Goal: Book appointment/travel/reservation

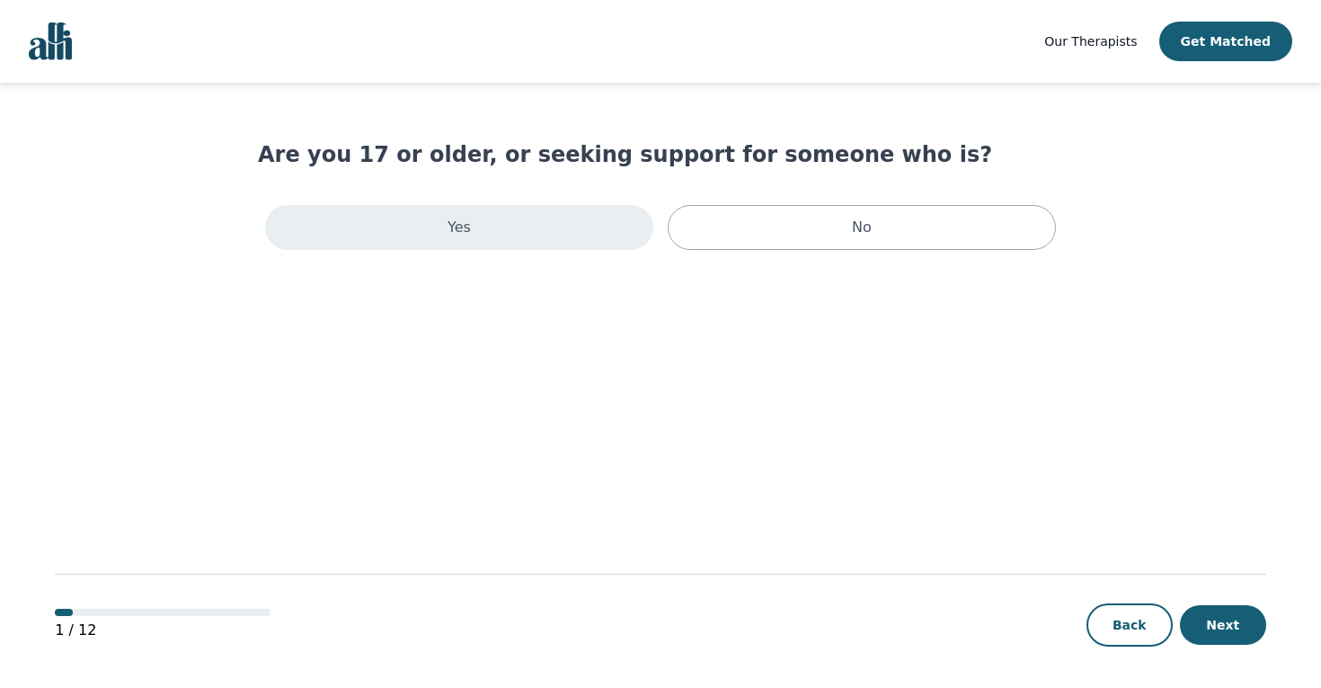
click at [523, 241] on div "Yes" at bounding box center [459, 227] width 388 height 45
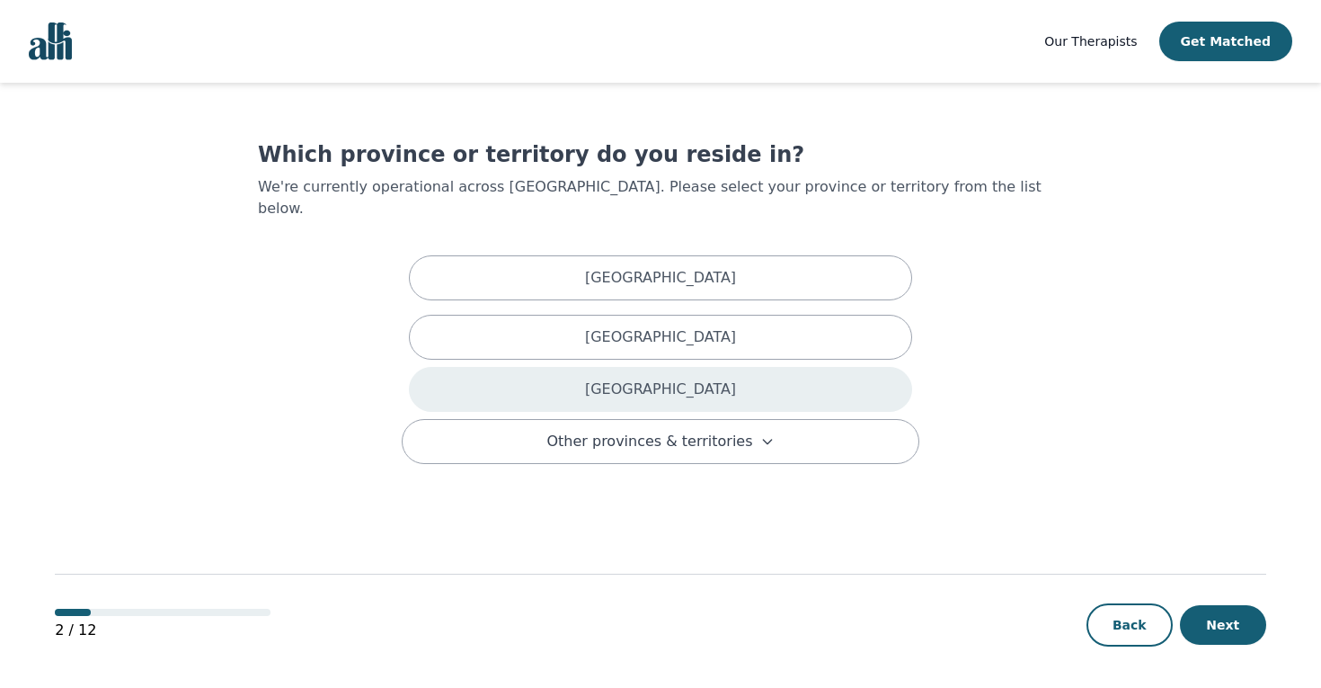
click at [795, 375] on div "[GEOGRAPHIC_DATA]" at bounding box center [660, 389] width 503 height 45
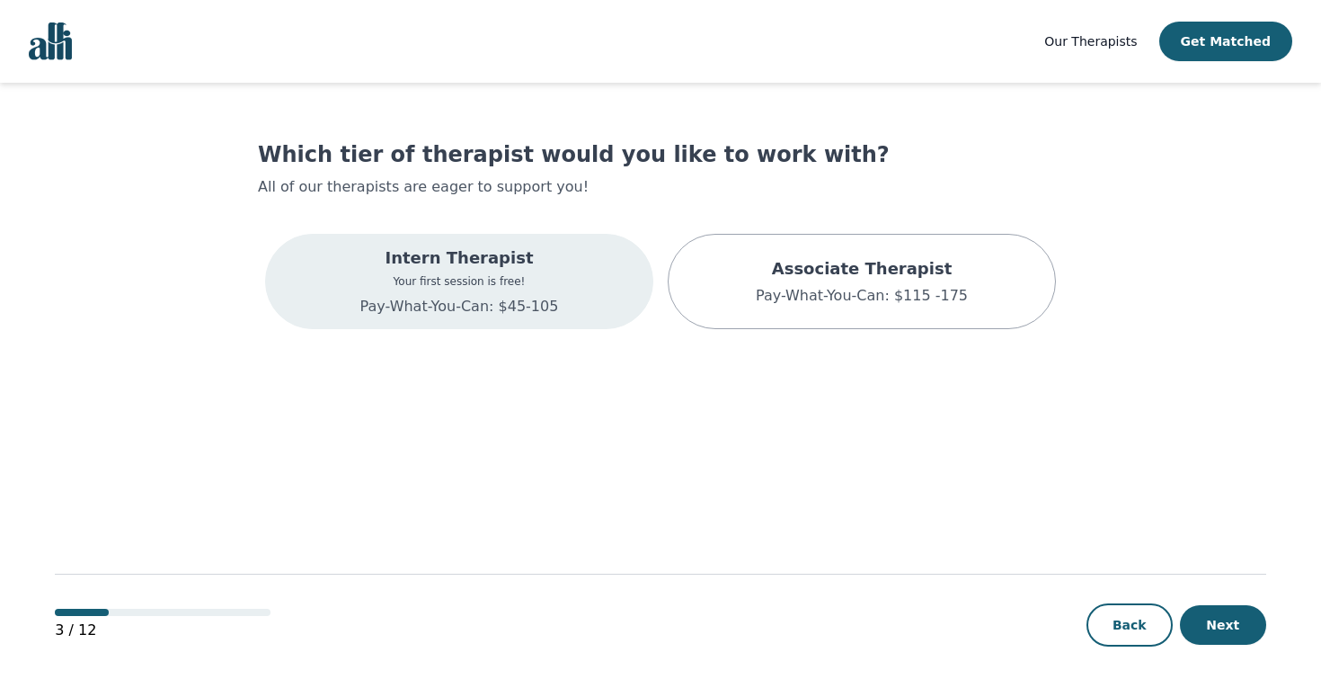
click at [495, 290] on div "Intern Therapist Your first session is free! Pay-What-You-Can: $45-105" at bounding box center [459, 281] width 199 height 72
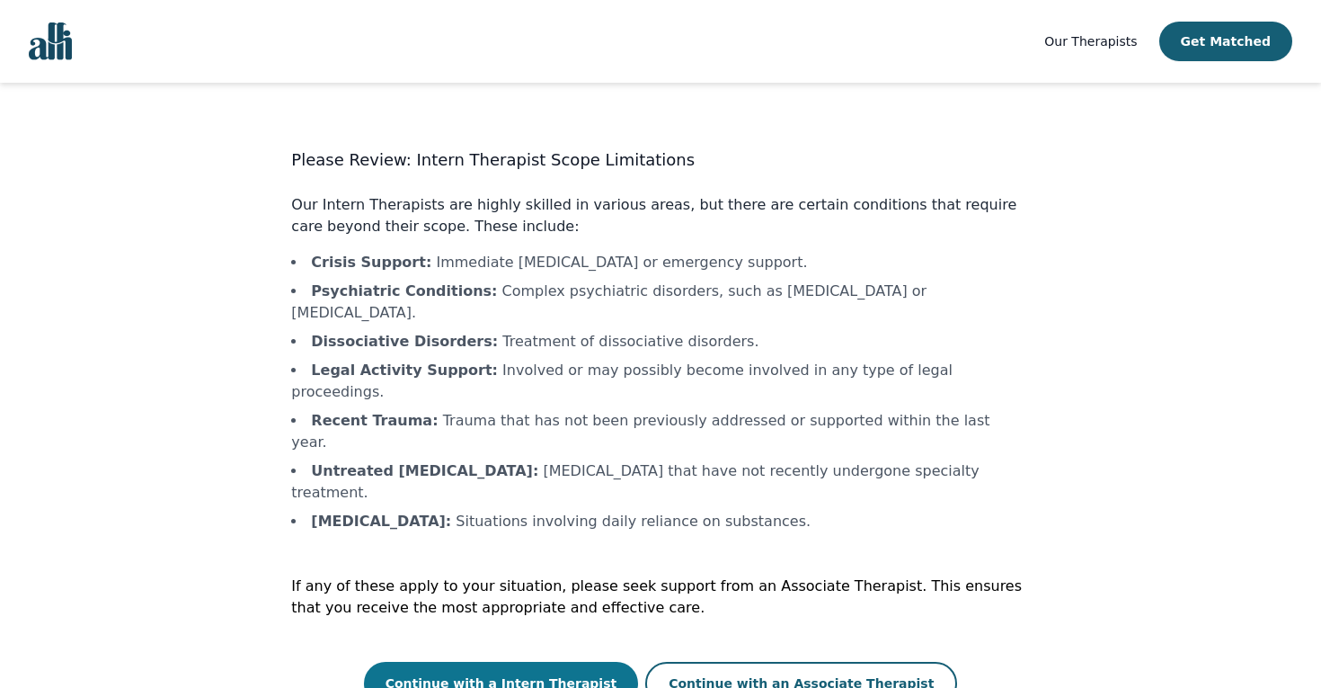
click at [557, 662] on button "Continue with a Intern Therapist" at bounding box center [501, 683] width 275 height 43
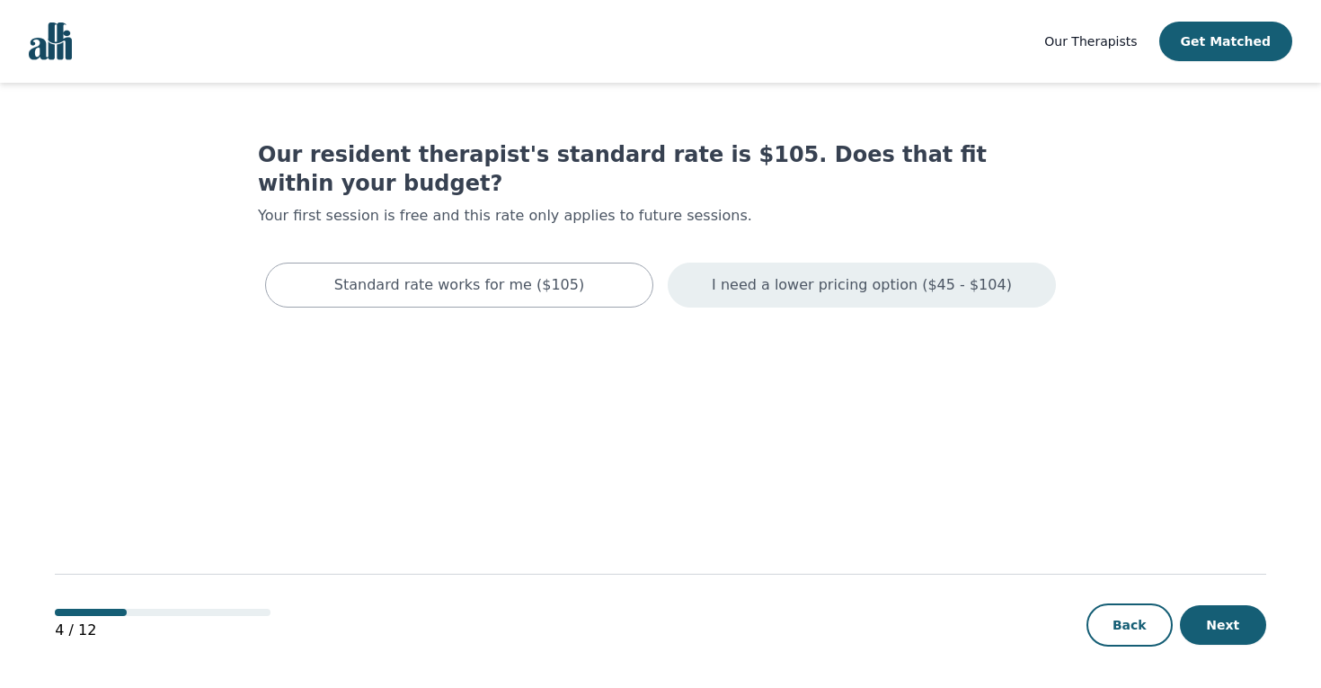
click at [839, 269] on div "I need a lower pricing option ($45 - $104)" at bounding box center [862, 284] width 388 height 45
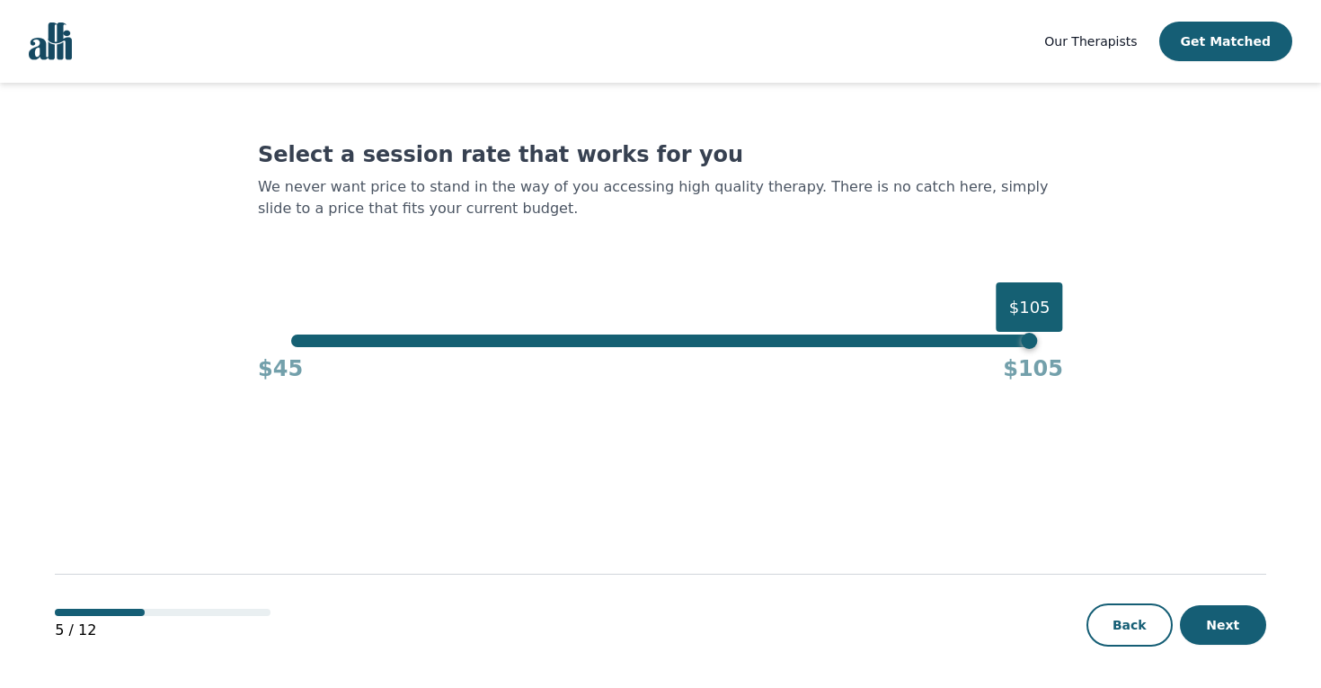
drag, startPoint x: 794, startPoint y: 333, endPoint x: 155, endPoint y: 333, distance: 639.0
click at [155, 333] on main "Select a session rate that works for you We never want price to stand in the wa…" at bounding box center [661, 386] width 1212 height 607
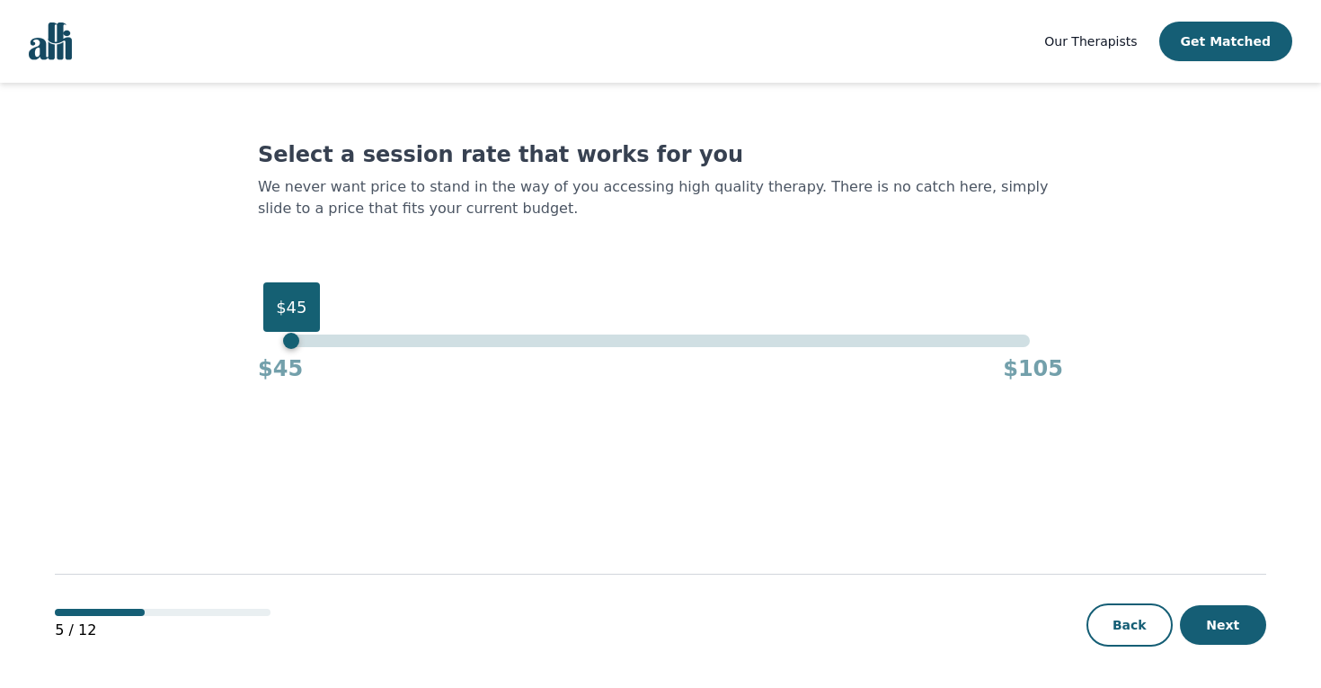
drag, startPoint x: 304, startPoint y: 340, endPoint x: 227, endPoint y: 338, distance: 76.4
click at [229, 340] on main "Select a session rate that works for you We never want price to stand in the wa…" at bounding box center [661, 386] width 1212 height 607
click at [1201, 626] on button "Next" at bounding box center [1223, 625] width 86 height 40
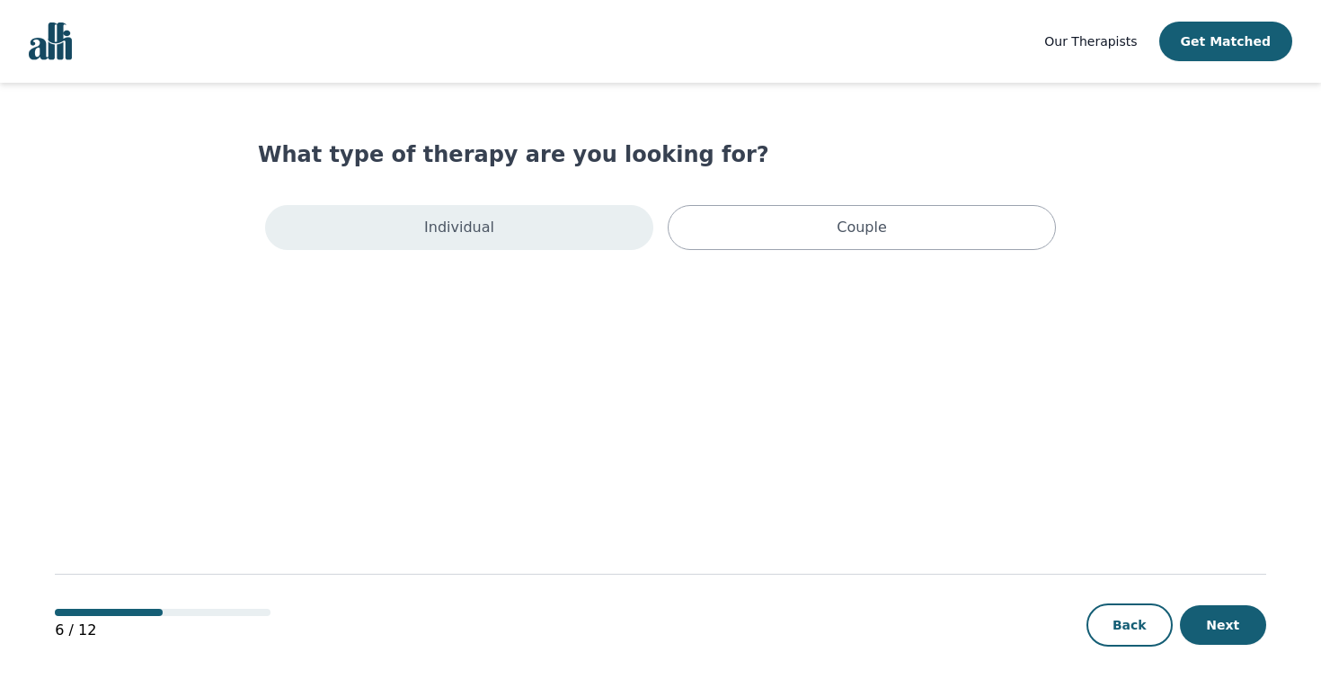
click at [500, 232] on div "Individual" at bounding box center [459, 227] width 388 height 45
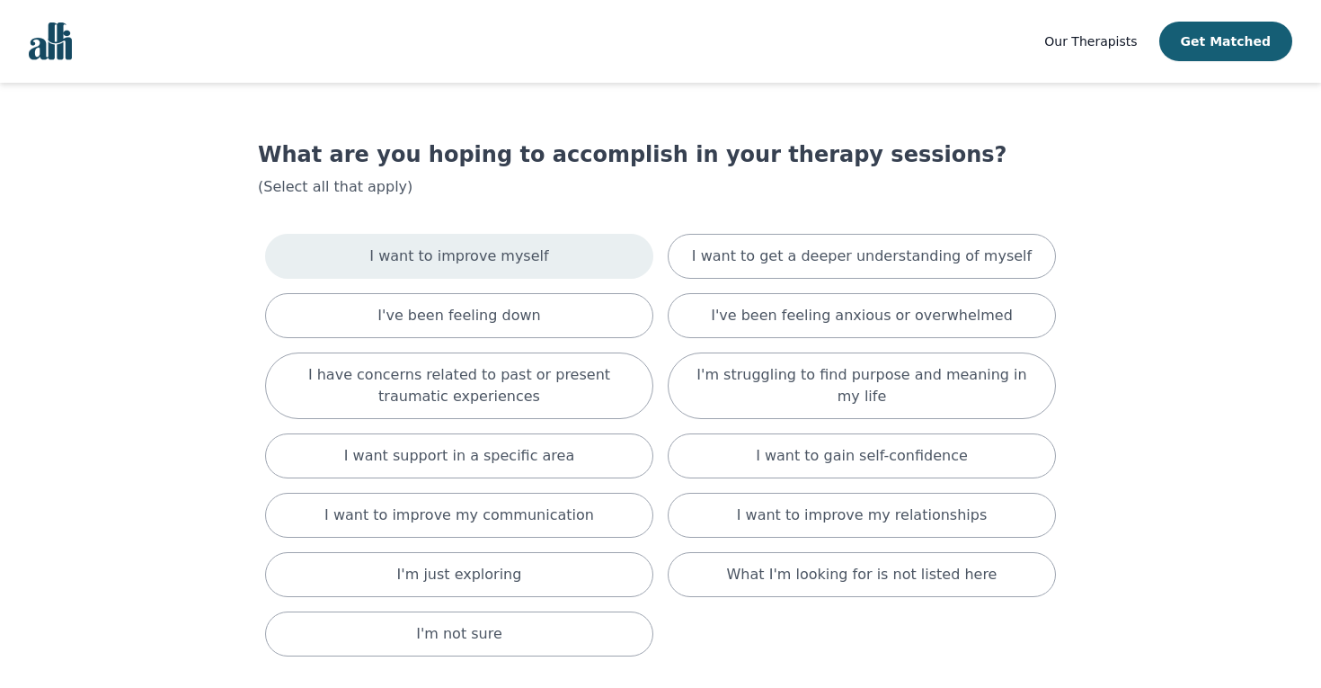
click at [479, 263] on p "I want to improve myself" at bounding box center [458, 256] width 179 height 22
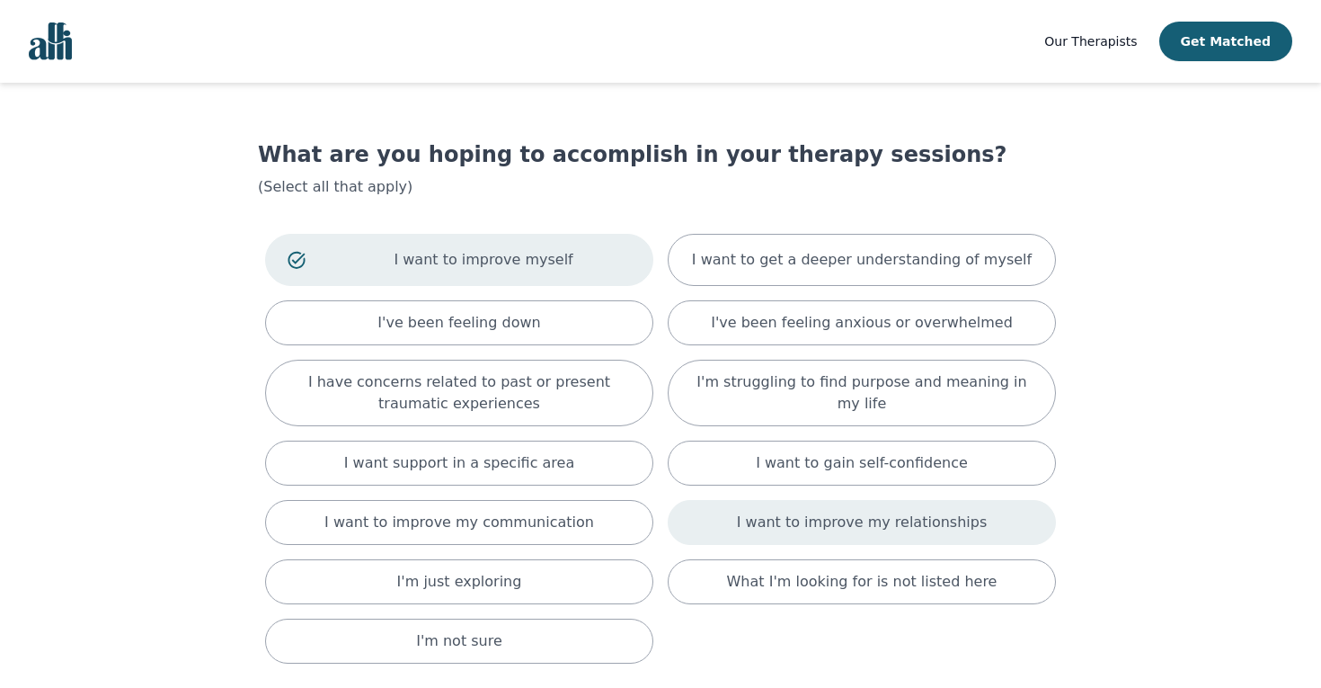
click at [871, 529] on p "I want to improve my relationships" at bounding box center [862, 522] width 250 height 22
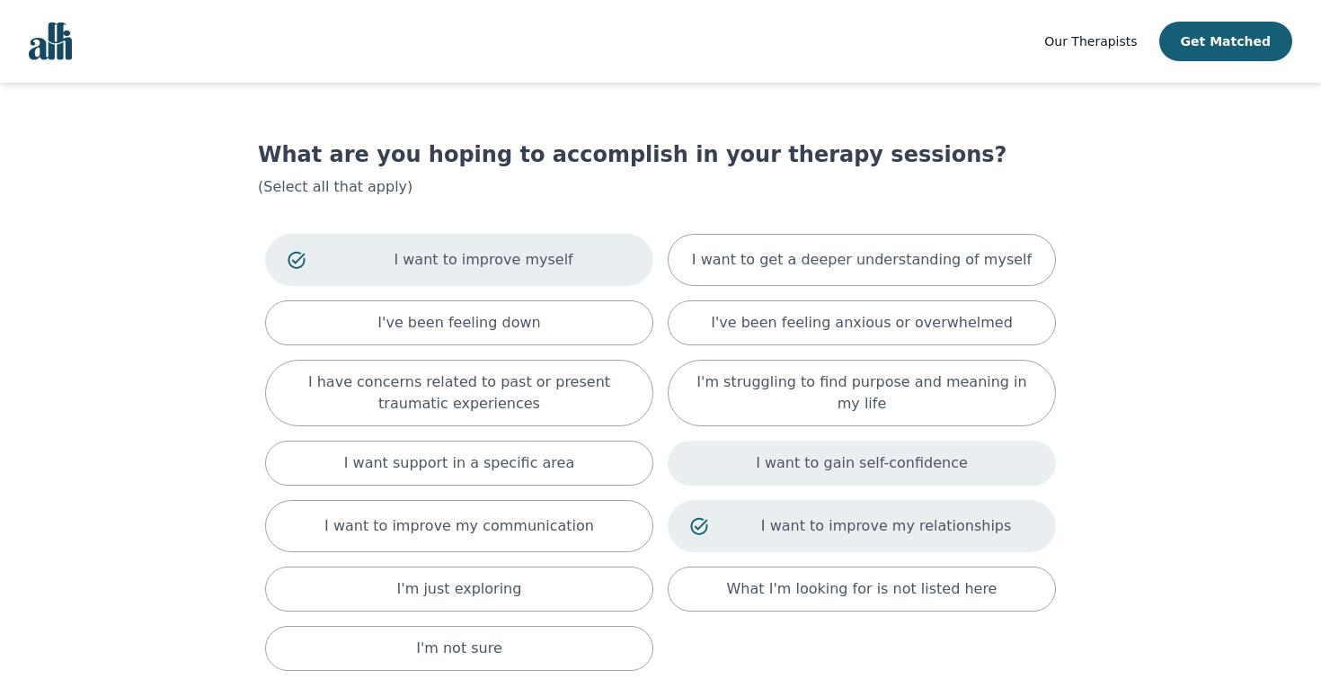
click at [867, 457] on p "I want to gain self-confidence" at bounding box center [862, 463] width 212 height 22
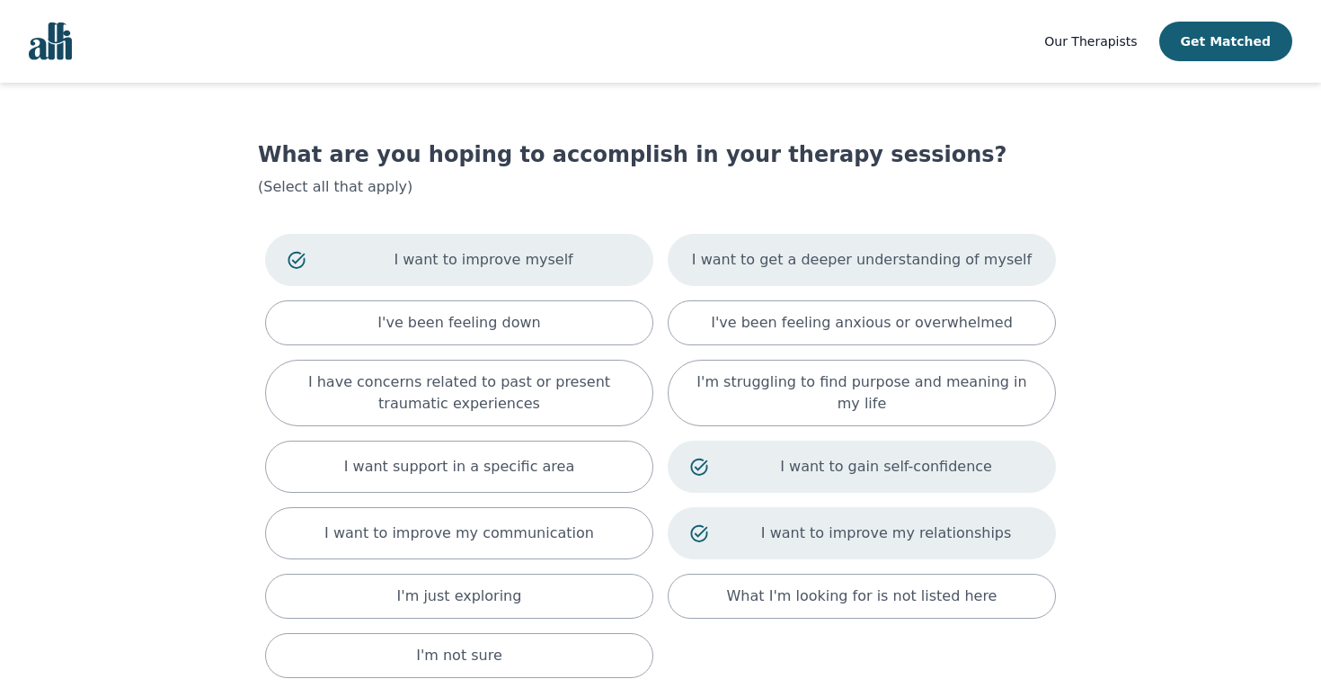
drag, startPoint x: 908, startPoint y: 267, endPoint x: 908, endPoint y: 257, distance: 9.9
click at [908, 267] on p "I want to get a deeper understanding of myself" at bounding box center [862, 260] width 340 height 22
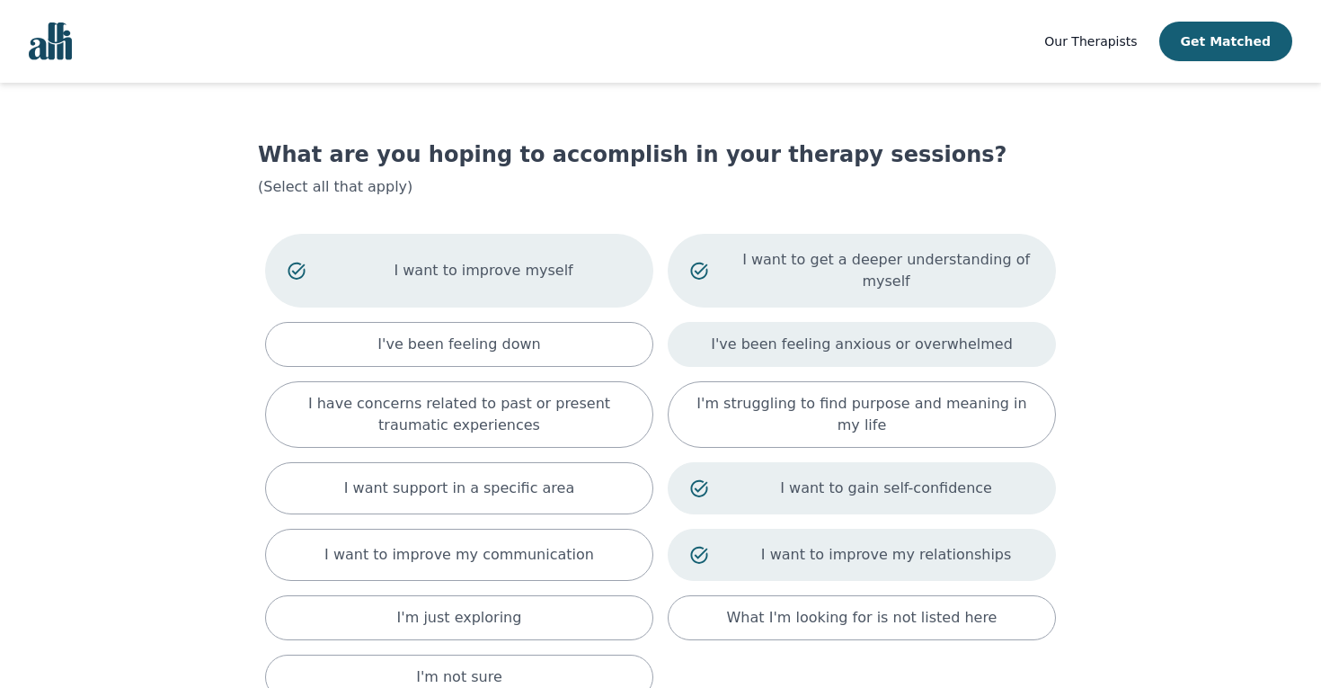
click at [810, 350] on p "I've been feeling anxious or overwhelmed" at bounding box center [862, 344] width 302 height 22
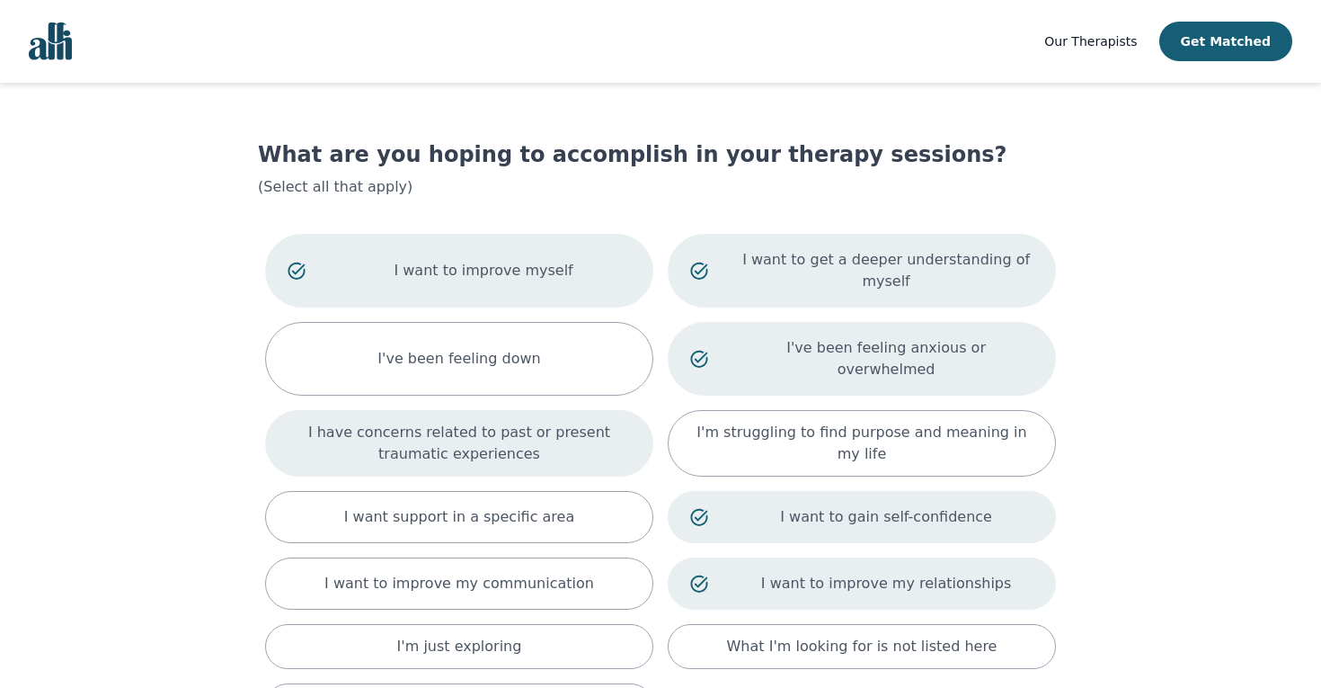
click at [551, 432] on p "I have concerns related to past or present traumatic experiences" at bounding box center [459, 443] width 343 height 43
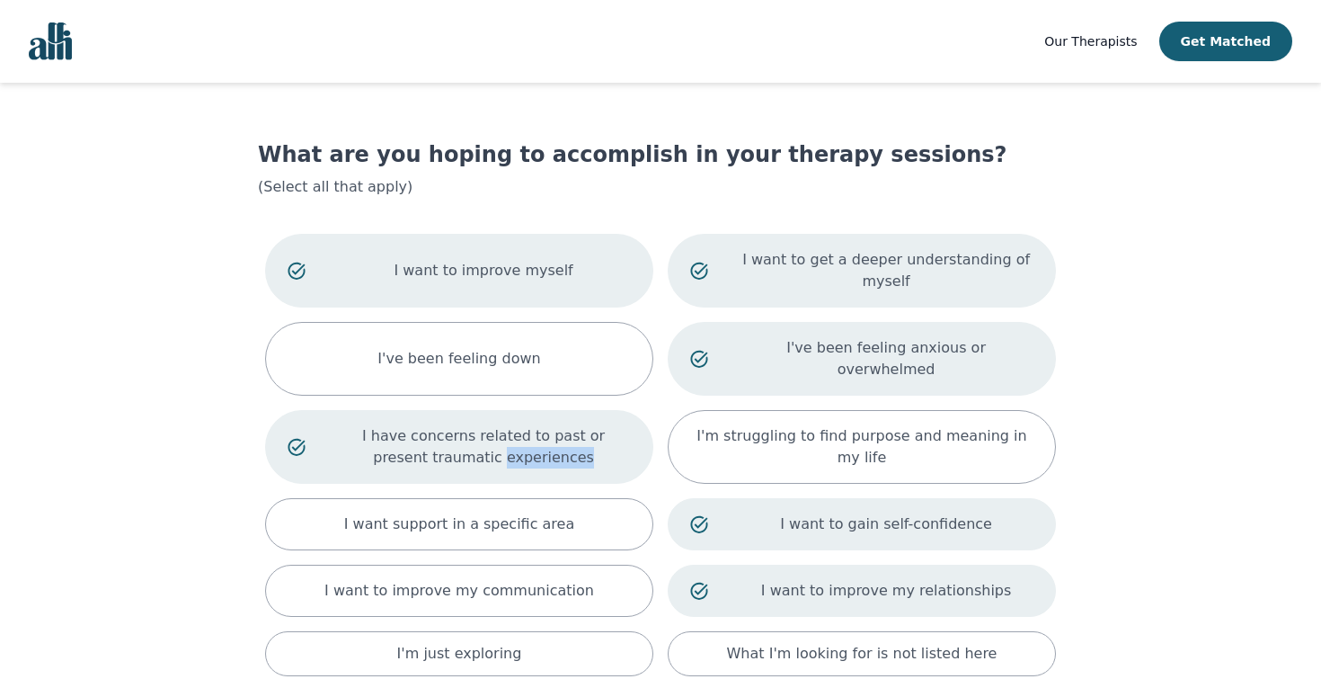
click at [551, 432] on p "I have concerns related to past or present traumatic experiences" at bounding box center [483, 446] width 295 height 43
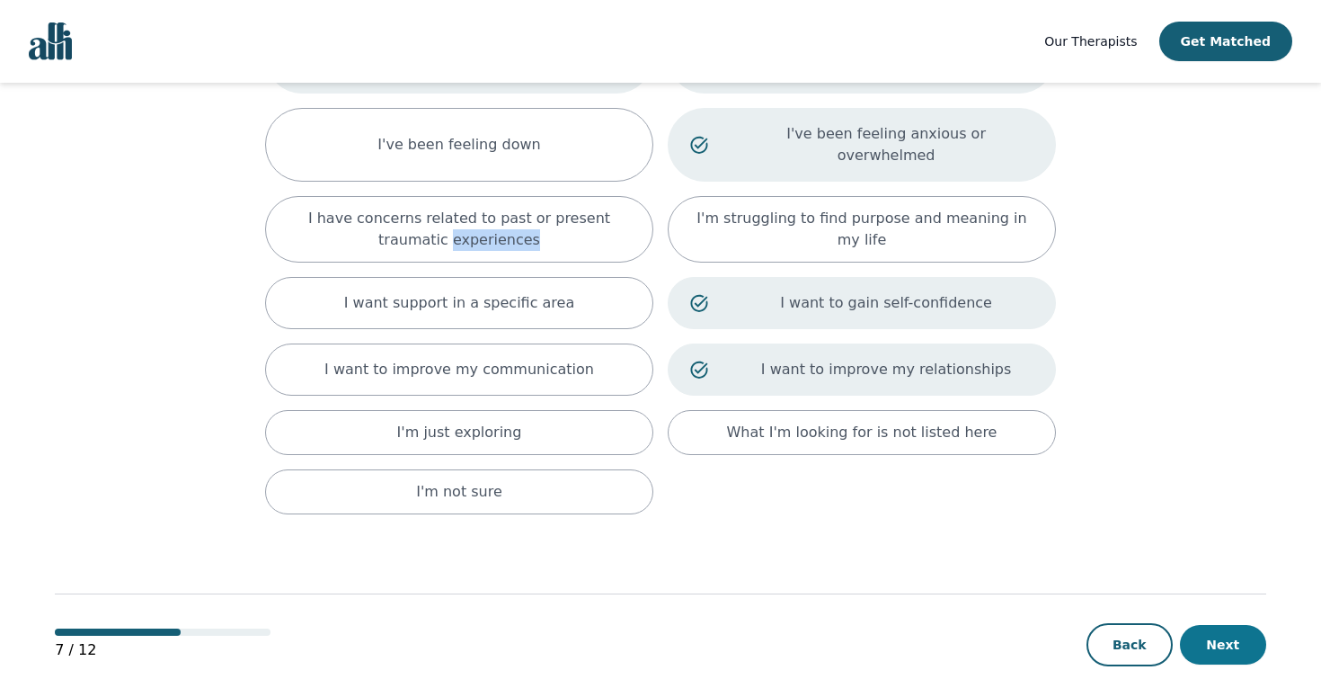
click at [1228, 627] on button "Next" at bounding box center [1223, 645] width 86 height 40
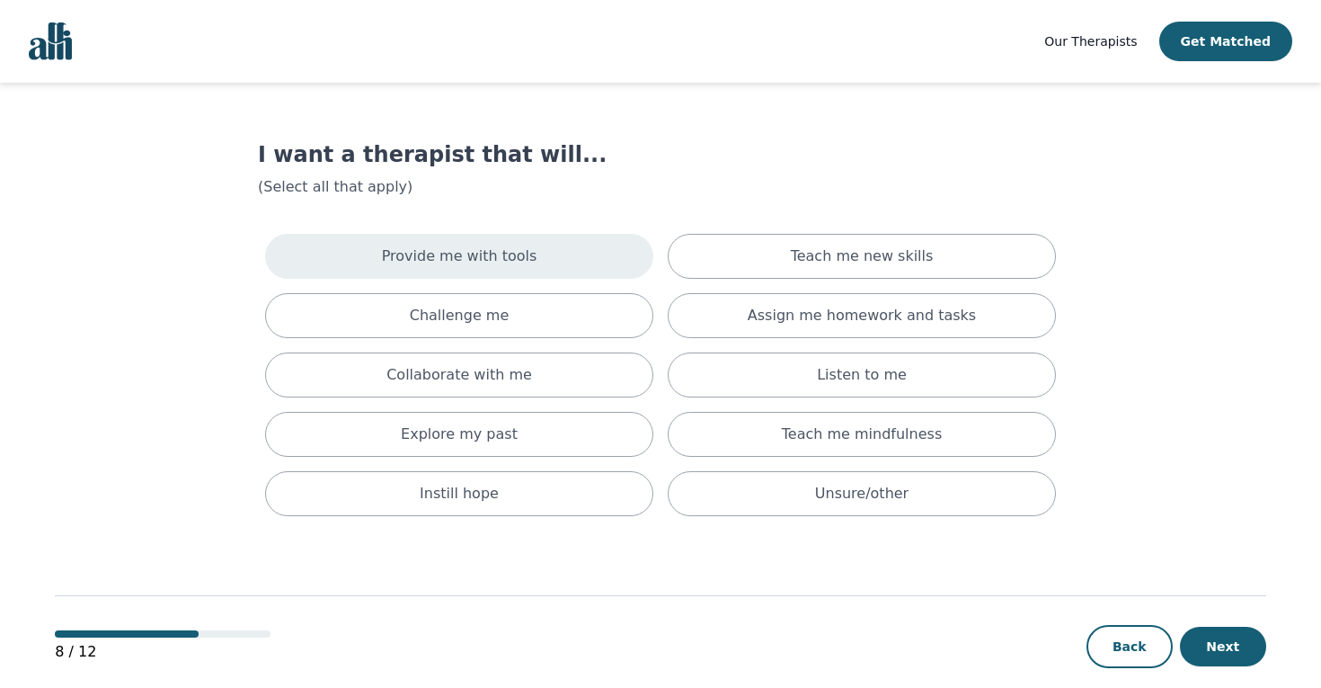
click at [475, 251] on p "Provide me with tools" at bounding box center [459, 256] width 155 height 22
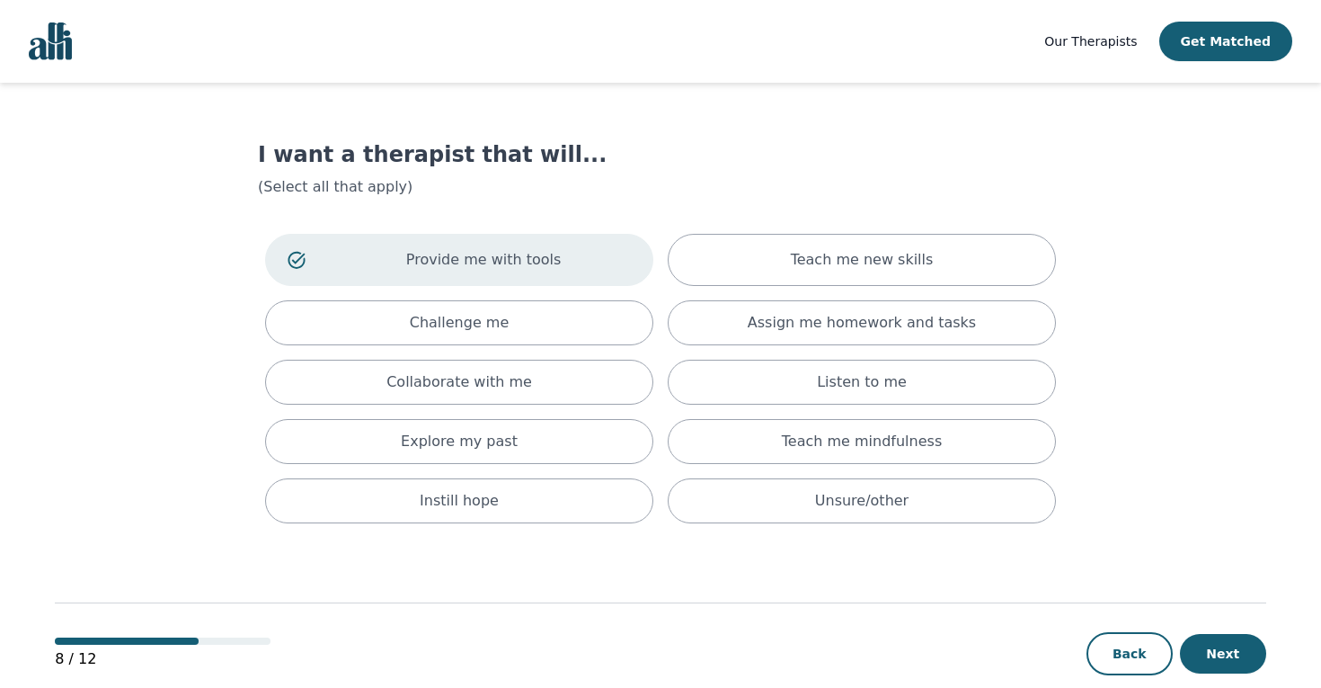
click at [803, 233] on div "Provide me with tools Teach me new skills Challenge me Assign me homework and t…" at bounding box center [660, 378] width 805 height 304
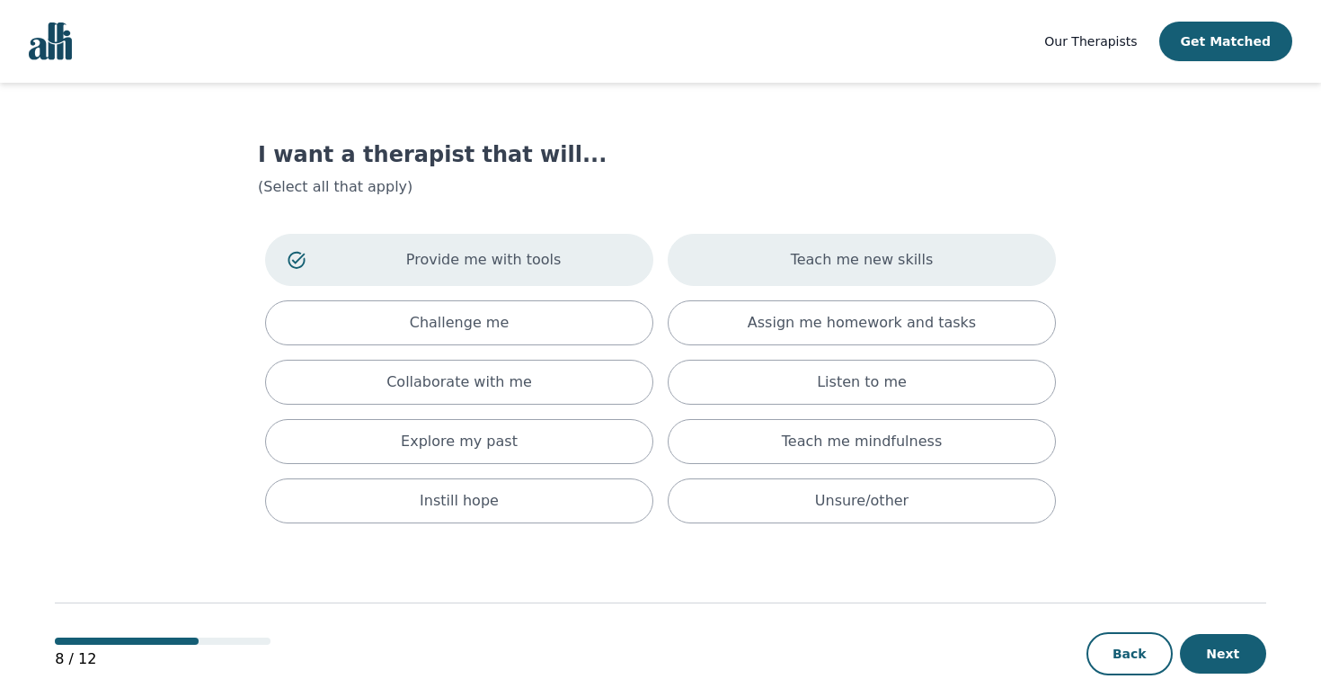
click at [803, 271] on div "Teach me new skills" at bounding box center [862, 260] width 388 height 52
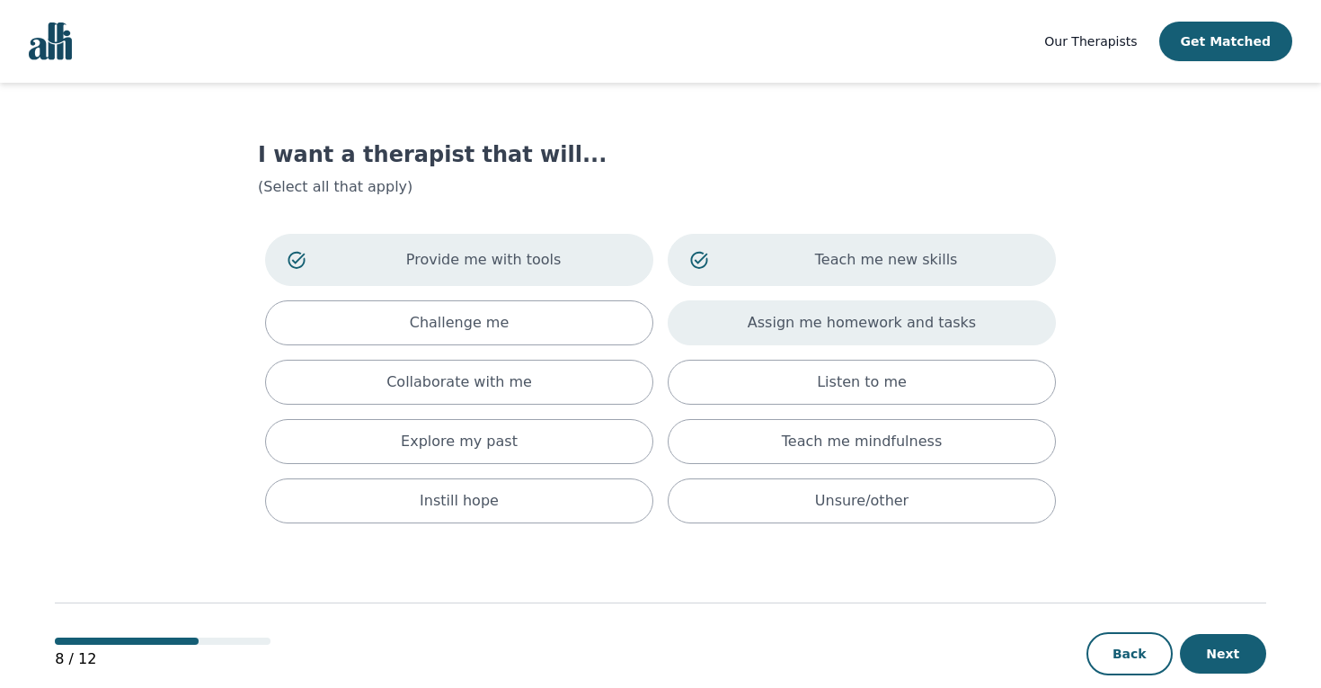
click at [743, 333] on div "Assign me homework and tasks" at bounding box center [862, 322] width 388 height 45
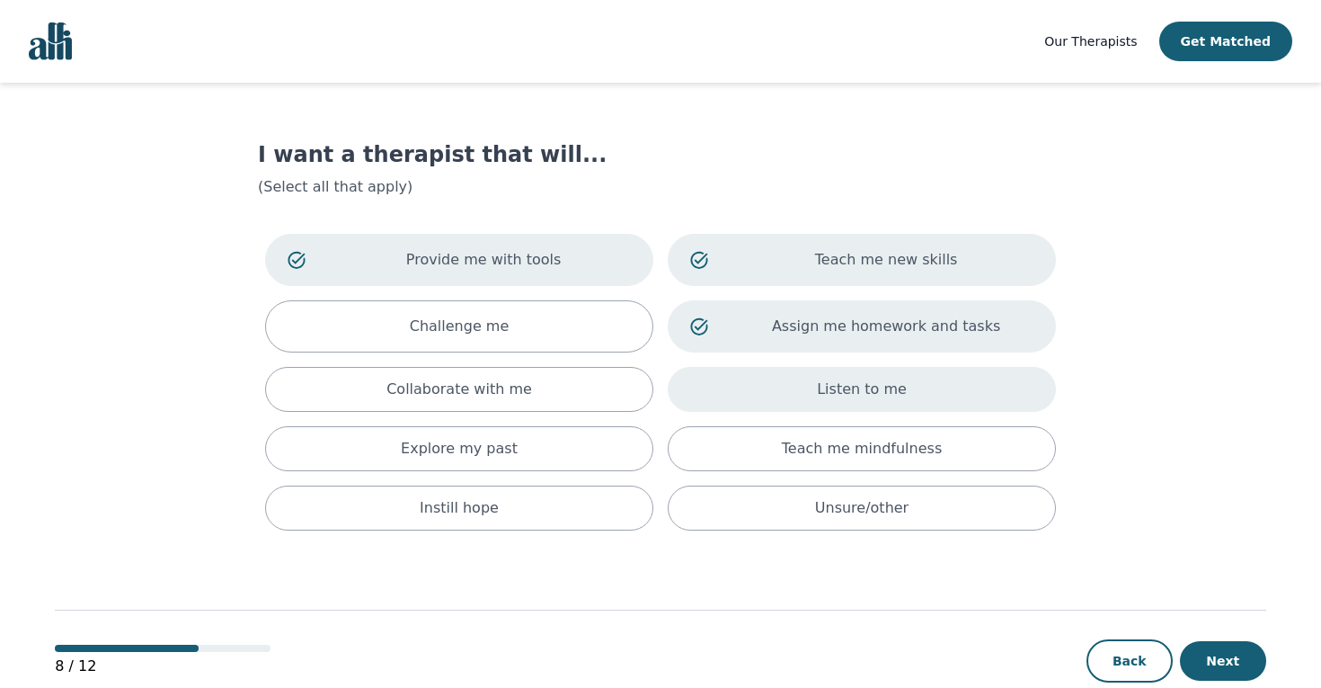
click at [756, 397] on div "Listen to me" at bounding box center [862, 389] width 388 height 45
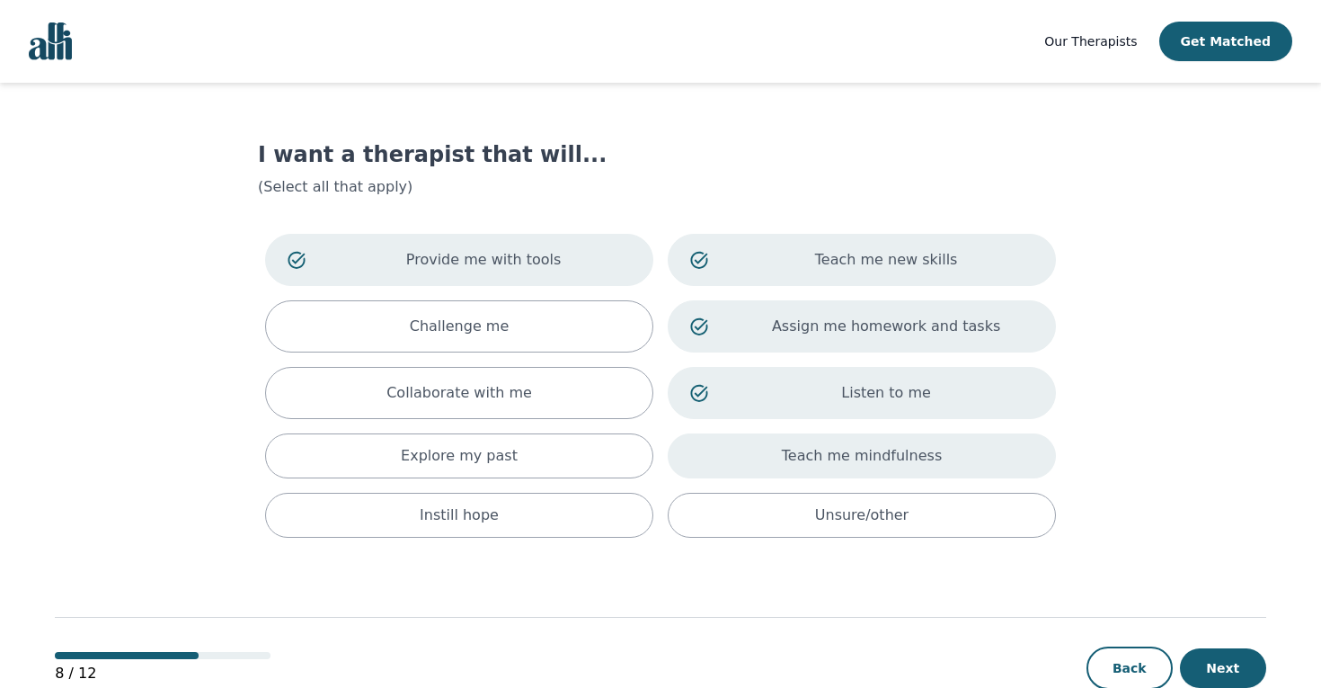
click at [760, 464] on div "Teach me mindfulness" at bounding box center [862, 455] width 388 height 45
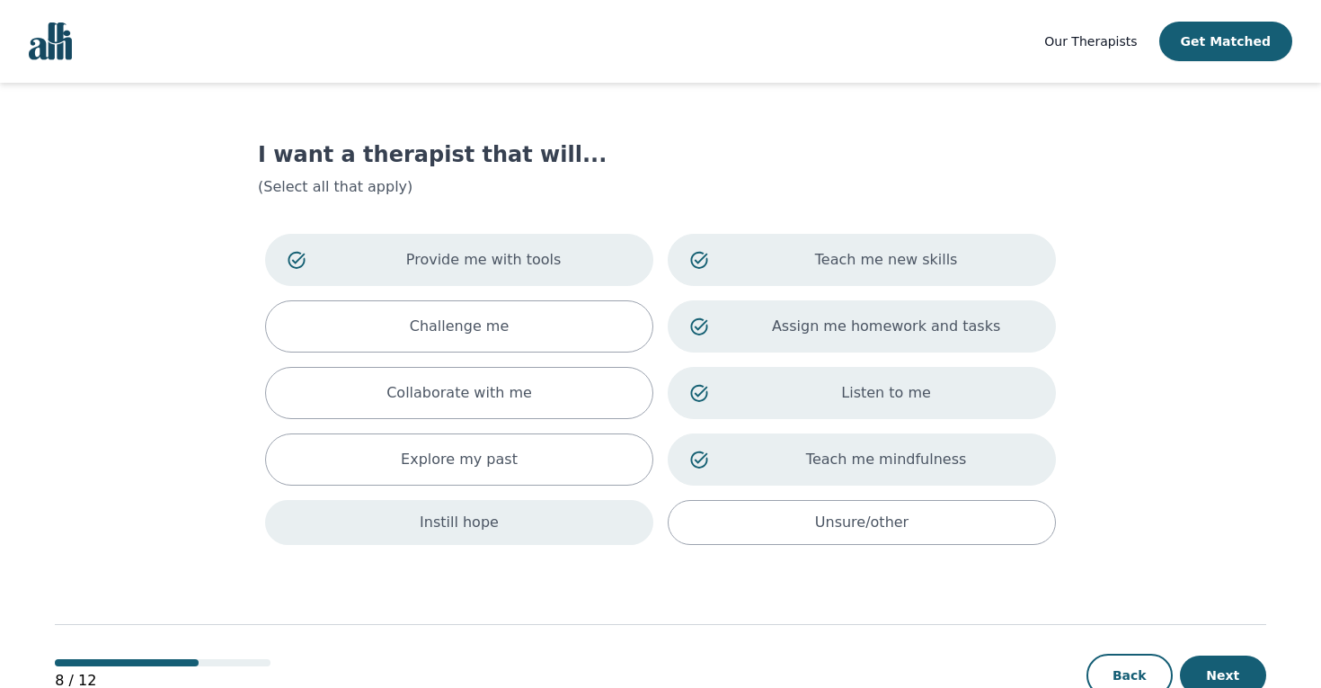
click at [468, 537] on div "Instill hope" at bounding box center [459, 522] width 388 height 45
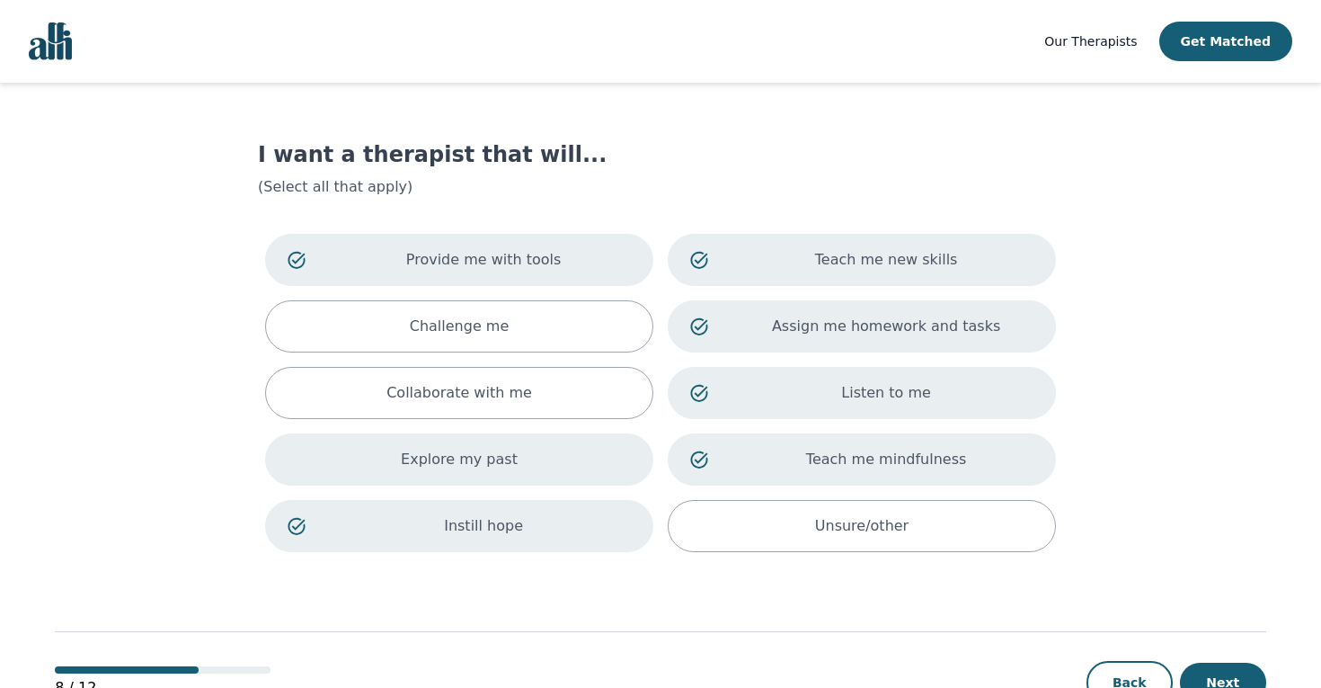
click at [477, 471] on div "Explore my past" at bounding box center [459, 459] width 388 height 52
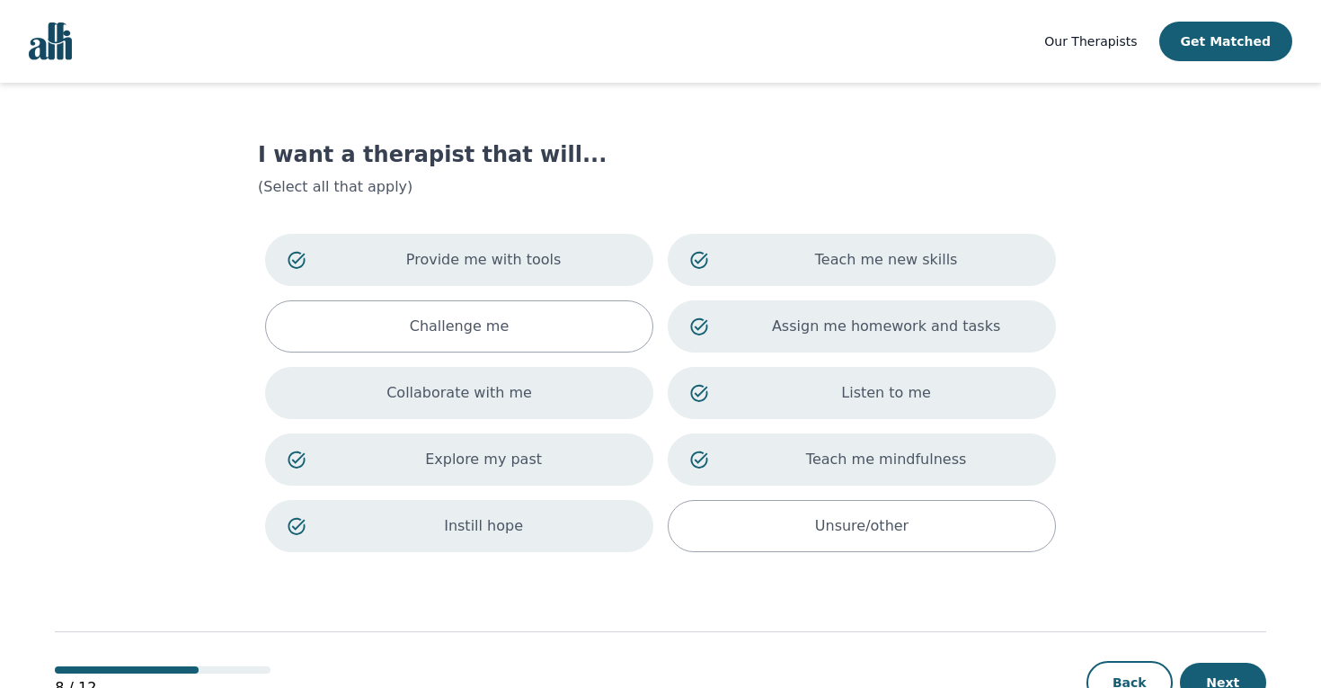
click at [522, 408] on div "Collaborate with me" at bounding box center [459, 393] width 388 height 52
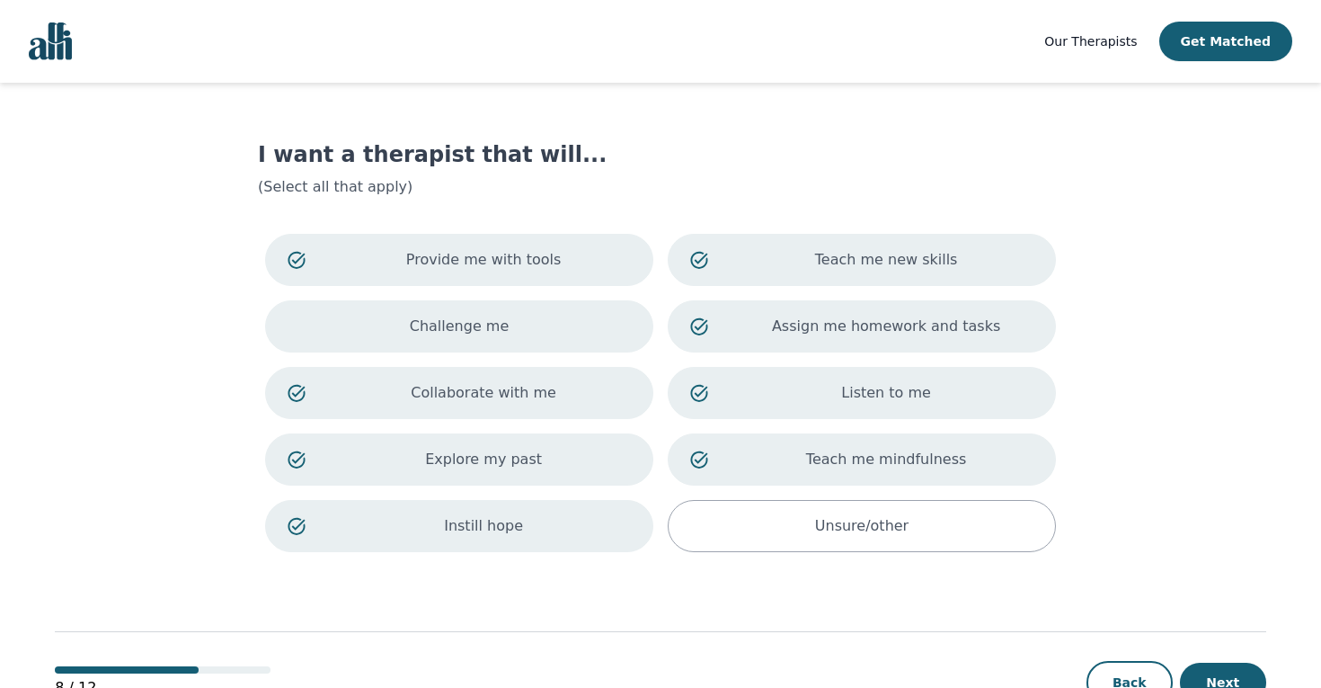
click at [538, 342] on div "Challenge me" at bounding box center [459, 326] width 388 height 52
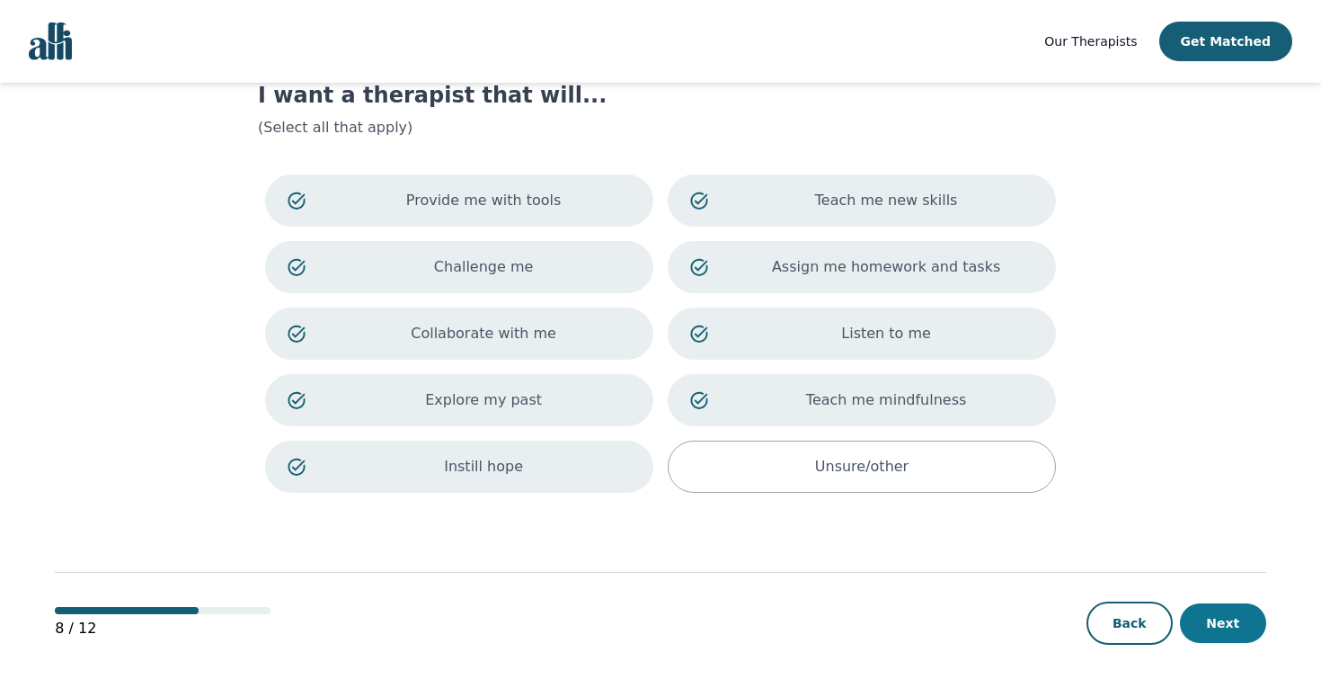
click at [1222, 609] on button "Next" at bounding box center [1223, 623] width 86 height 40
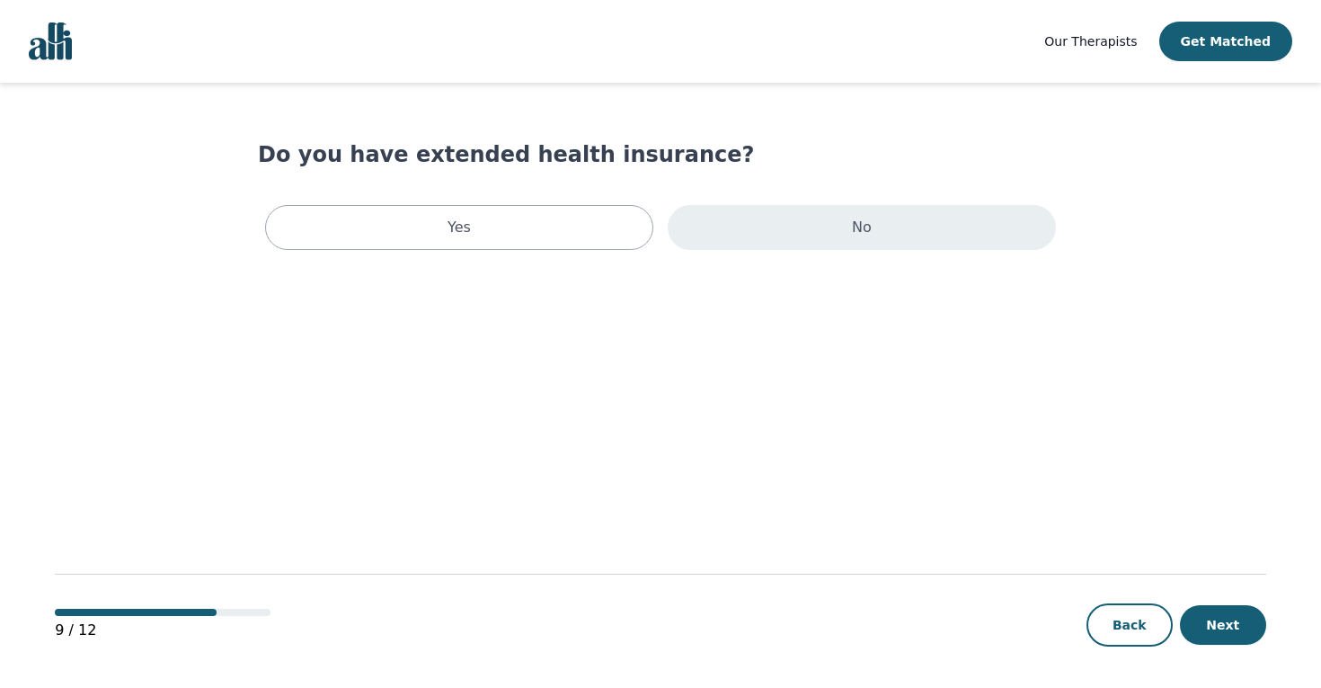
click at [828, 244] on div "No" at bounding box center [862, 227] width 388 height 45
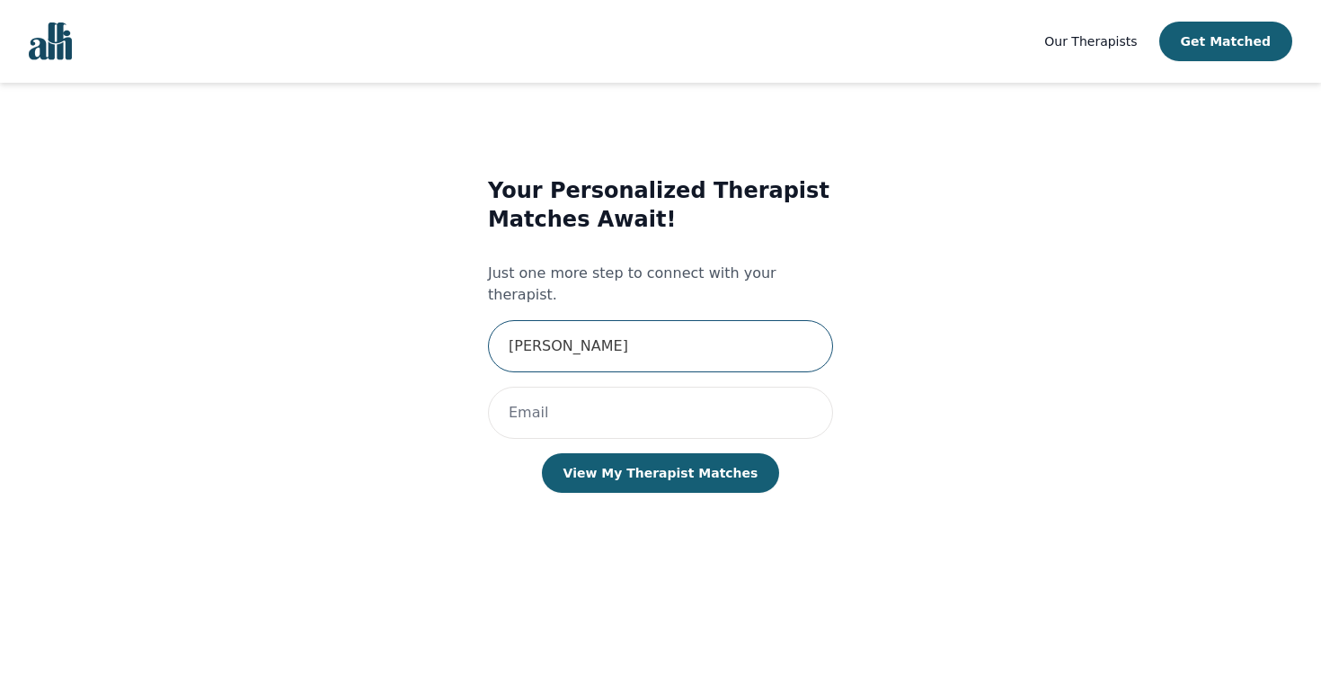
type input "[PERSON_NAME]"
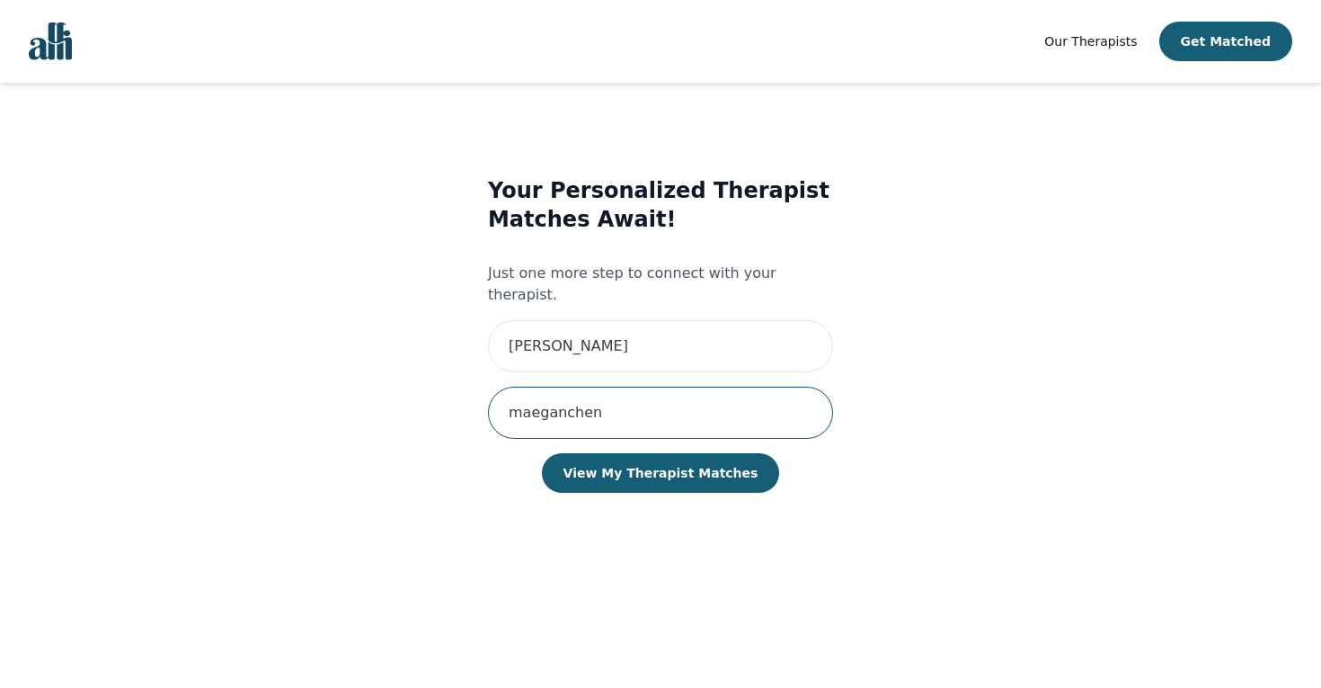
type input "2"
type input "[EMAIL_ADDRESS][DOMAIN_NAME]"
click at [660, 453] on button "View My Therapist Matches" at bounding box center [661, 473] width 238 height 40
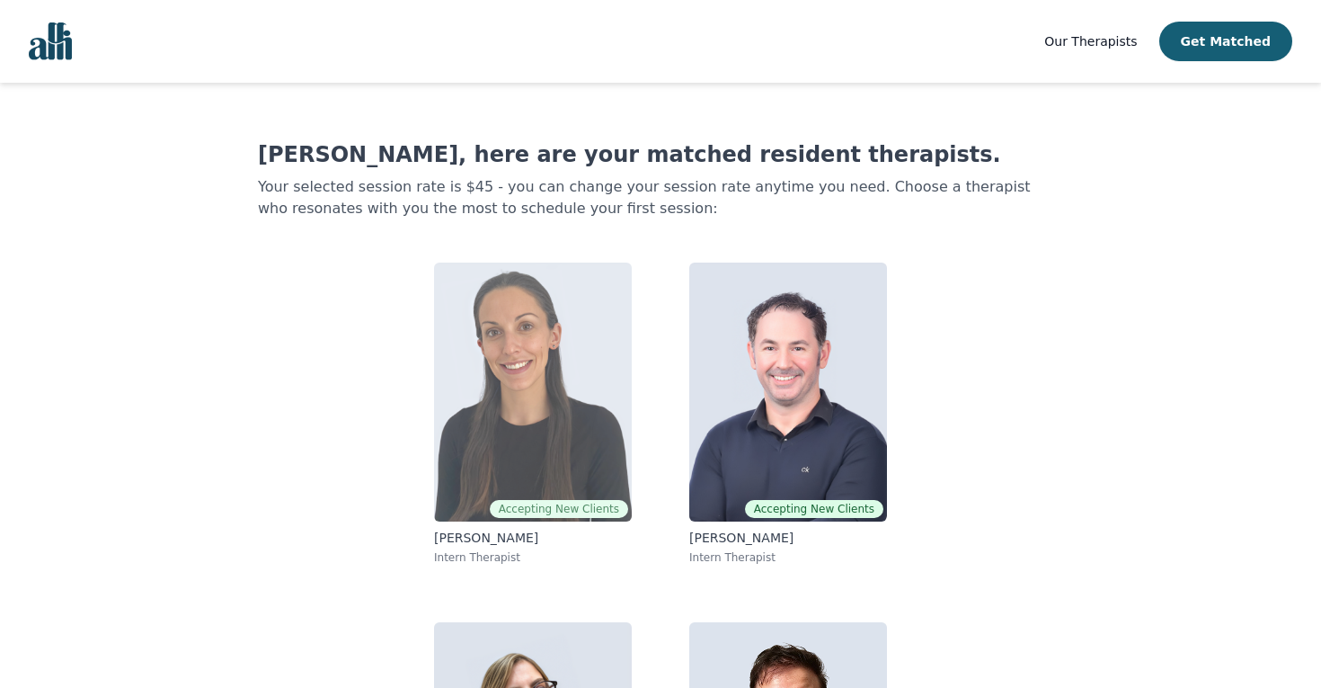
click at [573, 363] on img at bounding box center [533, 391] width 198 height 259
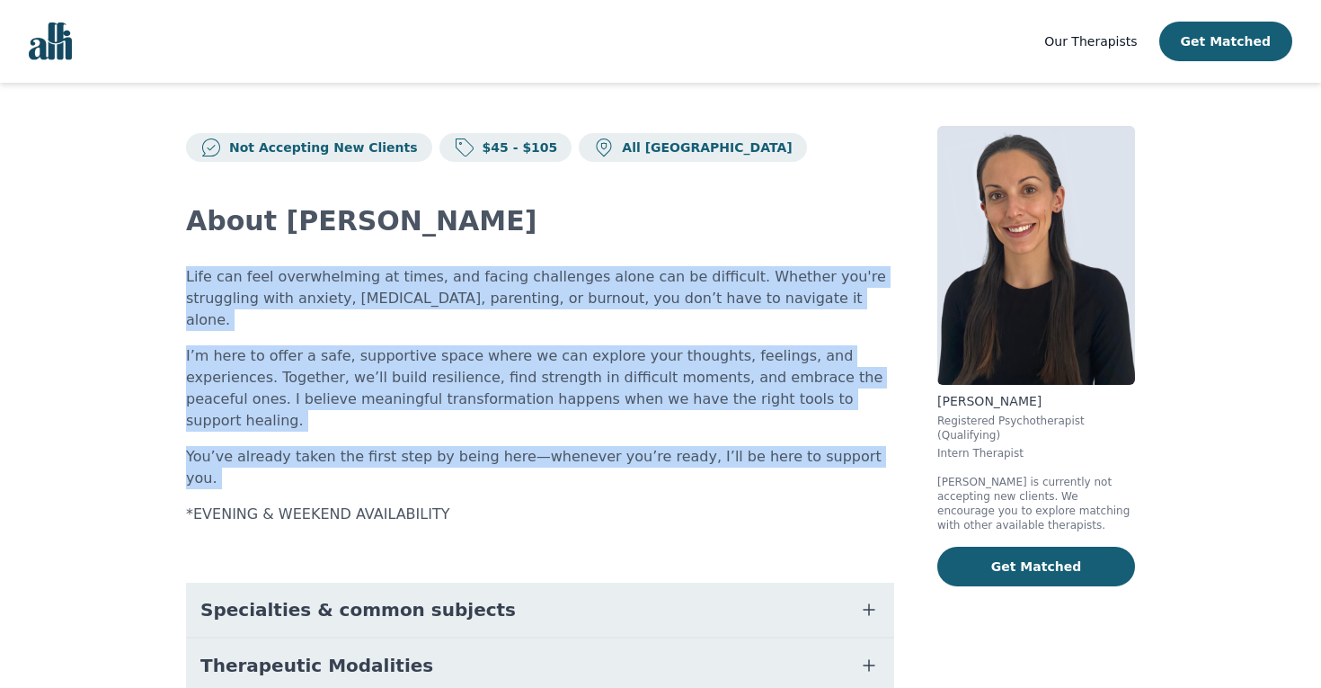
drag, startPoint x: 178, startPoint y: 281, endPoint x: 558, endPoint y: 434, distance: 409.7
click at [558, 434] on div "Not Accepting New Clients $45 - $105 All Canada About [PERSON_NAME] Life can fe…" at bounding box center [660, 553] width 1035 height 940
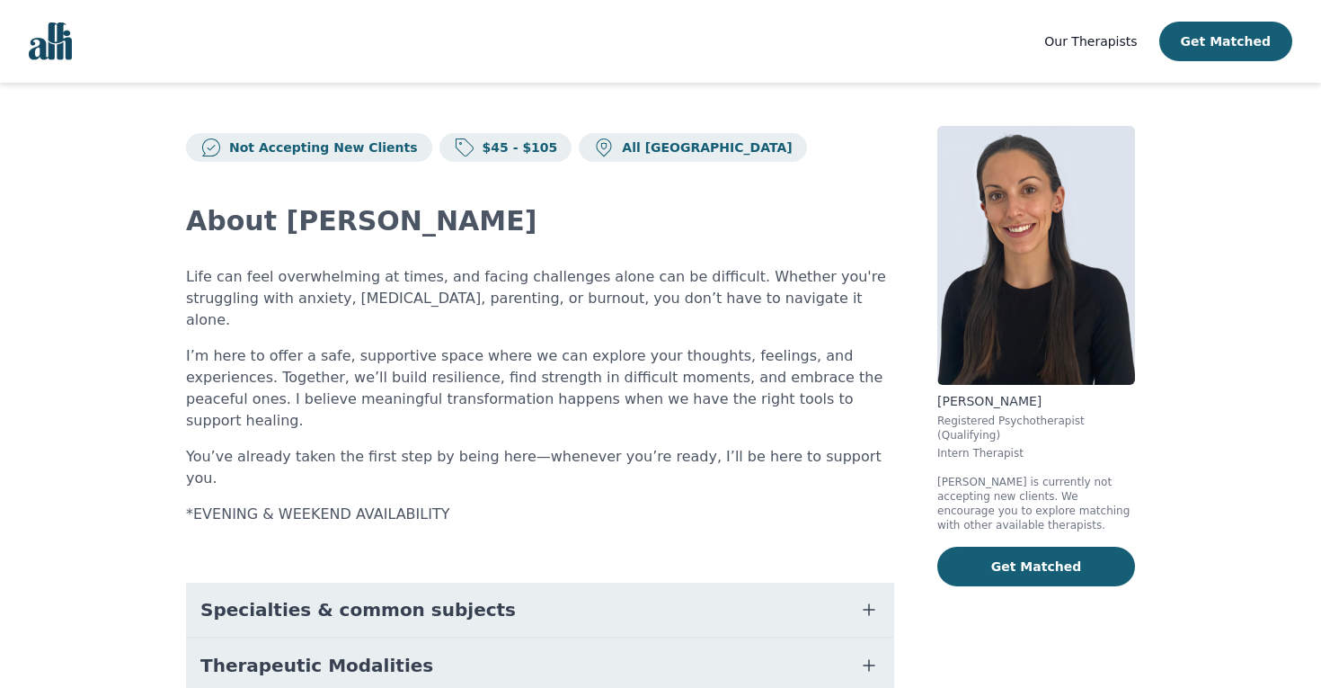
click at [558, 434] on div "Life can feel overwhelming at times, and facing challenges alone can be difficu…" at bounding box center [540, 395] width 708 height 259
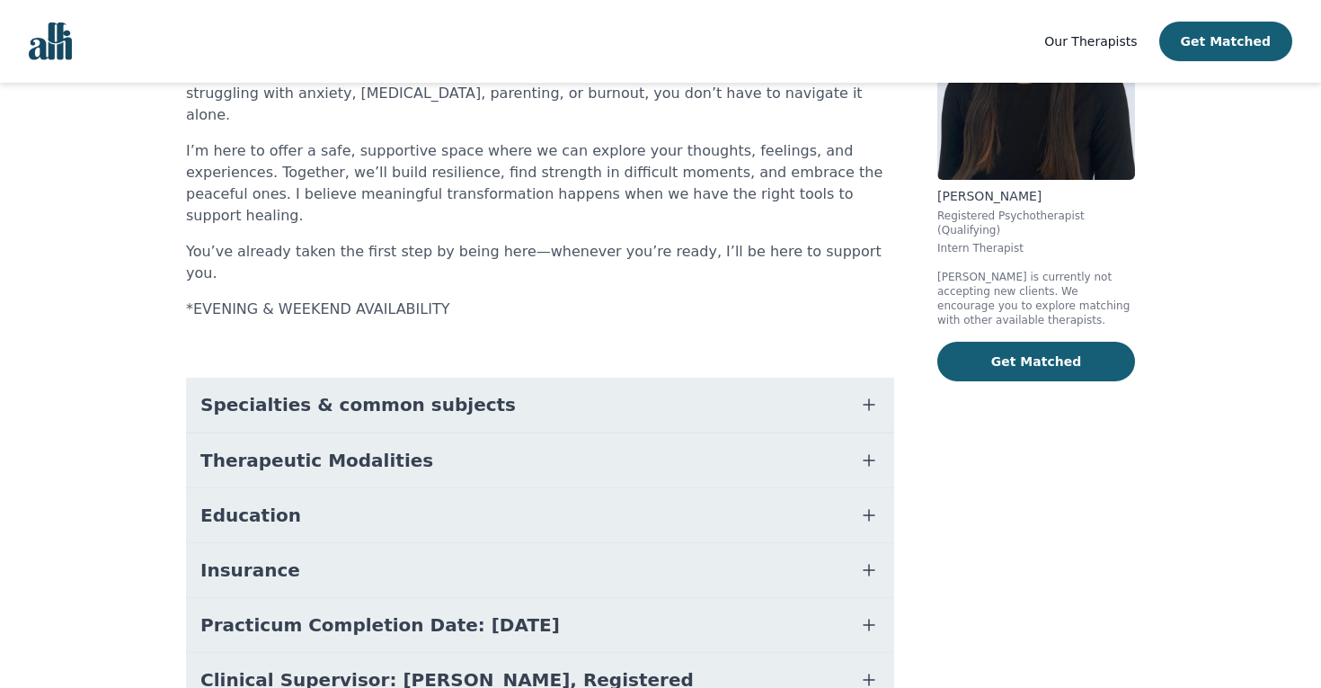
scroll to position [206, 0]
click at [299, 542] on button "Insurance" at bounding box center [540, 569] width 708 height 54
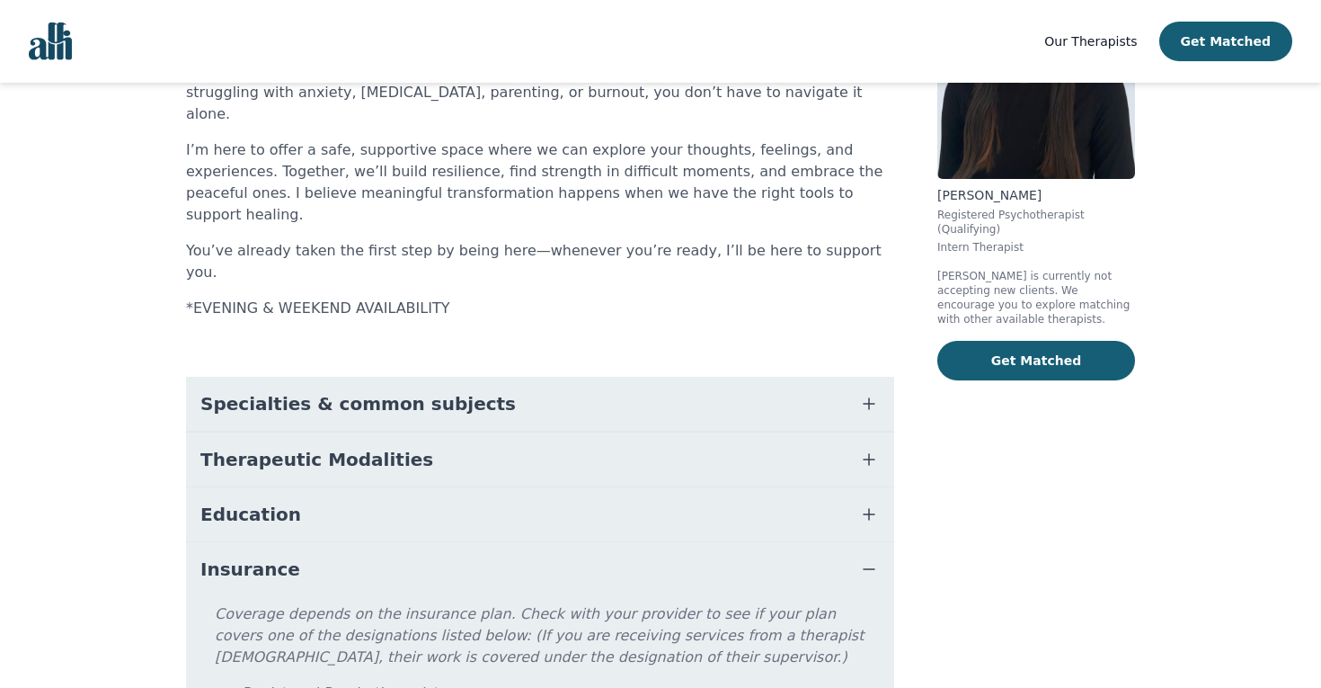
click at [296, 487] on button "Education" at bounding box center [540, 514] width 708 height 54
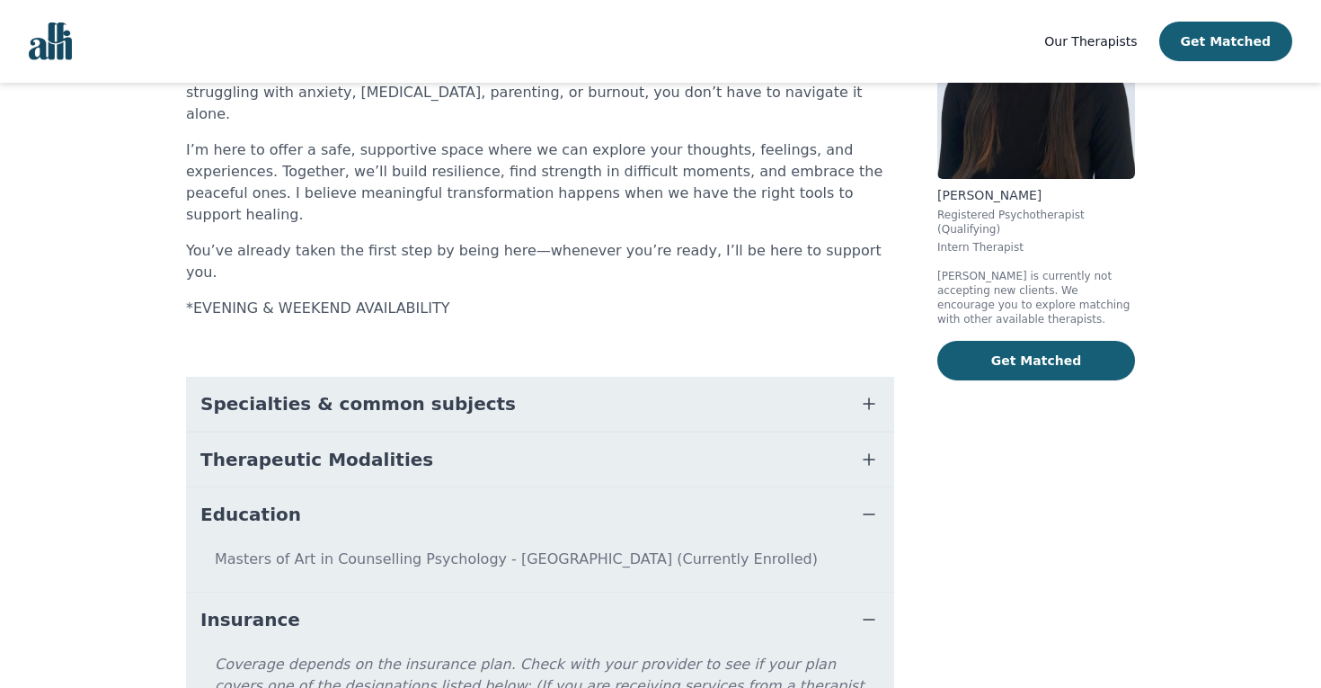
click at [296, 487] on button "Education" at bounding box center [540, 514] width 708 height 54
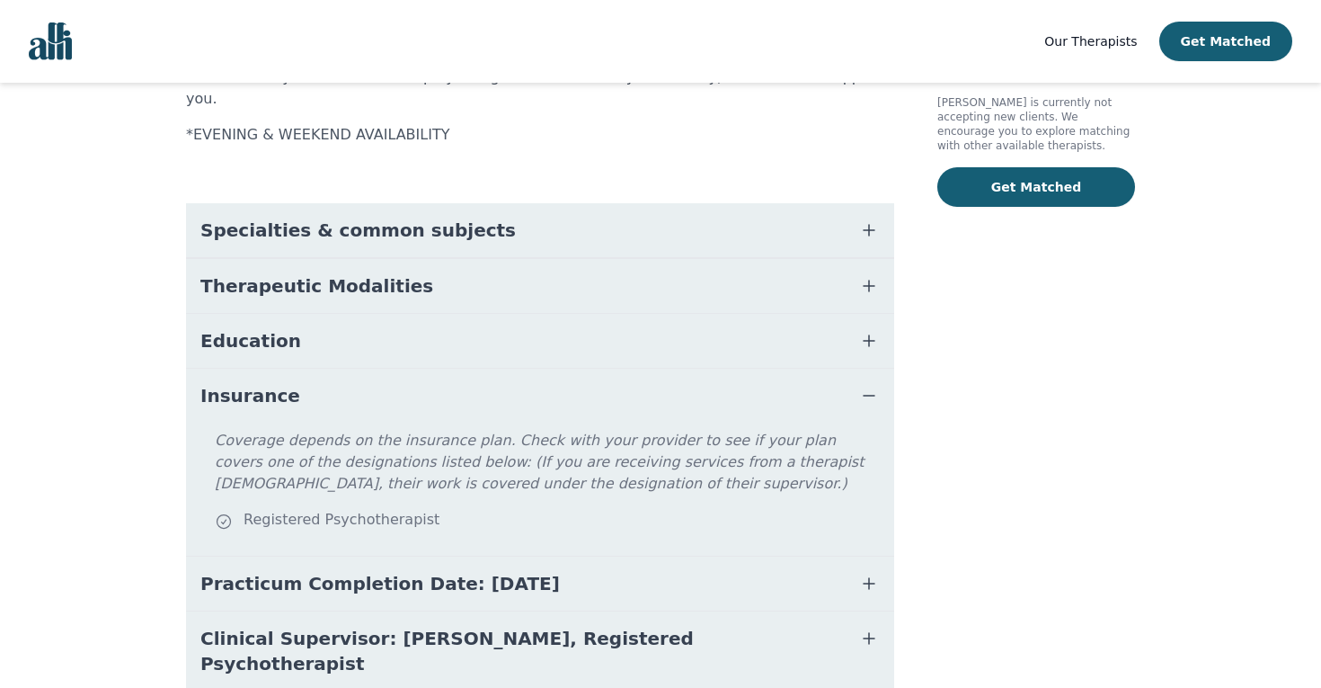
scroll to position [378, 0]
click at [380, 572] on span "Practicum Completion Date: [DATE]" at bounding box center [380, 584] width 360 height 25
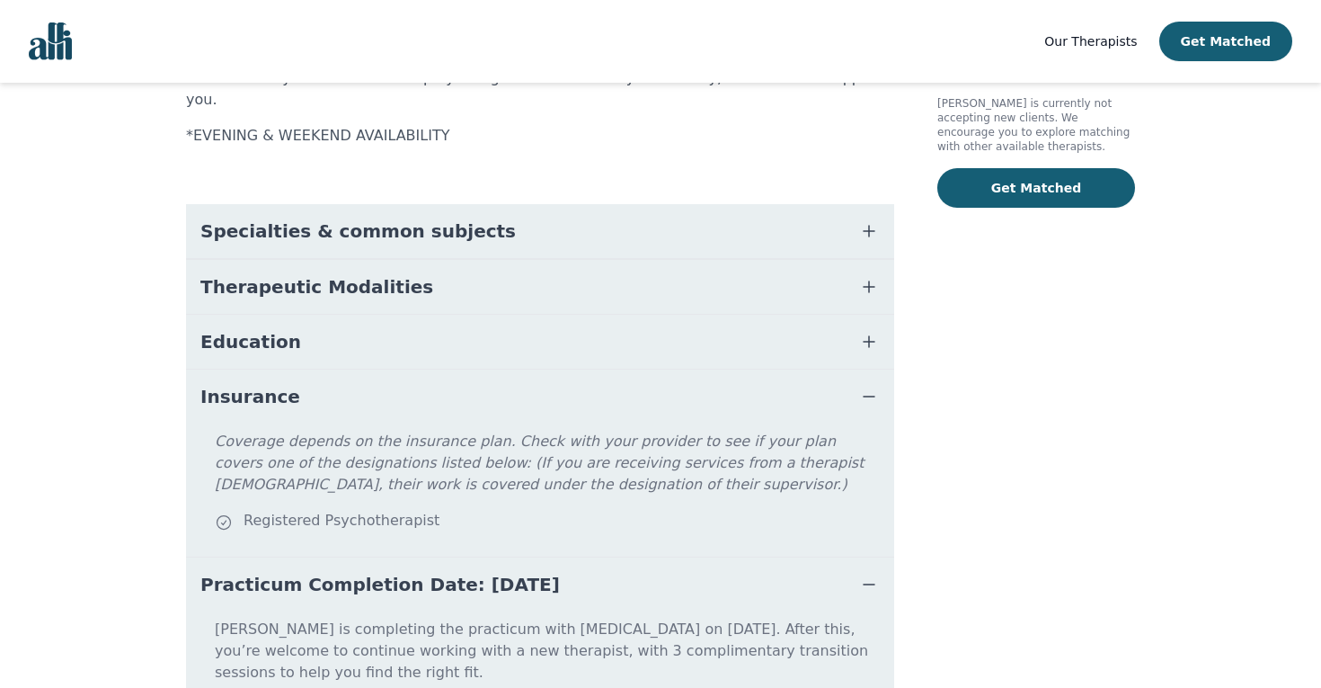
click at [378, 572] on span "Practicum Completion Date: [DATE]" at bounding box center [380, 584] width 360 height 25
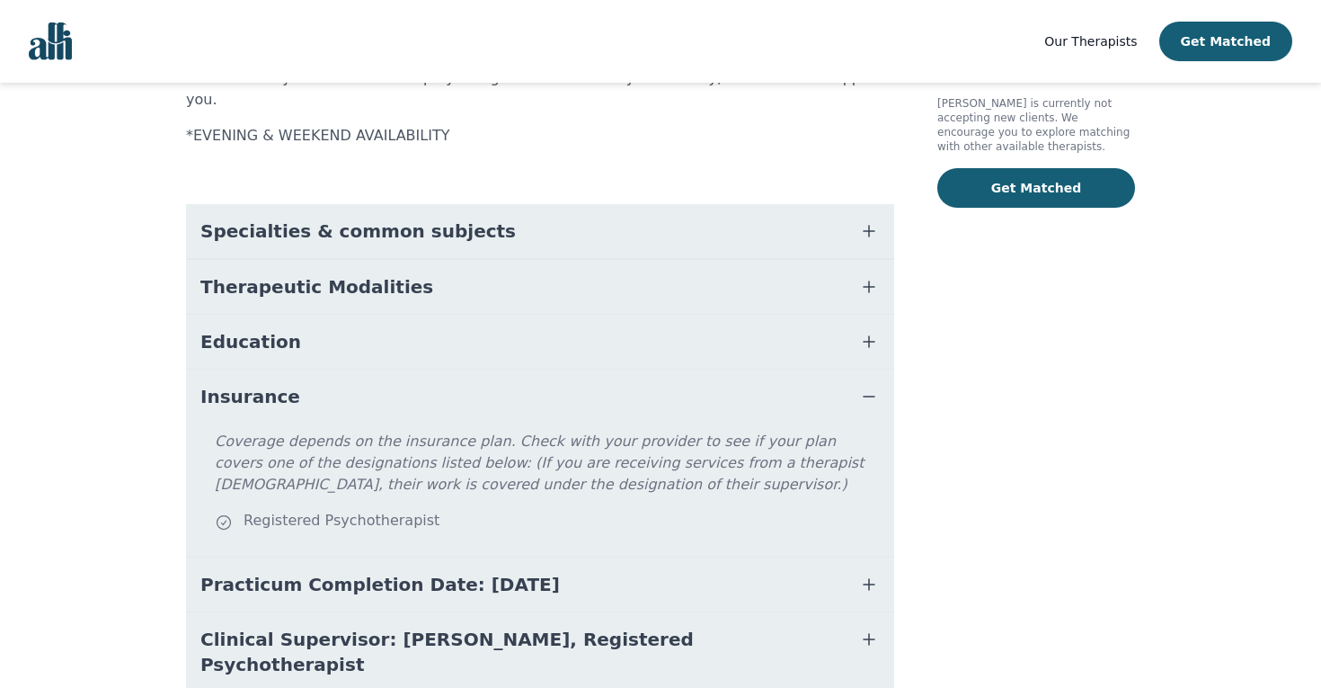
click at [378, 626] on span "Clinical Supervisor: [PERSON_NAME], Registered Psychotherapist" at bounding box center [518, 651] width 636 height 50
click at [379, 626] on span "Clinical Supervisor: [PERSON_NAME], Registered Psychotherapist" at bounding box center [518, 651] width 636 height 50
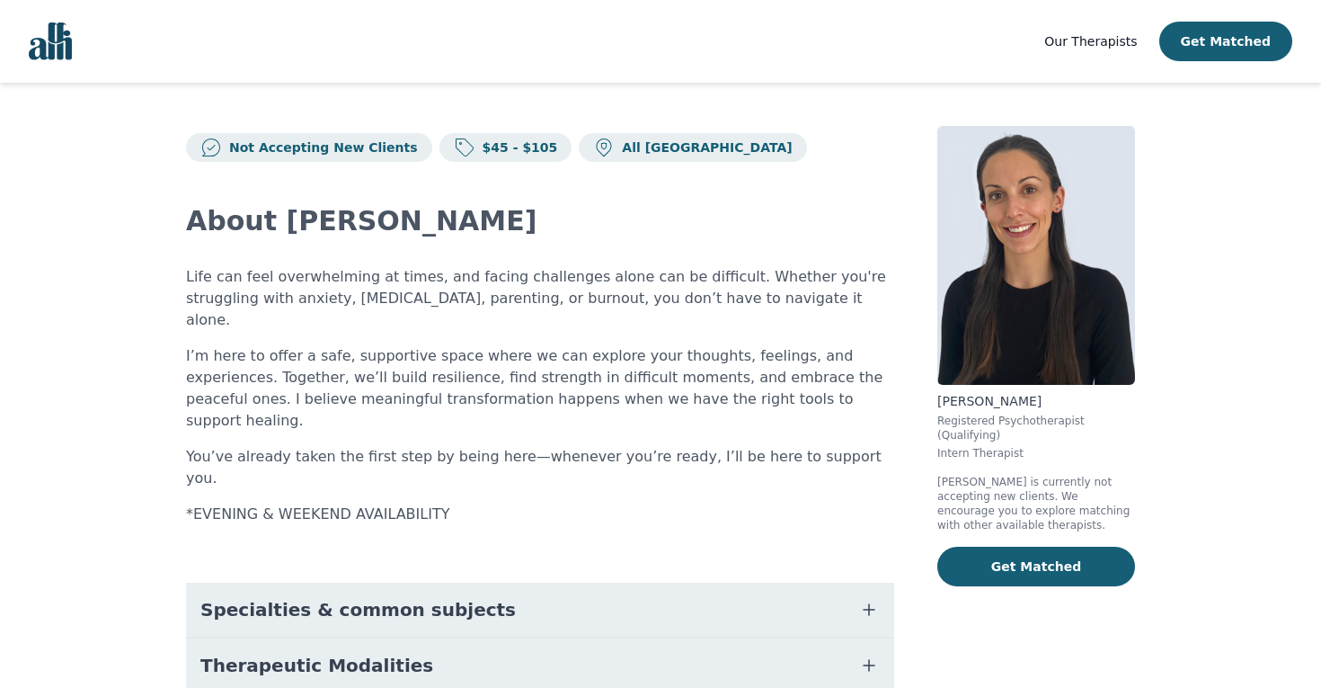
scroll to position [0, 0]
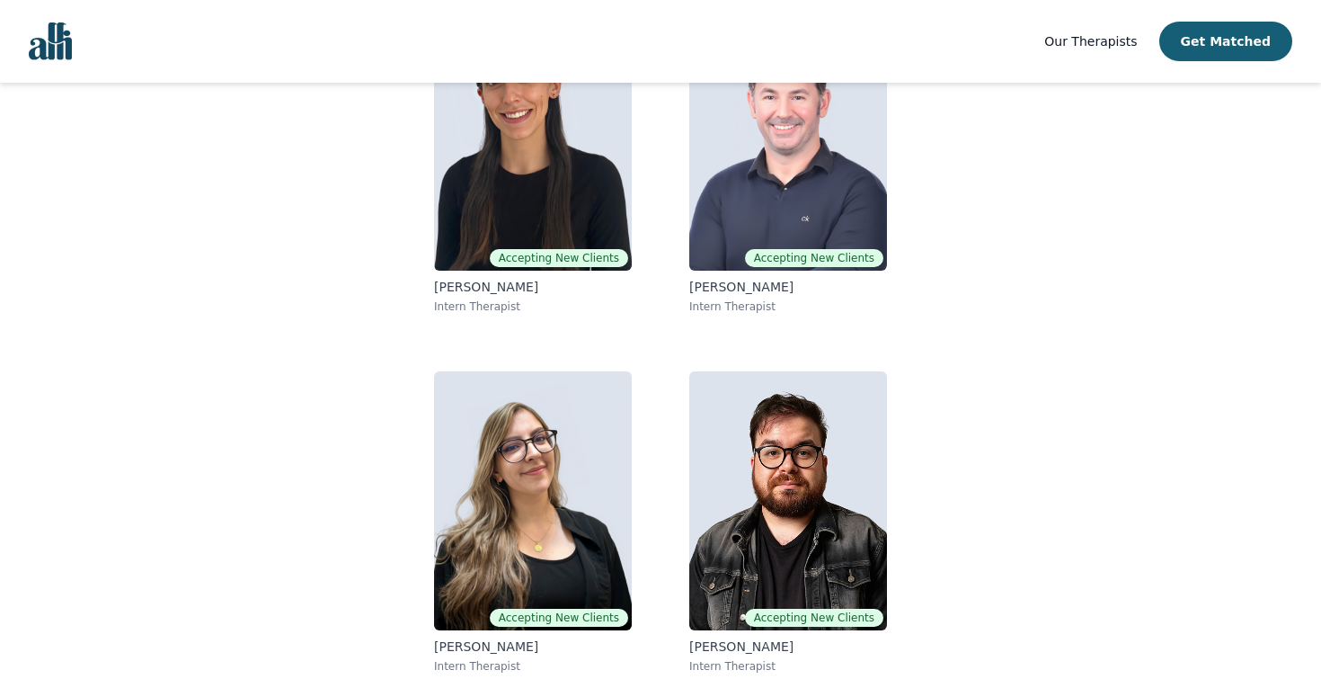
click at [427, 549] on link "Accepting New Clients [PERSON_NAME] Intern Therapist" at bounding box center [533, 522] width 226 height 331
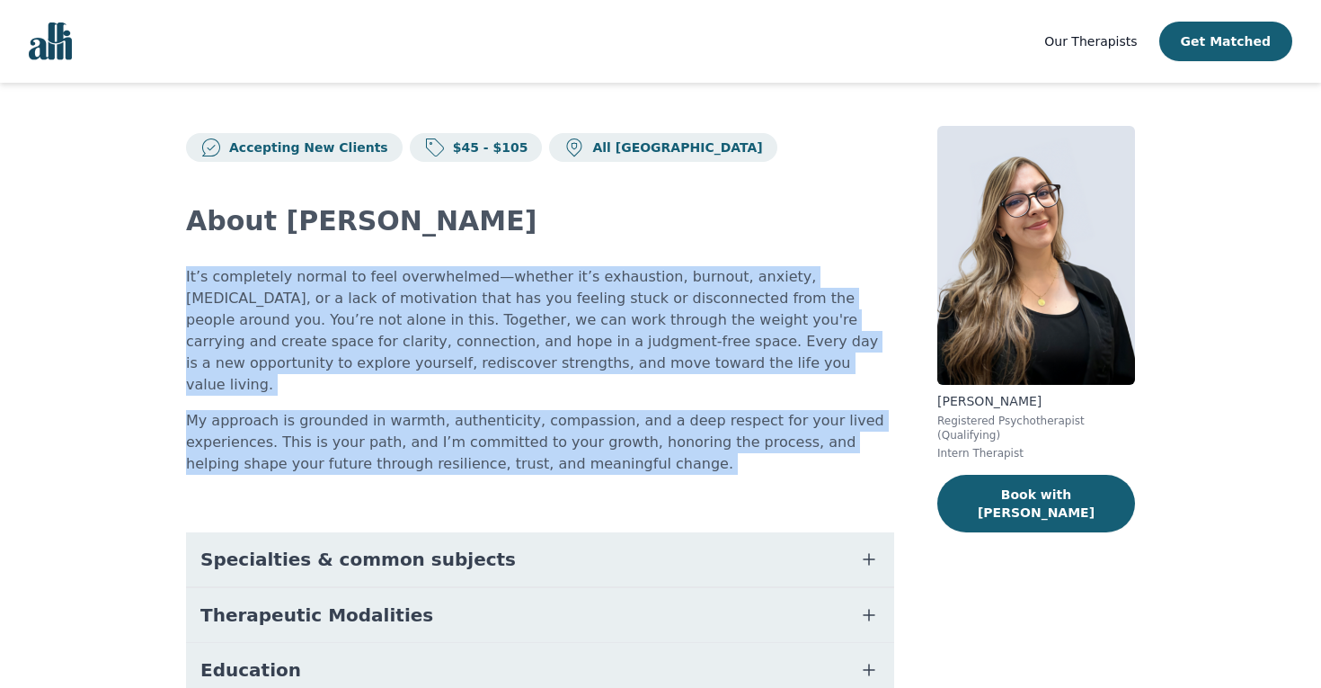
drag, startPoint x: 180, startPoint y: 271, endPoint x: 597, endPoint y: 479, distance: 466.3
click at [597, 479] on div "Accepting New Clients $45 - $105 All Canada About [PERSON_NAME] It’s completely…" at bounding box center [660, 528] width 1035 height 890
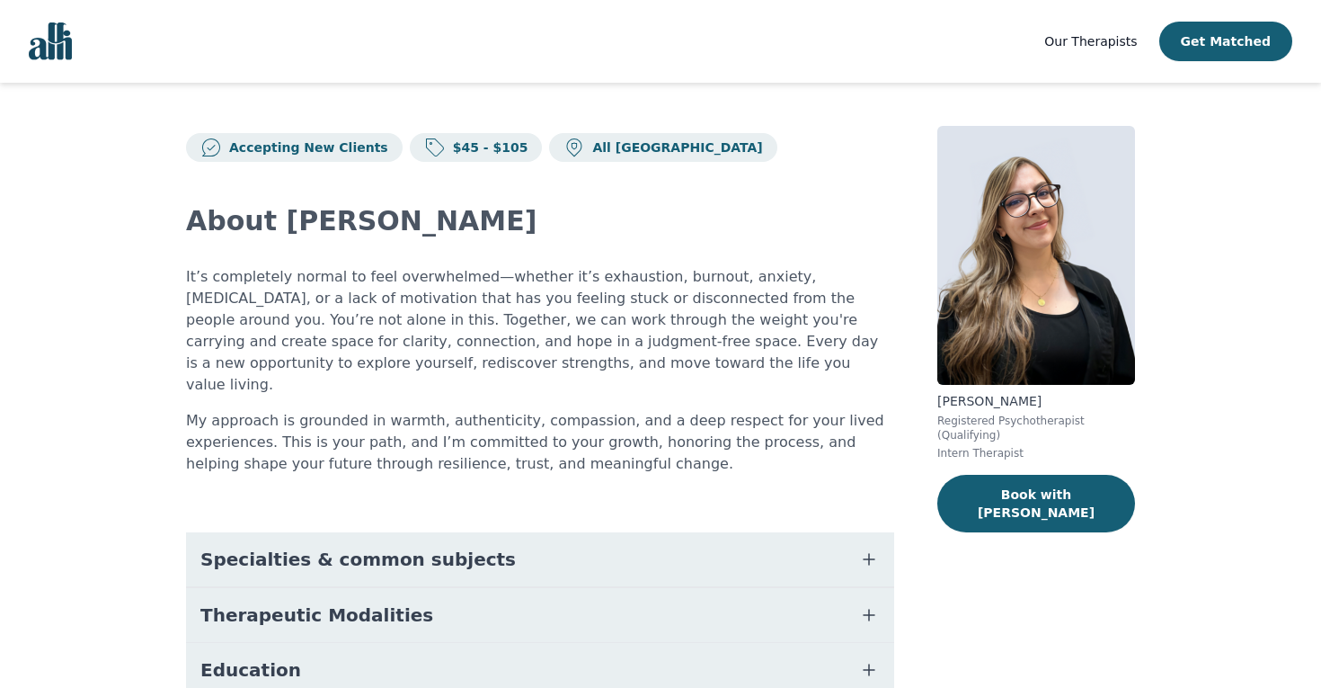
click at [597, 479] on div "About [PERSON_NAME] It’s completely normal to feel overwhelmed—whether it’s exh…" at bounding box center [540, 546] width 708 height 768
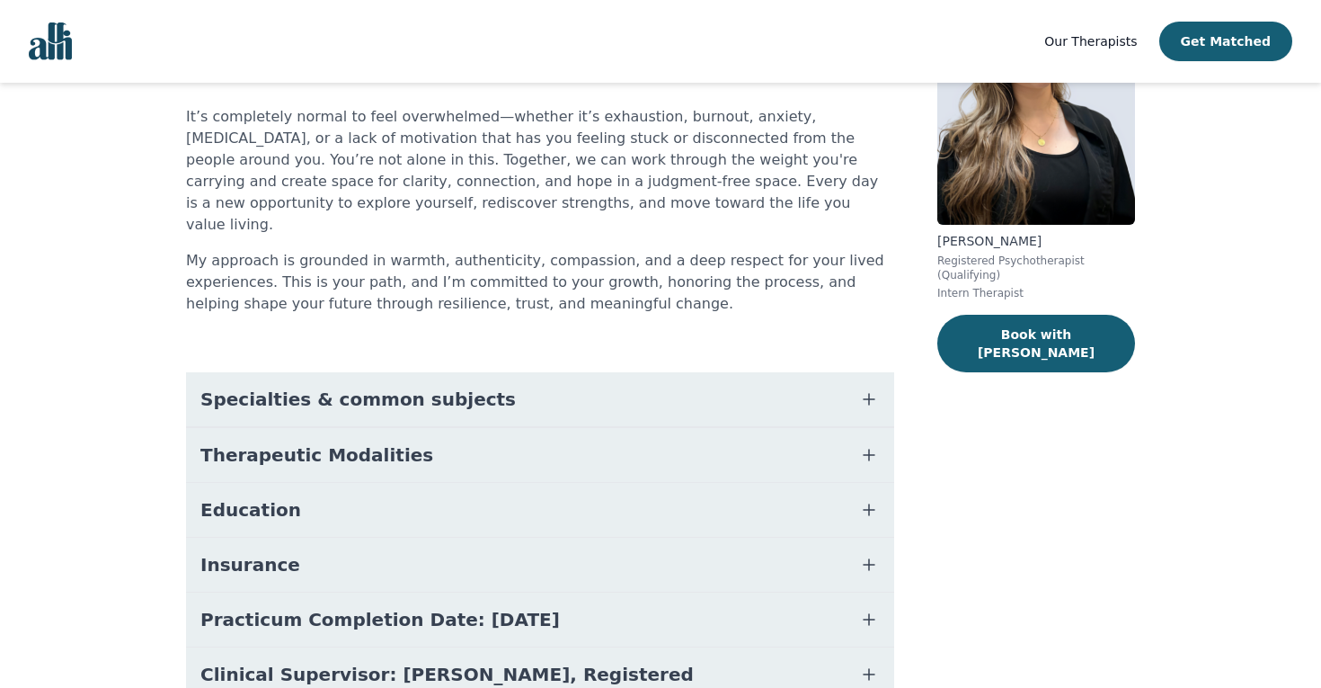
scroll to position [205, 0]
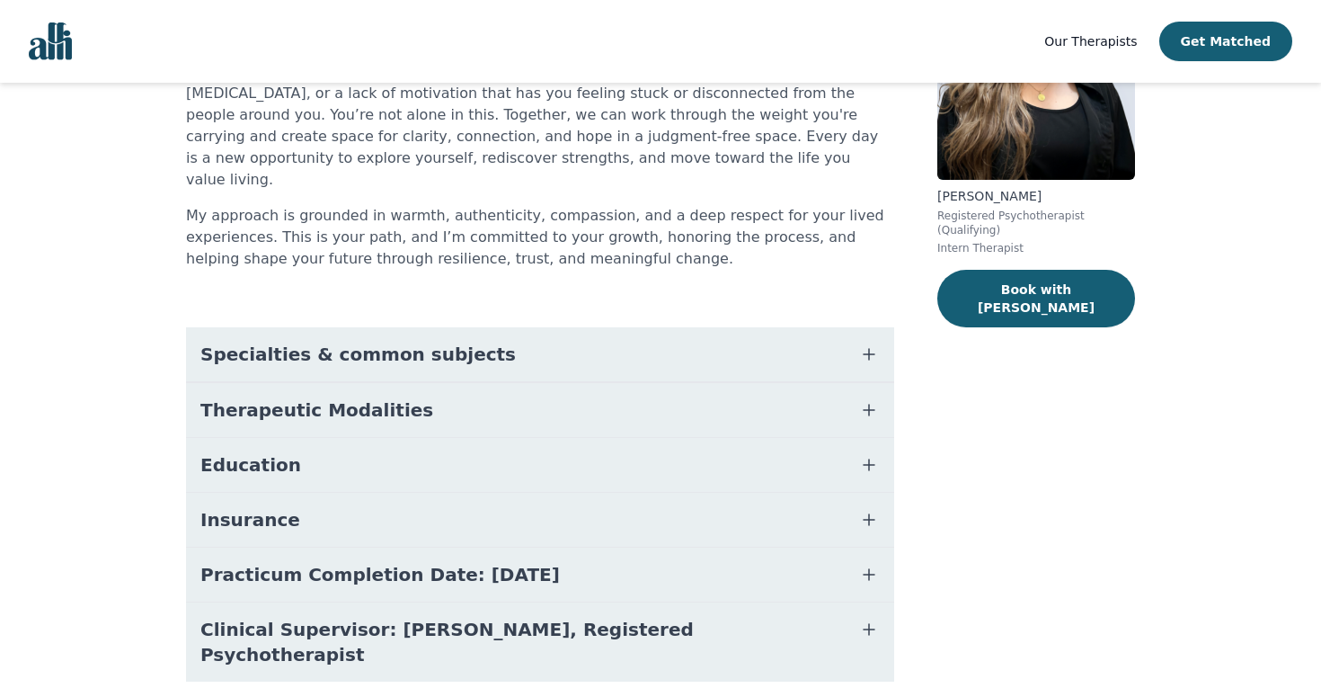
click at [540, 461] on button "Education" at bounding box center [540, 465] width 708 height 54
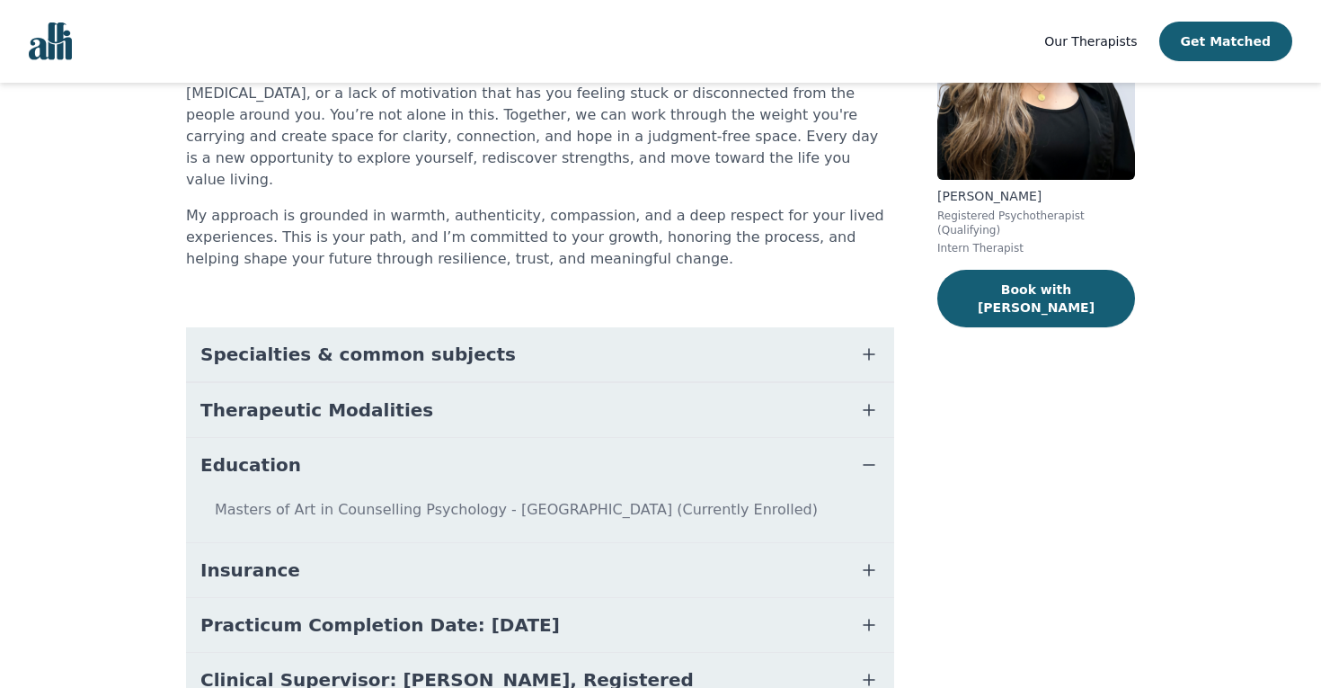
click at [541, 458] on button "Education" at bounding box center [540, 465] width 708 height 54
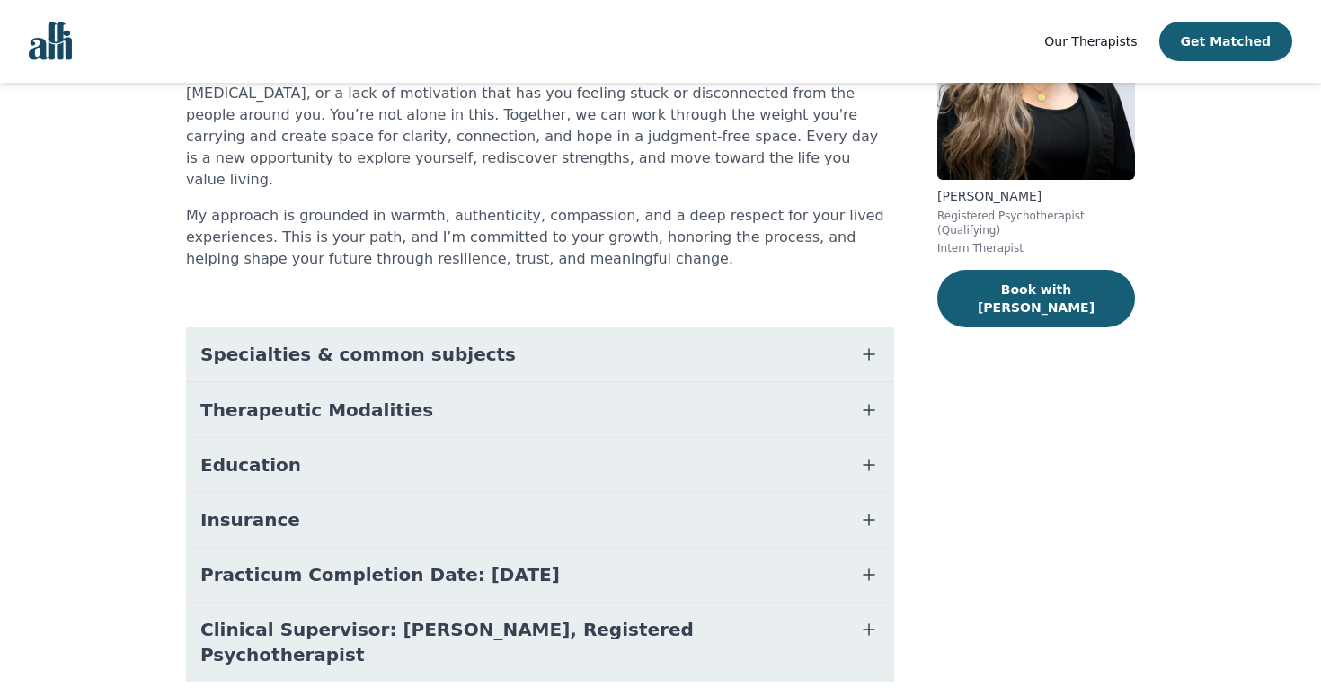
click at [516, 395] on button "Therapeutic Modalities" at bounding box center [540, 410] width 708 height 54
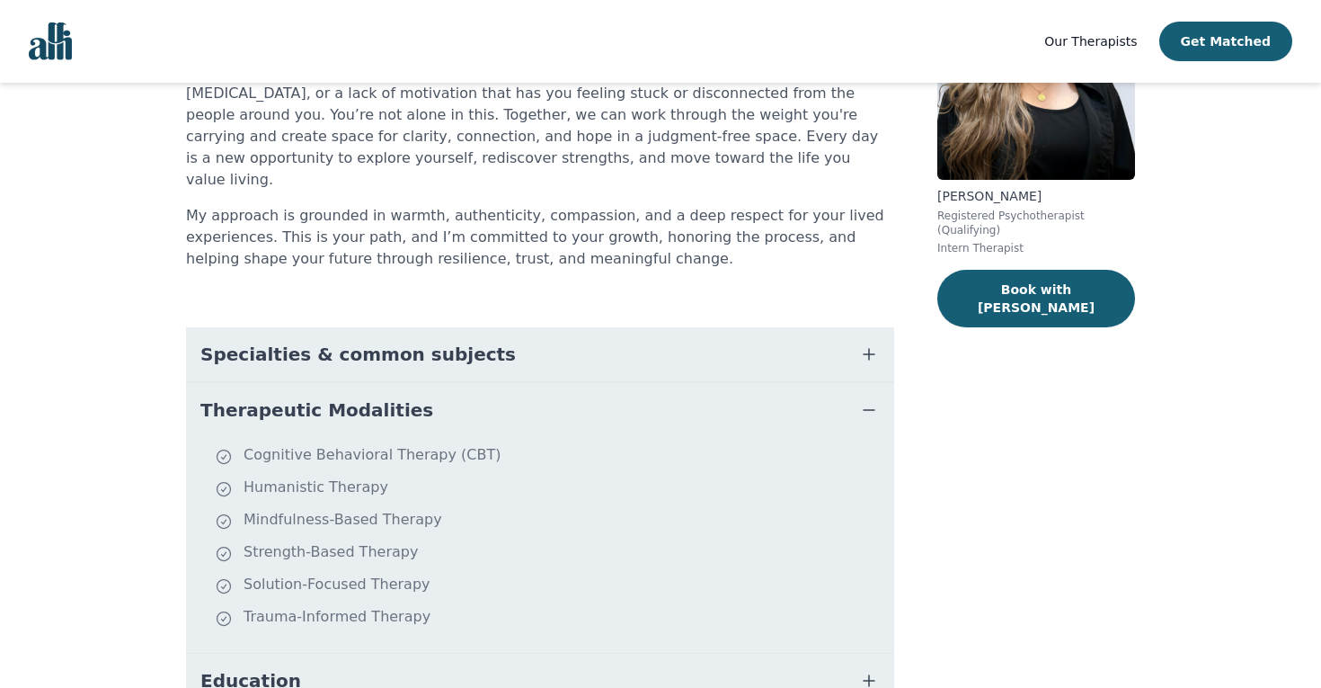
click at [516, 395] on button "Therapeutic Modalities" at bounding box center [540, 410] width 708 height 54
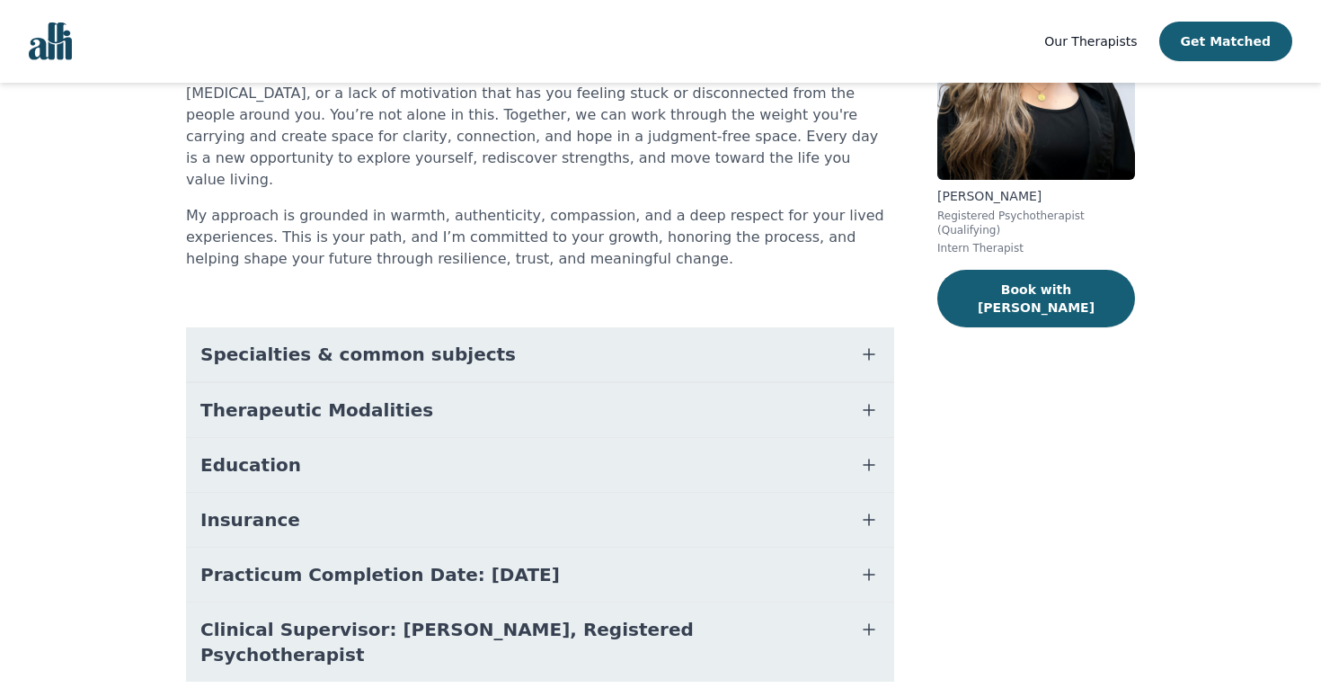
click at [502, 357] on button "Specialties & common subjects" at bounding box center [540, 354] width 708 height 54
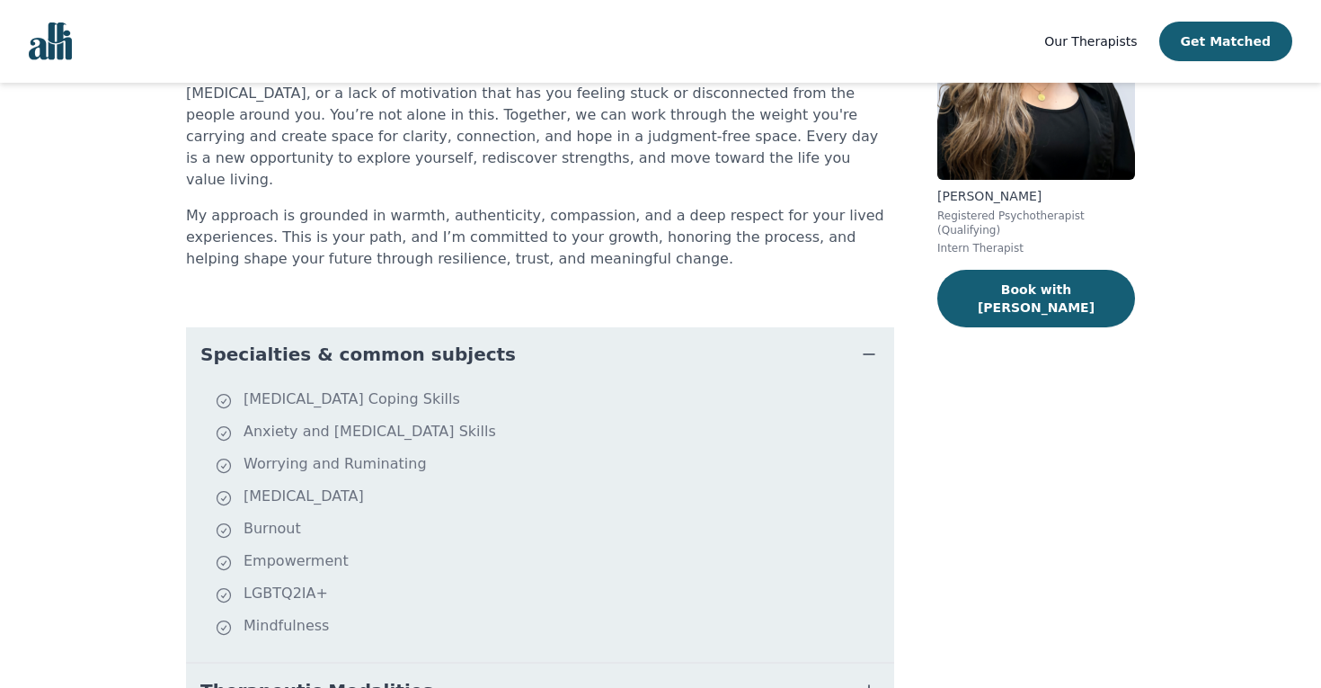
click at [501, 344] on button "Specialties & common subjects" at bounding box center [540, 354] width 708 height 54
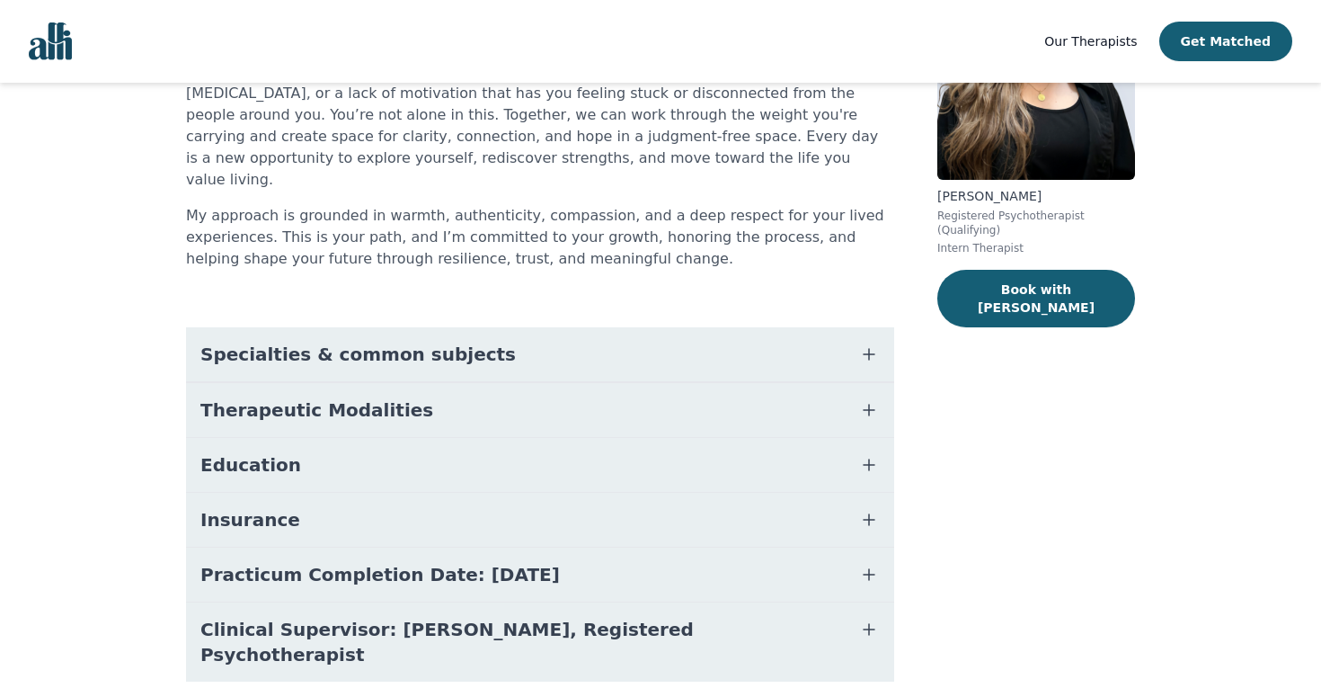
click at [482, 299] on div "About [PERSON_NAME] It’s completely normal to feel overwhelmed—whether it’s exh…" at bounding box center [540, 341] width 708 height 768
click at [482, 327] on button "Specialties & common subjects" at bounding box center [540, 354] width 708 height 54
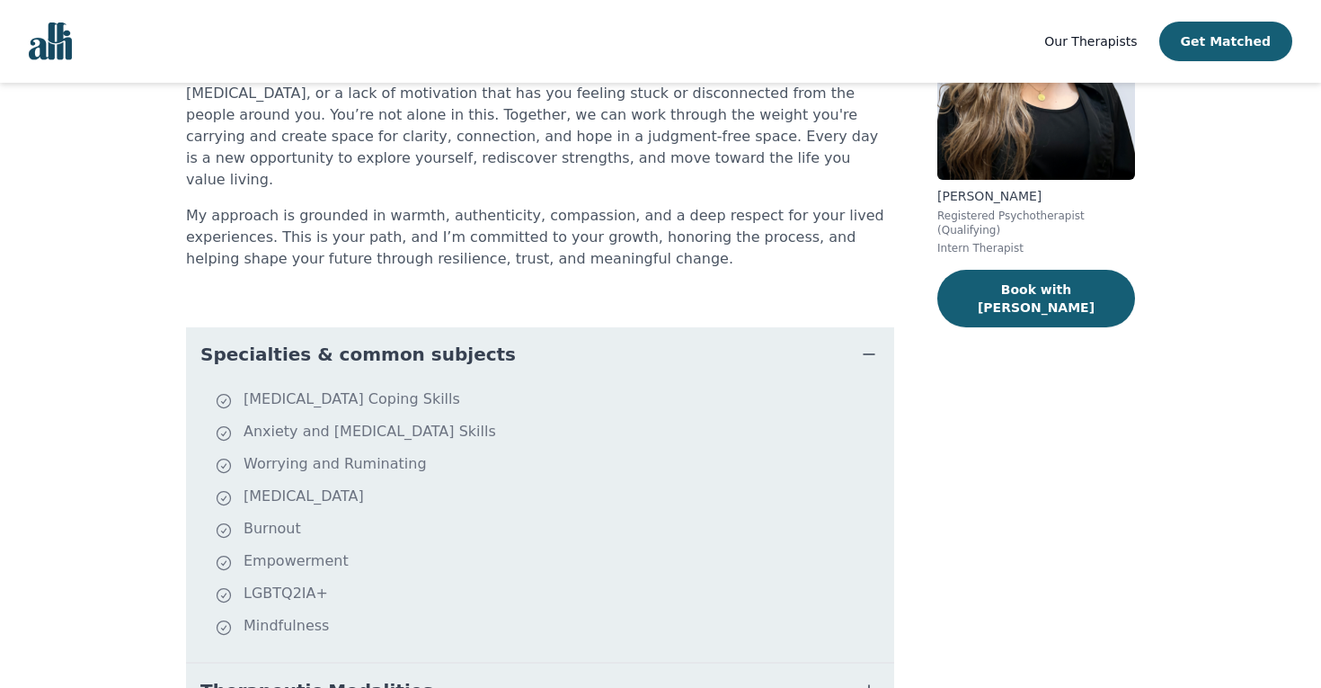
click at [334, 342] on span "Specialties & common subjects" at bounding box center [357, 354] width 315 height 25
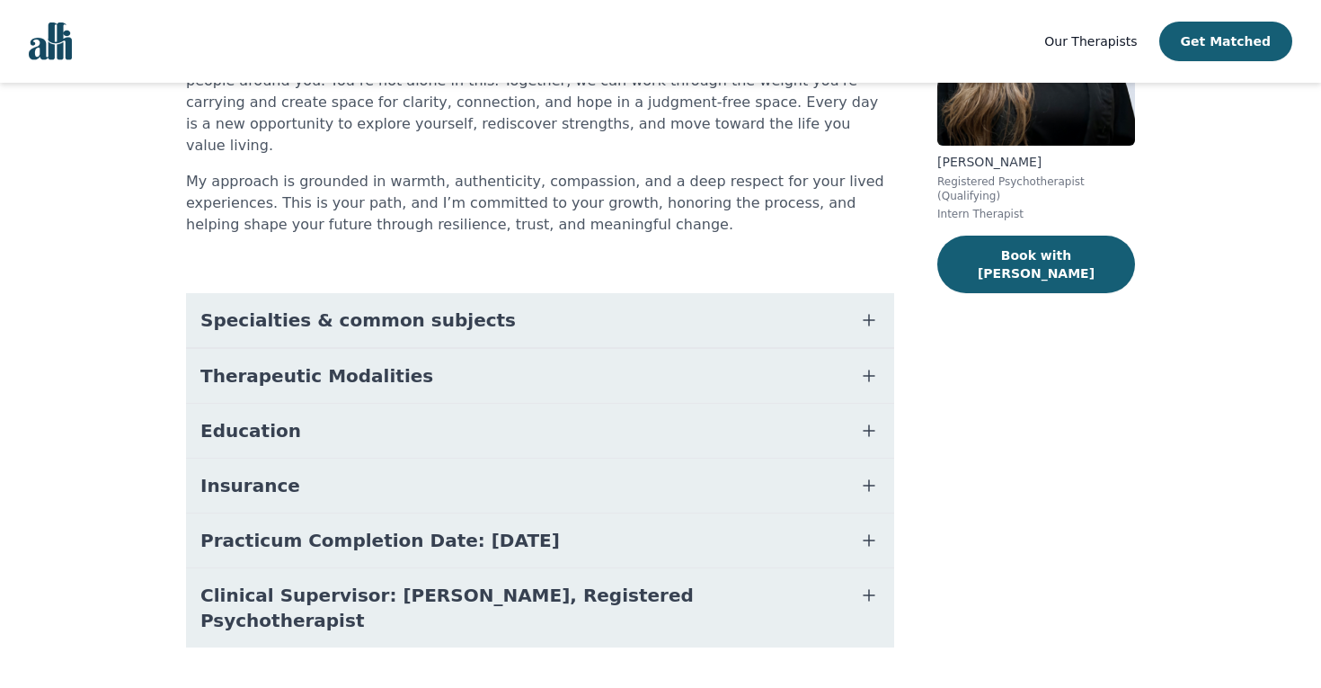
scroll to position [238, 0]
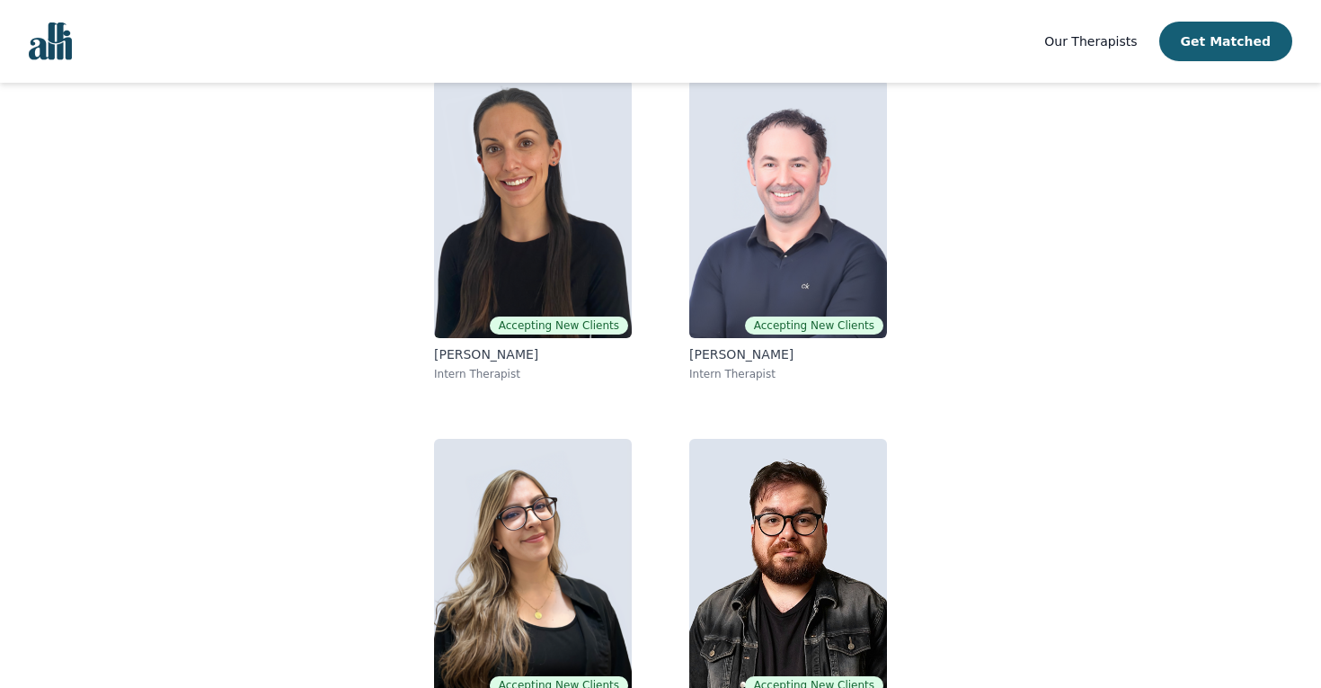
scroll to position [24, 0]
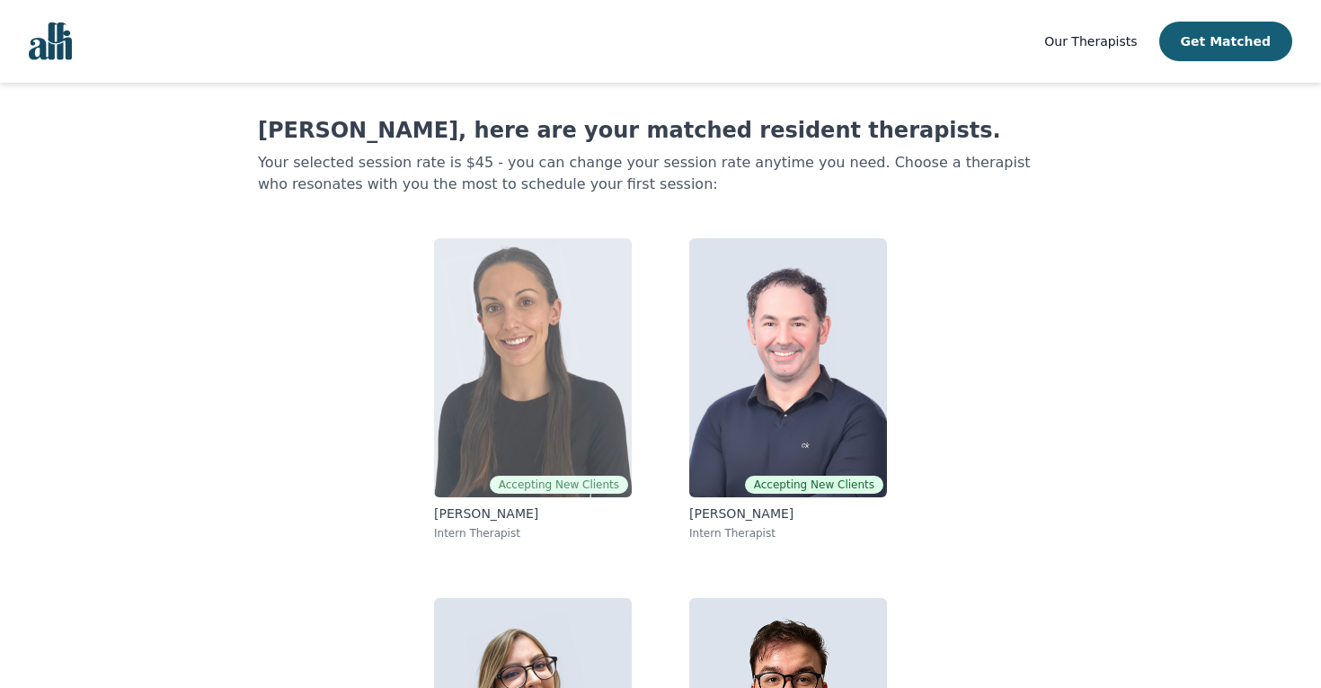
click at [550, 289] on img at bounding box center [533, 367] width 198 height 259
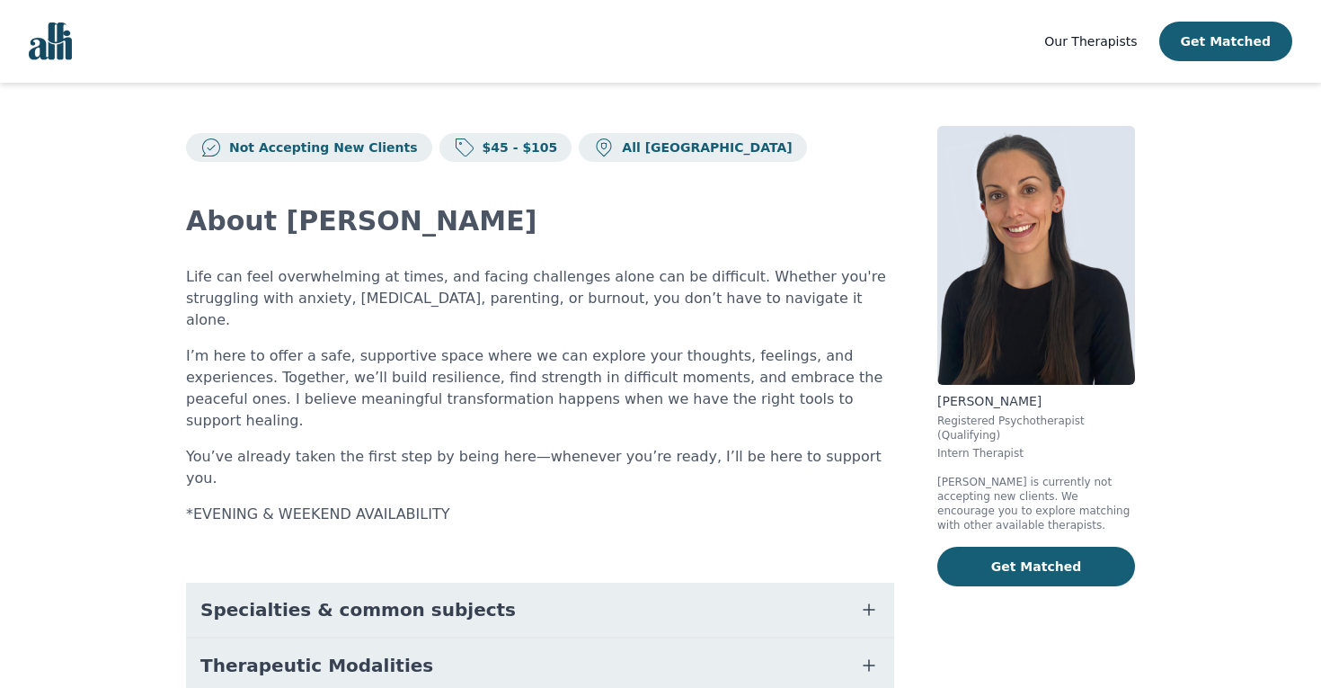
click at [525, 582] on button "Specialties & common subjects" at bounding box center [540, 609] width 708 height 54
click at [74, 56] on nav "Our Therapists Get Matched" at bounding box center [660, 41] width 1321 height 83
click at [1085, 42] on span "Our Therapists" at bounding box center [1090, 41] width 93 height 14
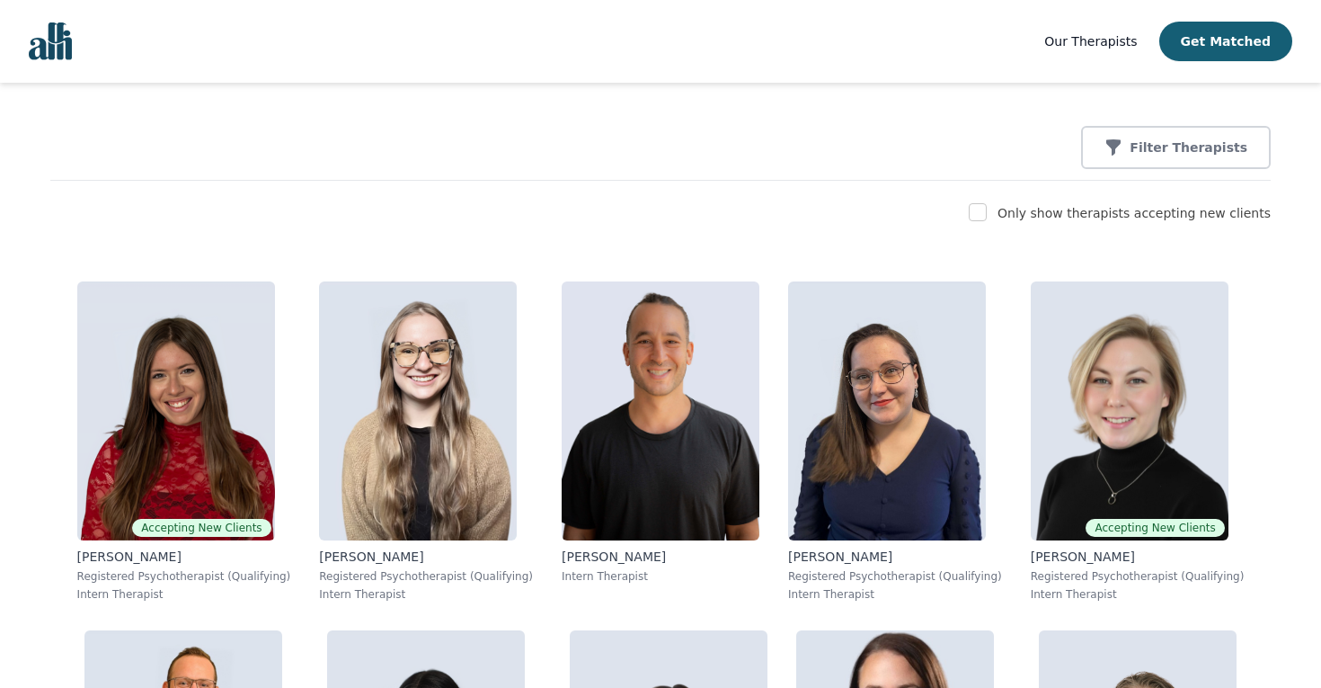
scroll to position [27, 0]
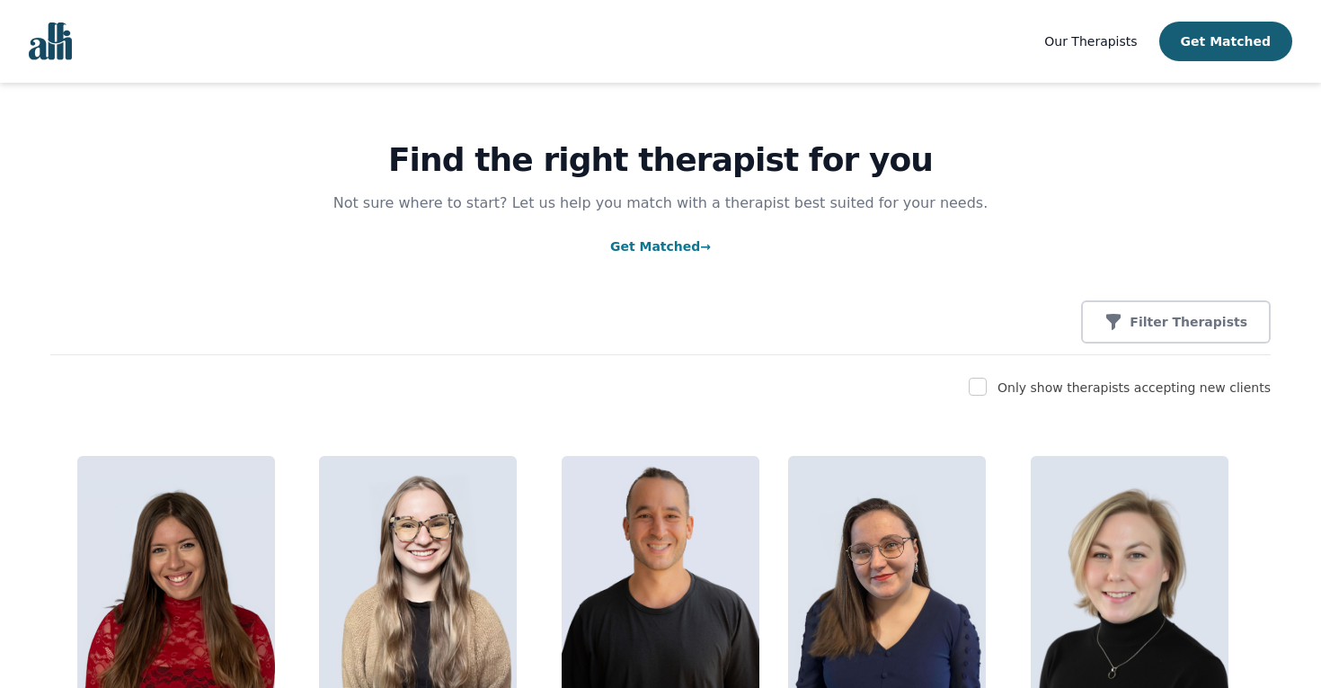
click at [985, 389] on input "checkbox" at bounding box center [978, 386] width 18 height 18
checkbox input "true"
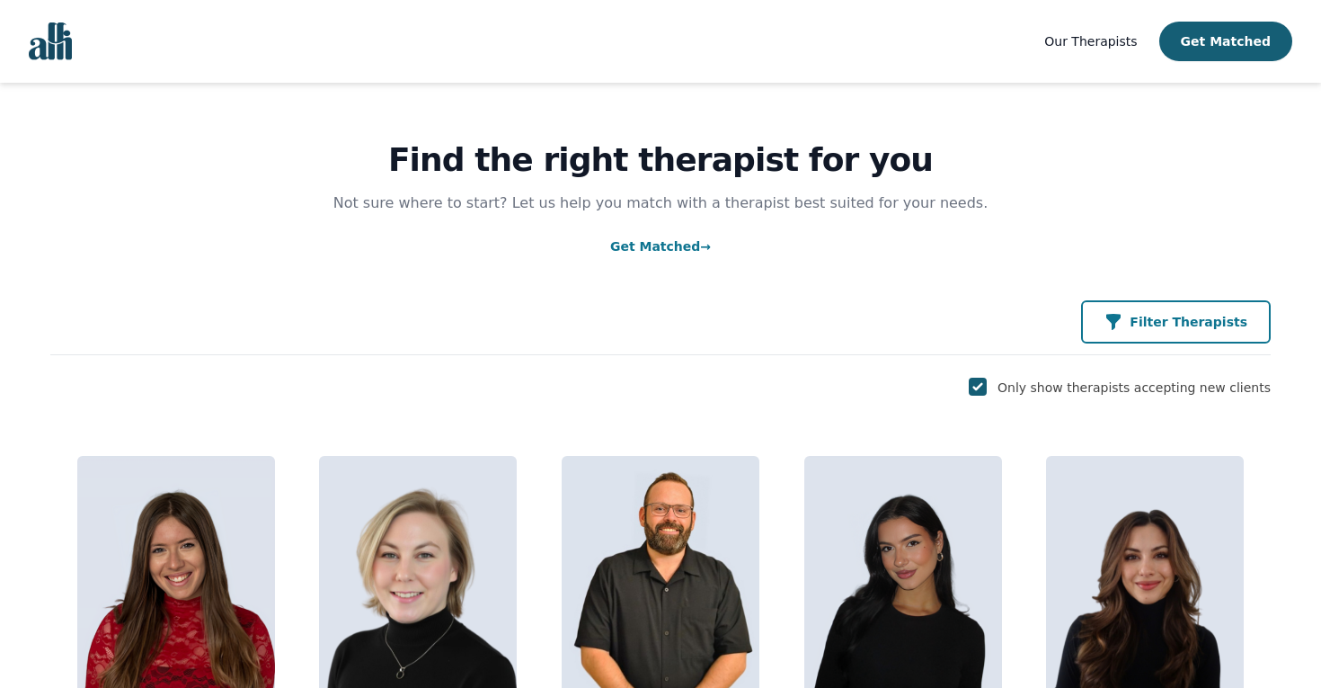
click at [1188, 304] on button "Filter Therapists" at bounding box center [1176, 321] width 190 height 43
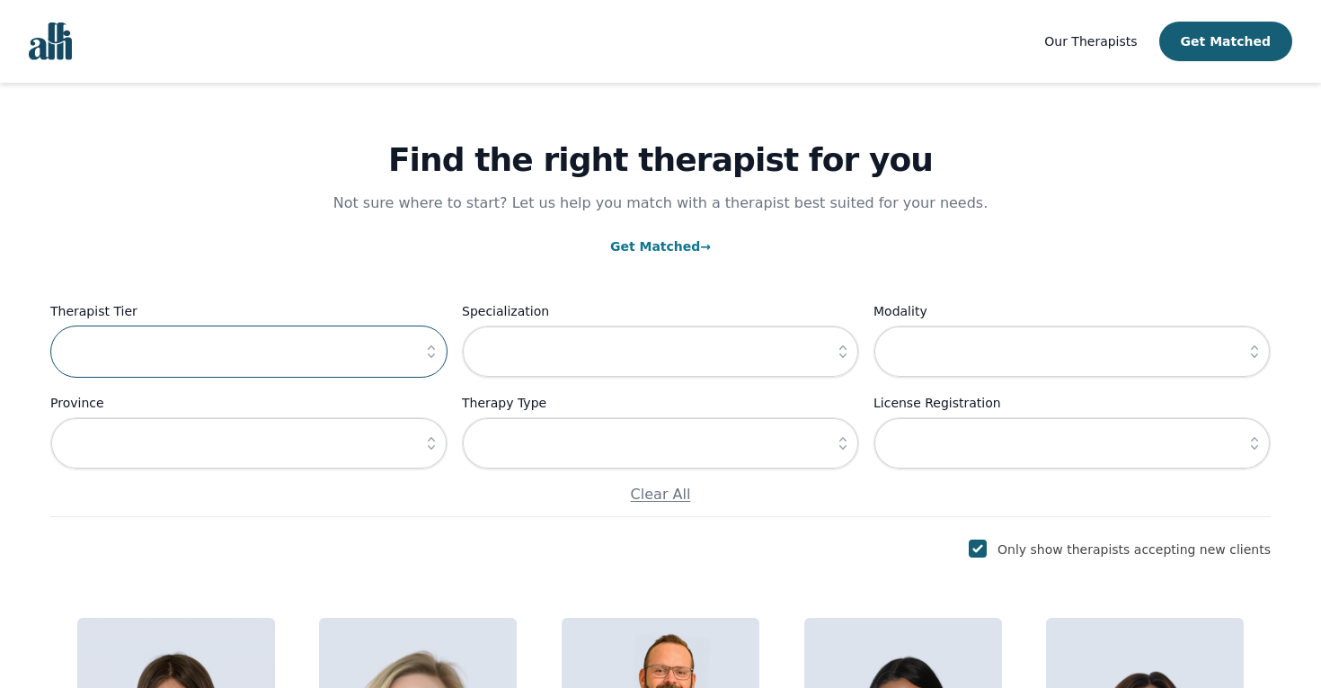
click at [267, 338] on input "text" at bounding box center [248, 351] width 397 height 52
click at [433, 354] on icon "button" at bounding box center [431, 351] width 18 height 18
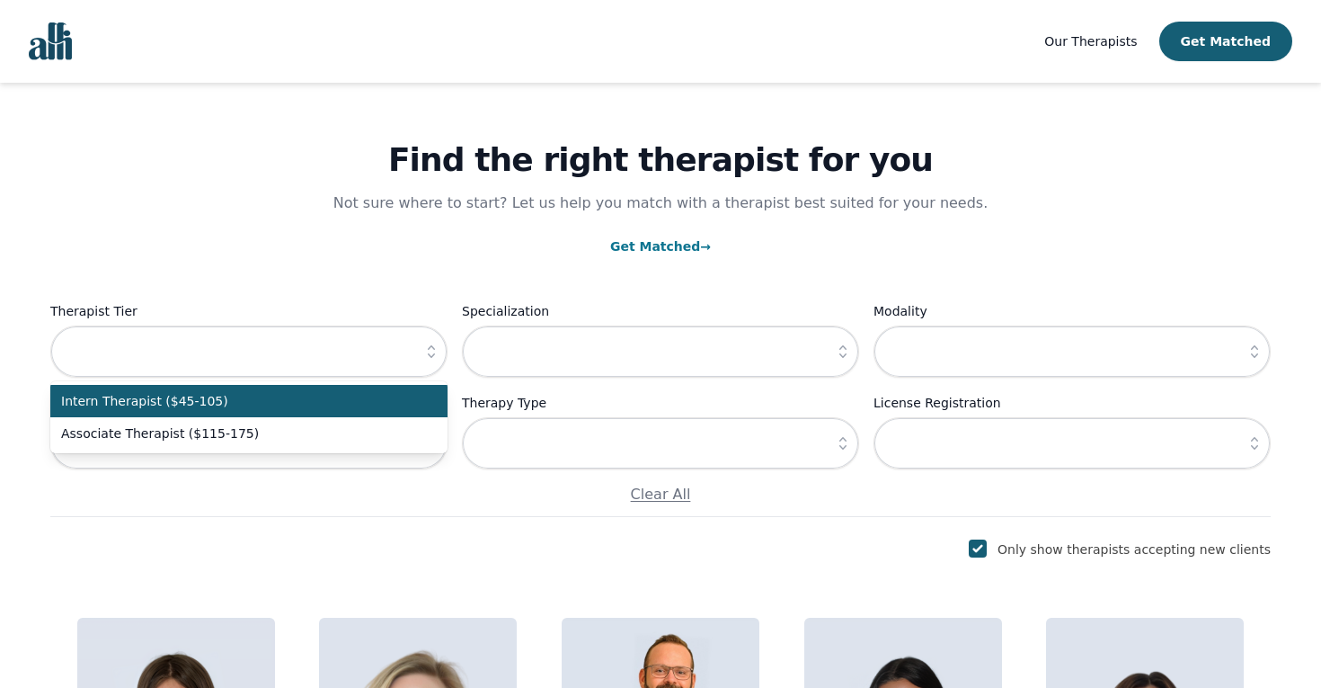
click at [368, 399] on span "Intern Therapist ($45-105)" at bounding box center [238, 401] width 354 height 18
type input "Intern Therapist ($45-105)"
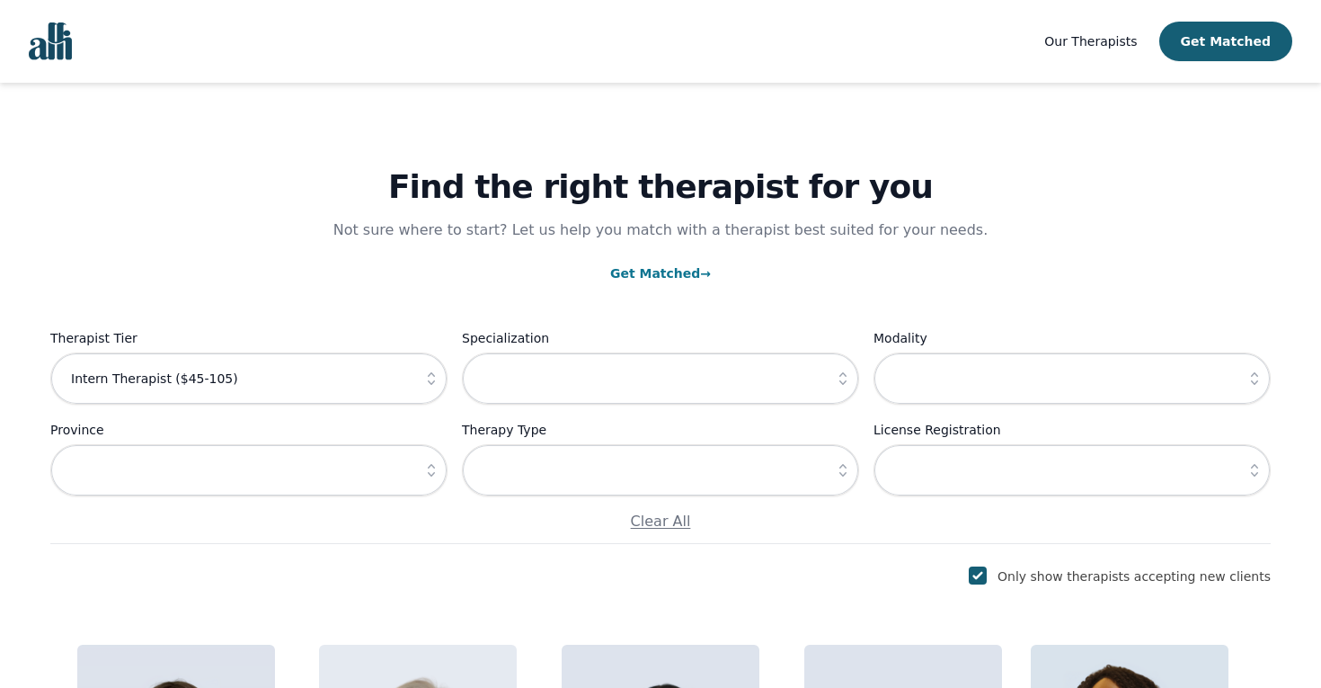
scroll to position [0, 0]
drag, startPoint x: 506, startPoint y: 246, endPoint x: 507, endPoint y: 267, distance: 20.7
click at [506, 246] on div "Find the right therapist for you Not sure where to start? Let us help you match…" at bounding box center [660, 313] width 1221 height 461
click at [533, 379] on input "text" at bounding box center [660, 378] width 397 height 52
click at [840, 386] on icon "button" at bounding box center [843, 378] width 18 height 18
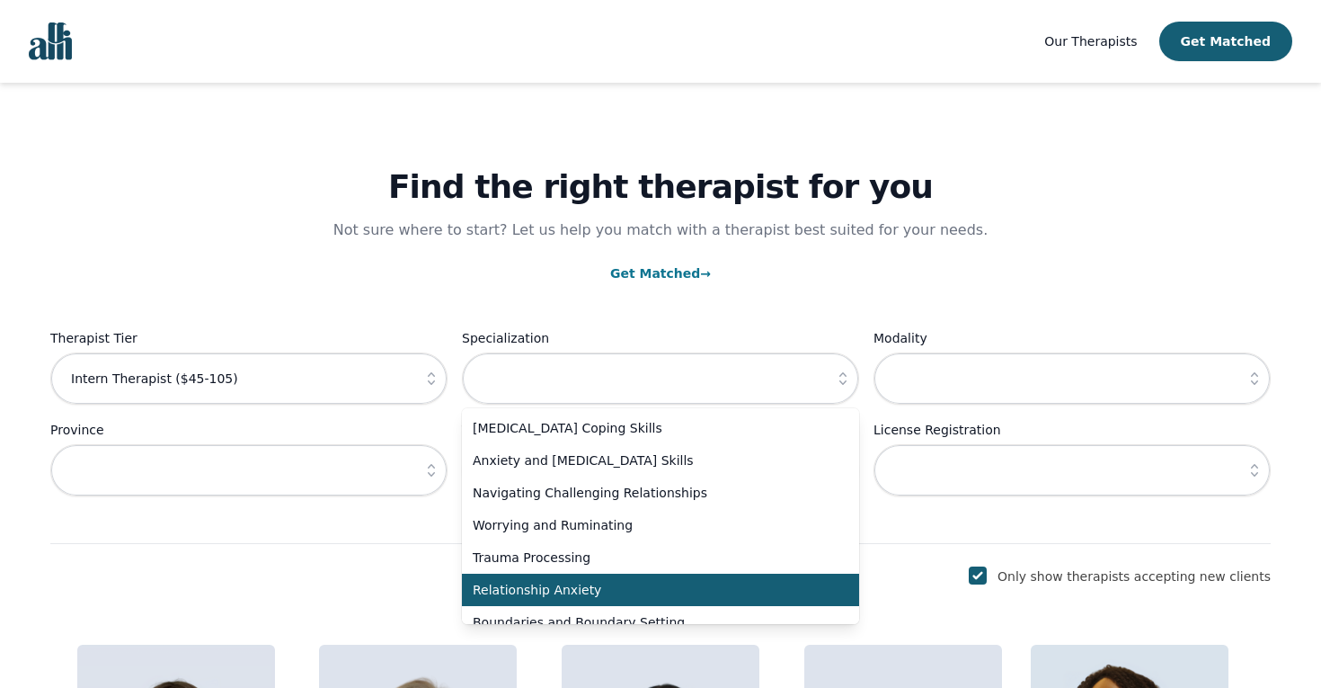
click at [652, 586] on span "Relationship Anxiety" at bounding box center [650, 590] width 354 height 18
type input "Relationship Anxiety"
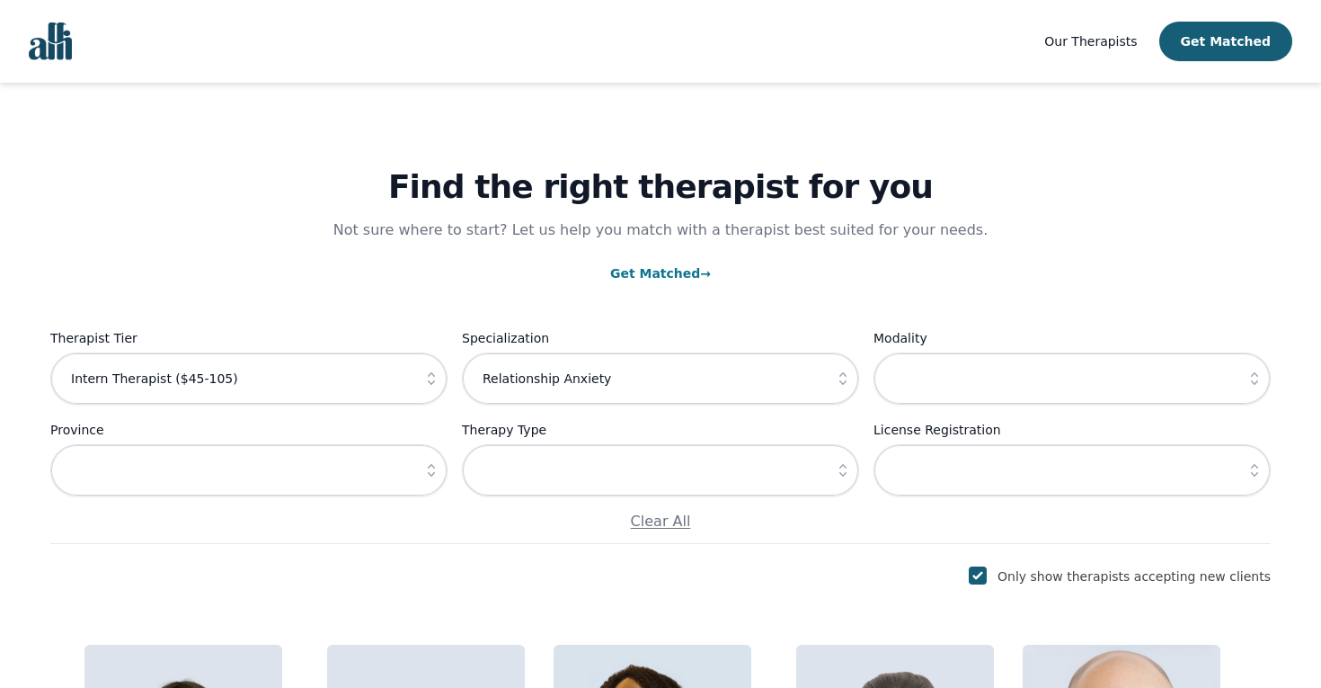
click at [466, 575] on div "Only show therapists accepting new clients" at bounding box center [660, 576] width 1221 height 22
click at [433, 467] on icon "button" at bounding box center [431, 470] width 7 height 13
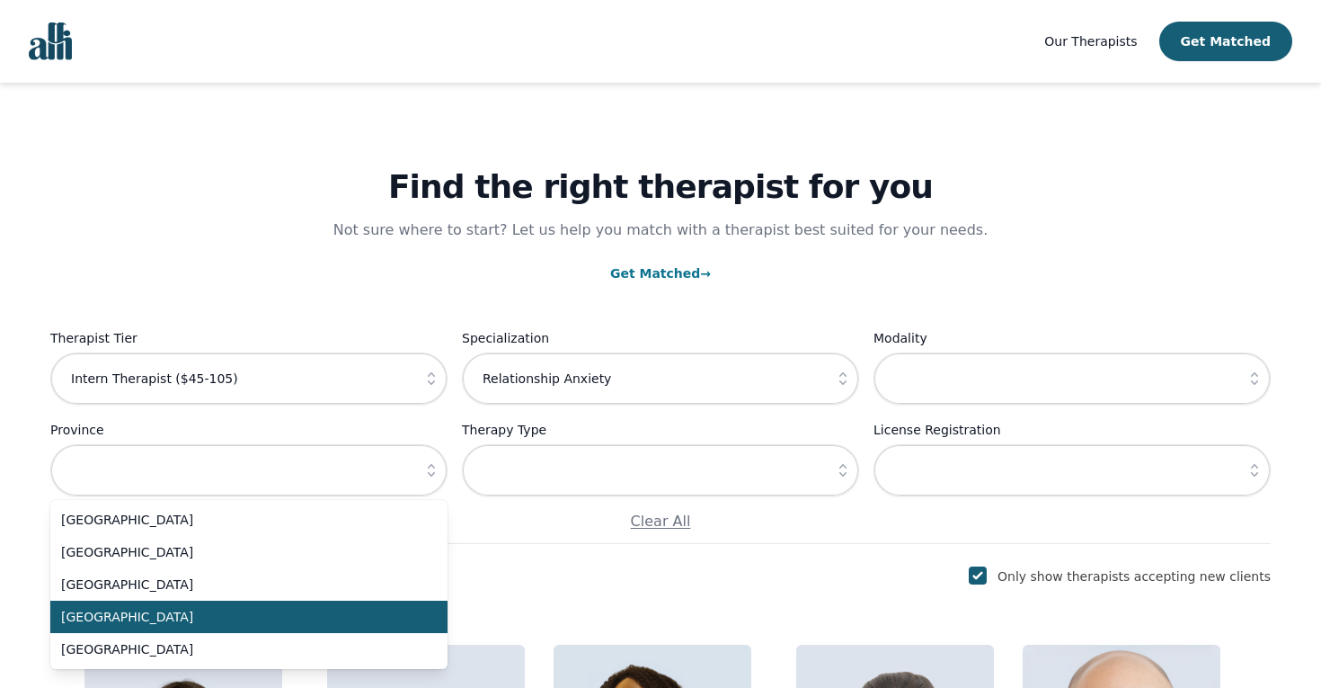
click at [328, 608] on span "[GEOGRAPHIC_DATA]" at bounding box center [238, 617] width 354 height 18
type input "[GEOGRAPHIC_DATA]"
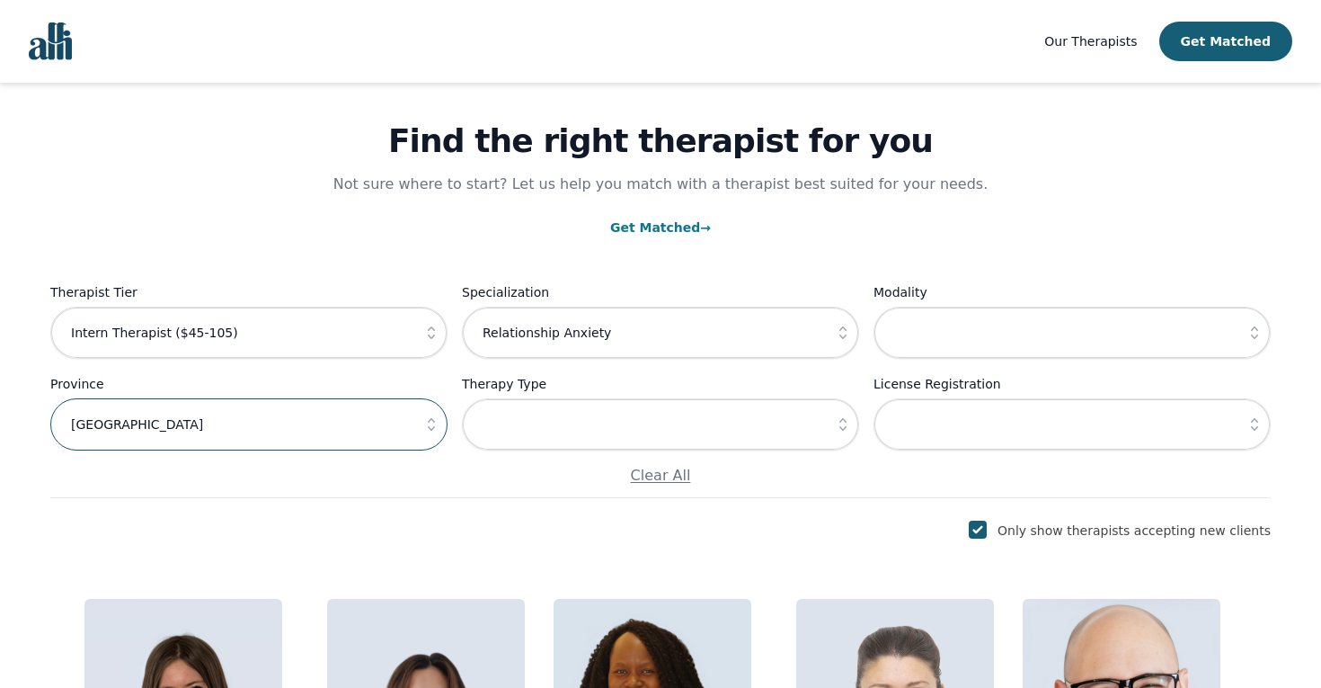
scroll to position [108, 0]
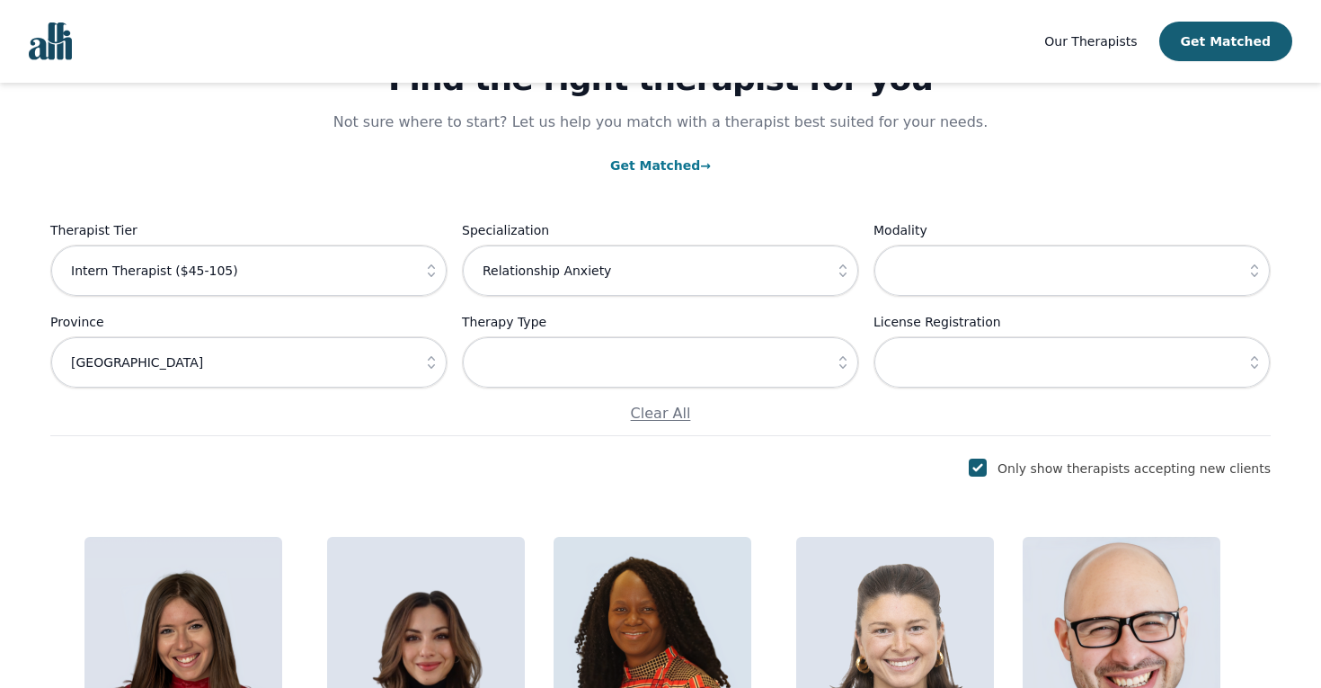
click at [675, 168] on link "Get Matched →" at bounding box center [660, 165] width 101 height 14
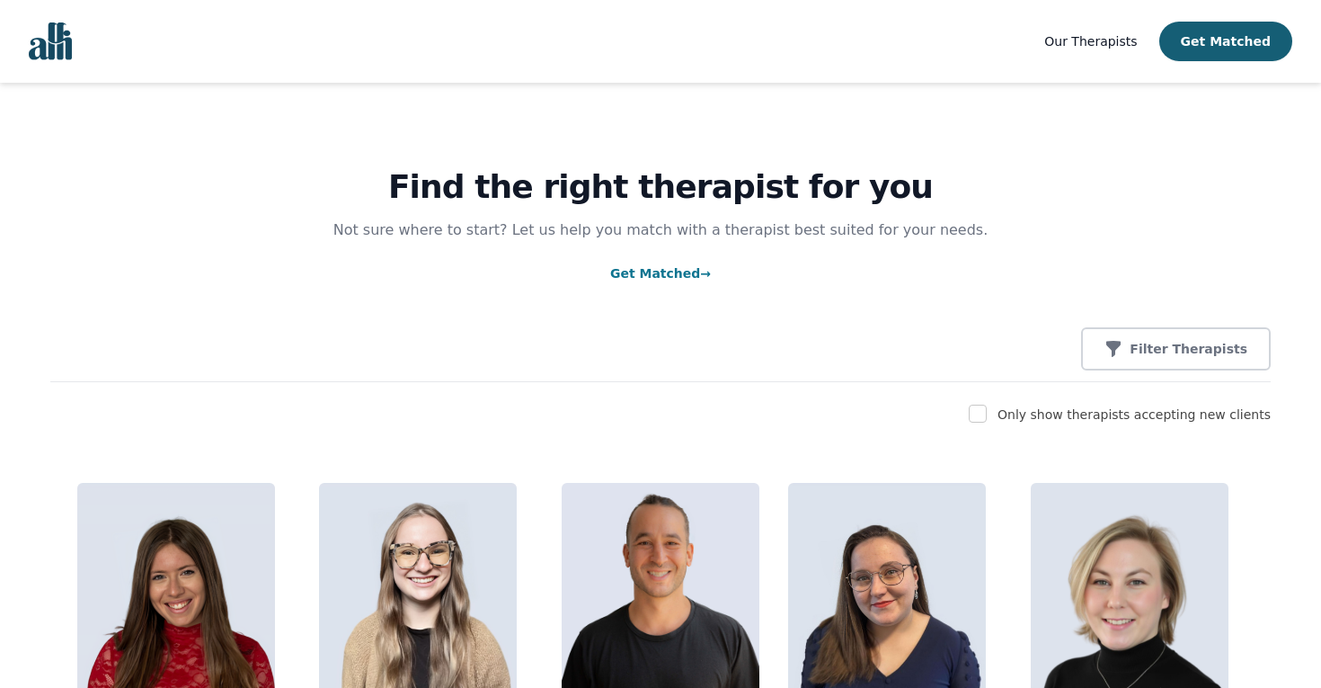
scroll to position [2, 0]
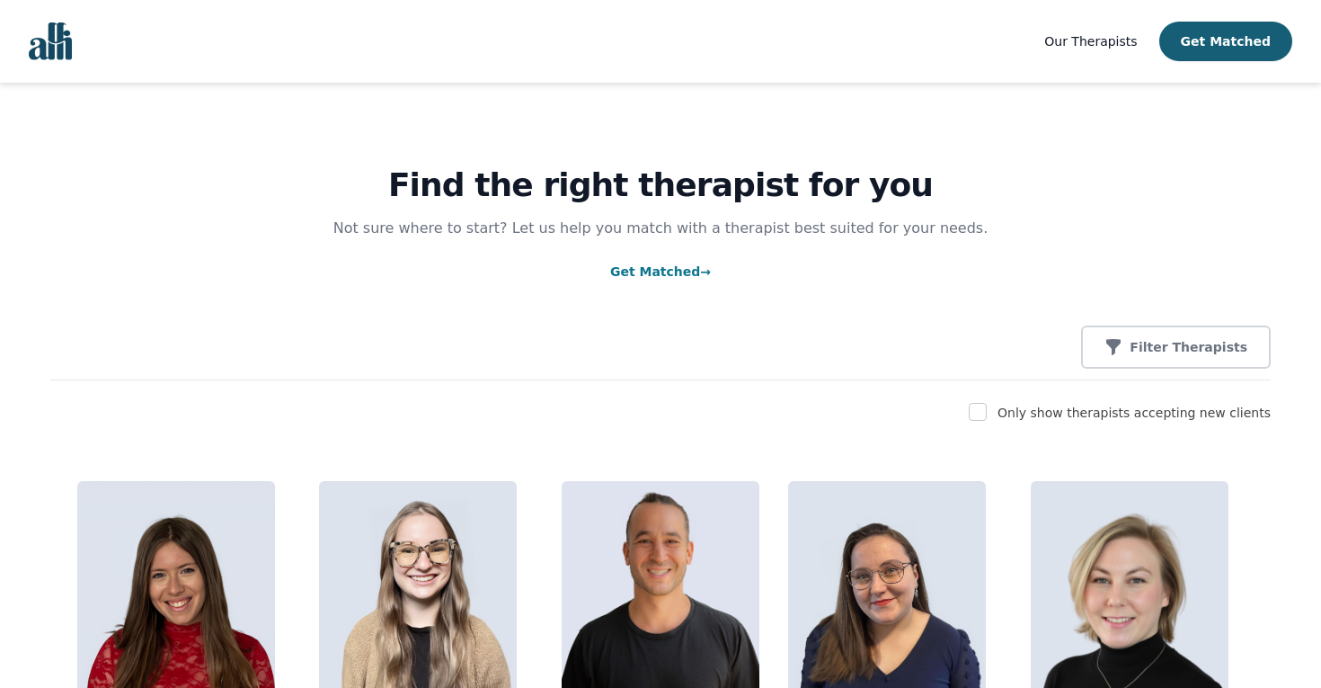
click at [986, 416] on input "checkbox" at bounding box center [978, 412] width 18 height 18
checkbox input "true"
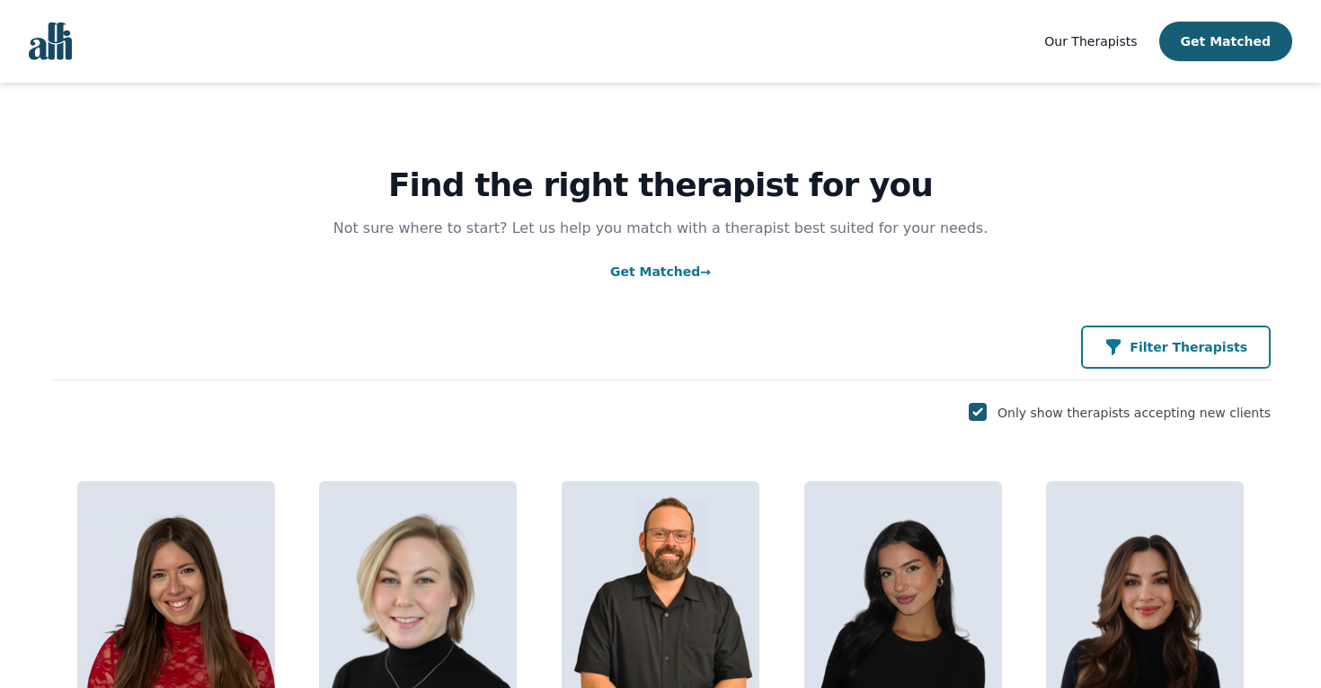
click at [1162, 347] on p "Filter Therapists" at bounding box center [1189, 347] width 118 height 18
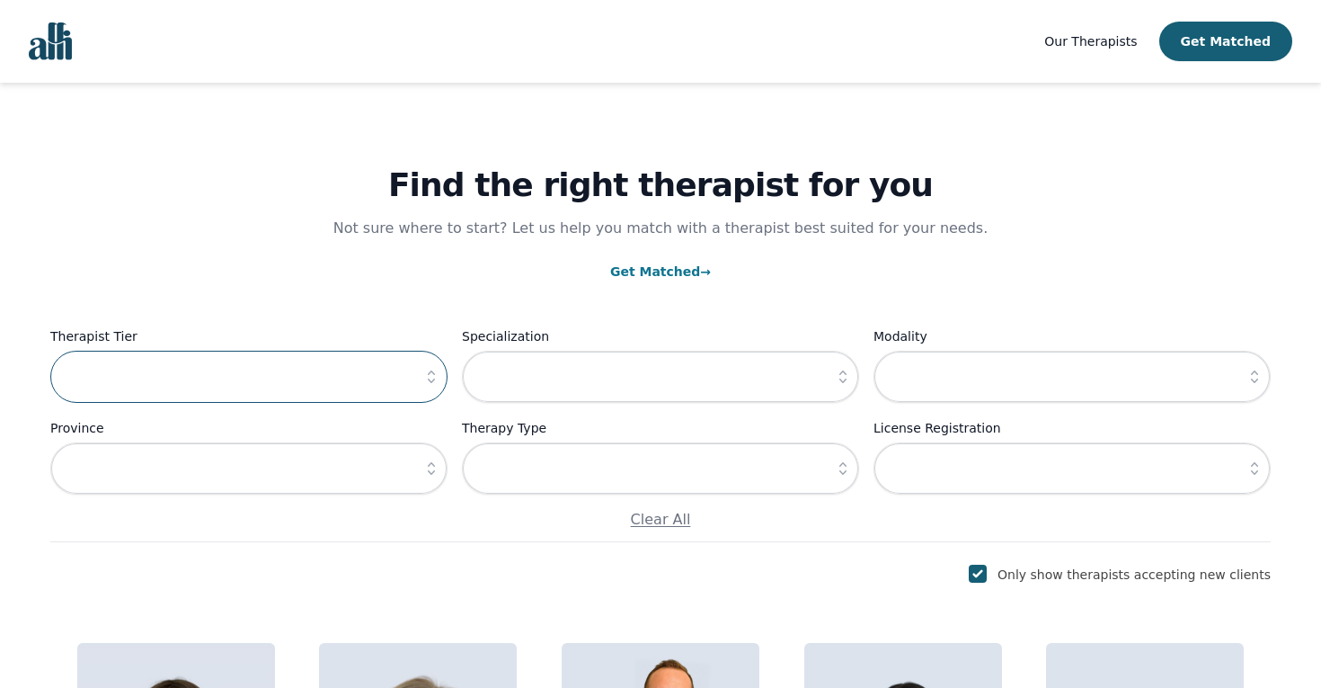
click at [319, 374] on input "text" at bounding box center [248, 377] width 397 height 52
click at [433, 376] on icon "button" at bounding box center [431, 377] width 18 height 18
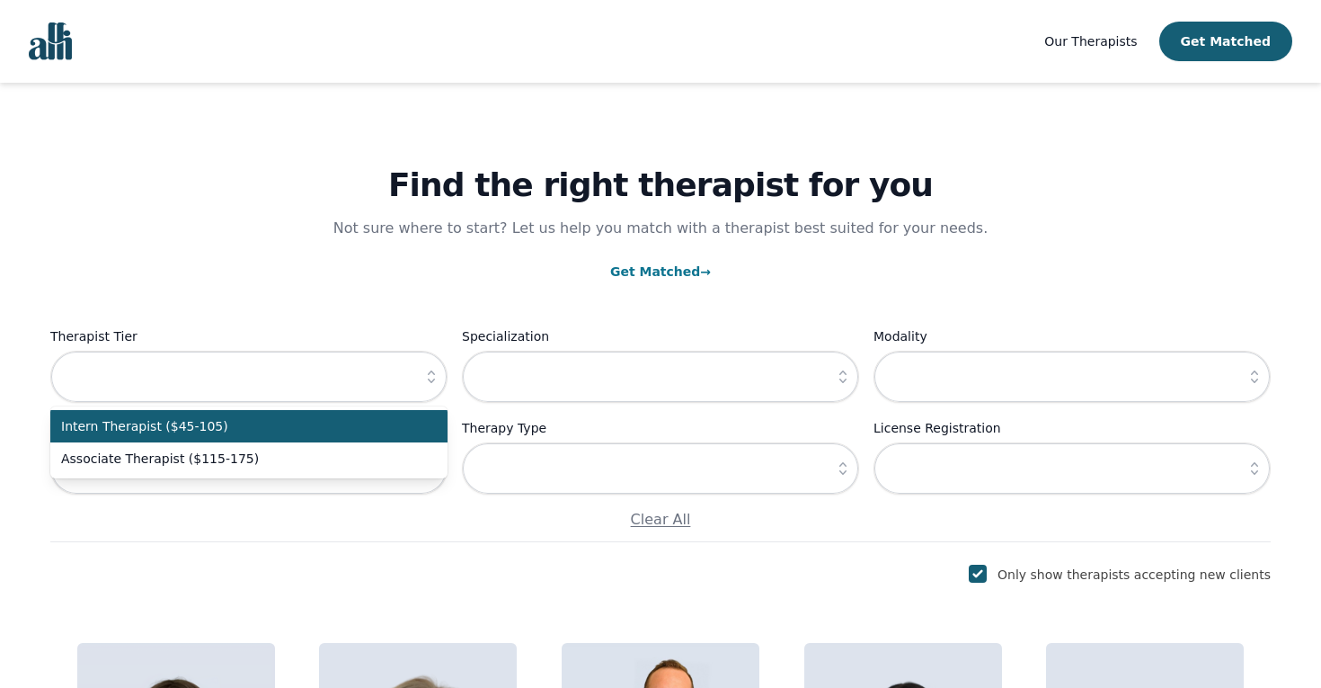
click at [316, 427] on span "Intern Therapist ($45-105)" at bounding box center [238, 426] width 354 height 18
type input "Intern Therapist ($45-105)"
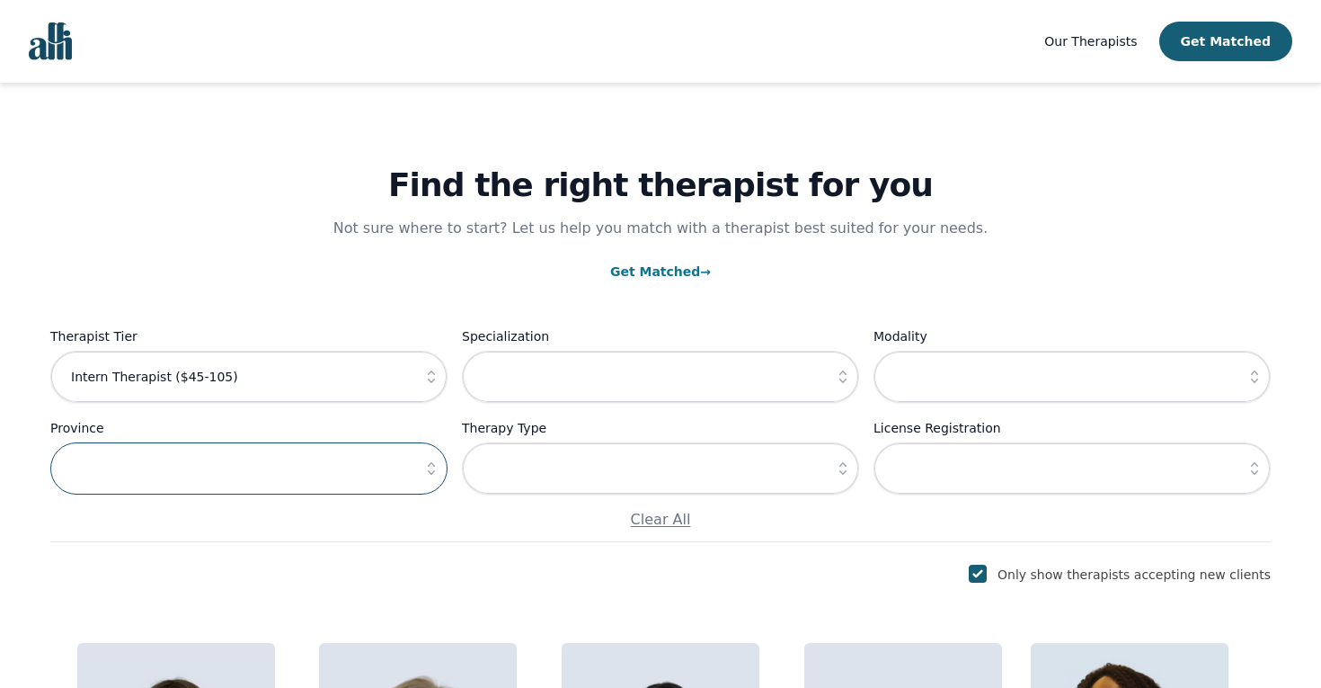
click at [386, 468] on input "text" at bounding box center [248, 468] width 397 height 52
click at [421, 469] on button "button" at bounding box center [431, 468] width 32 height 52
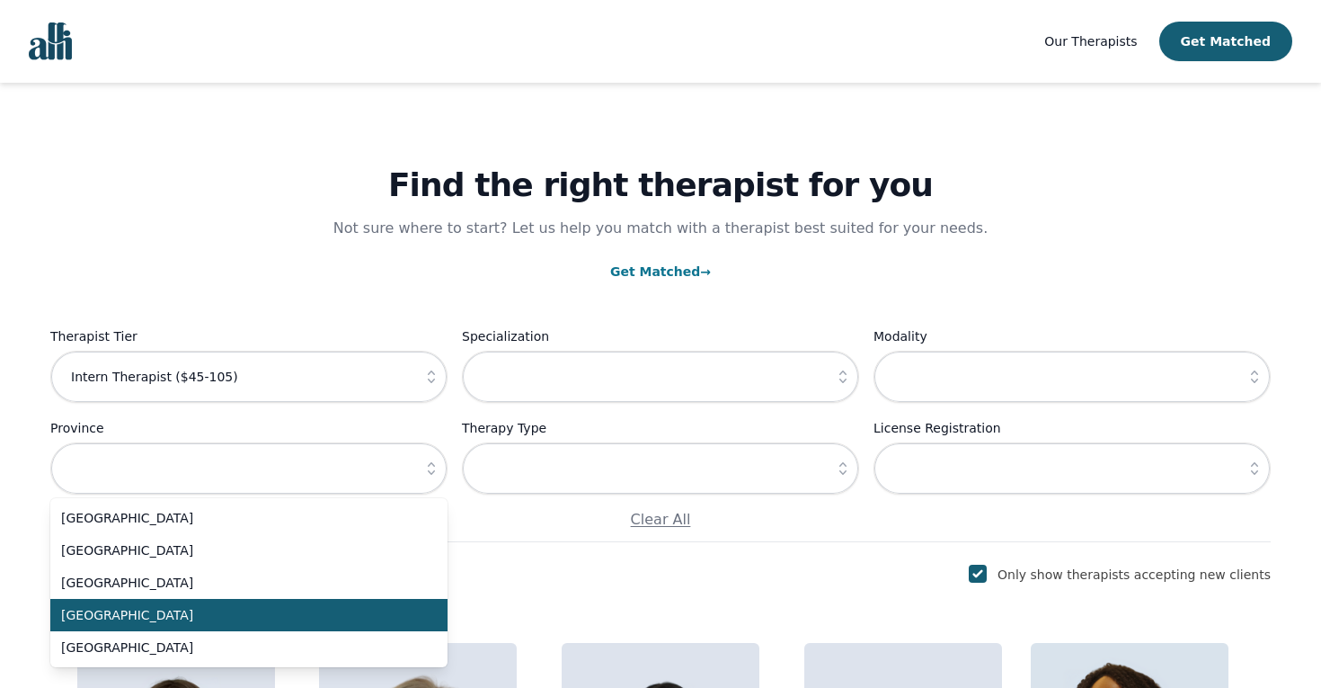
click at [240, 618] on span "[GEOGRAPHIC_DATA]" at bounding box center [238, 615] width 354 height 18
type input "[GEOGRAPHIC_DATA]"
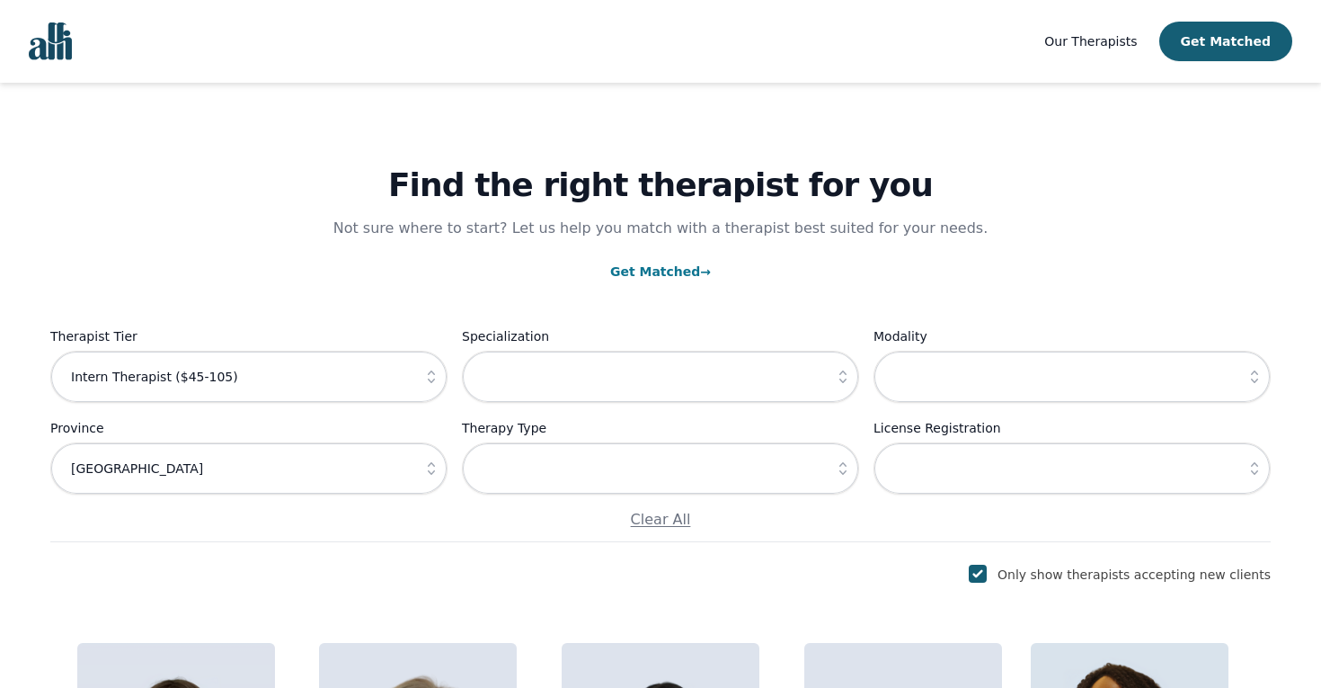
click at [840, 378] on icon "button" at bounding box center [843, 377] width 18 height 18
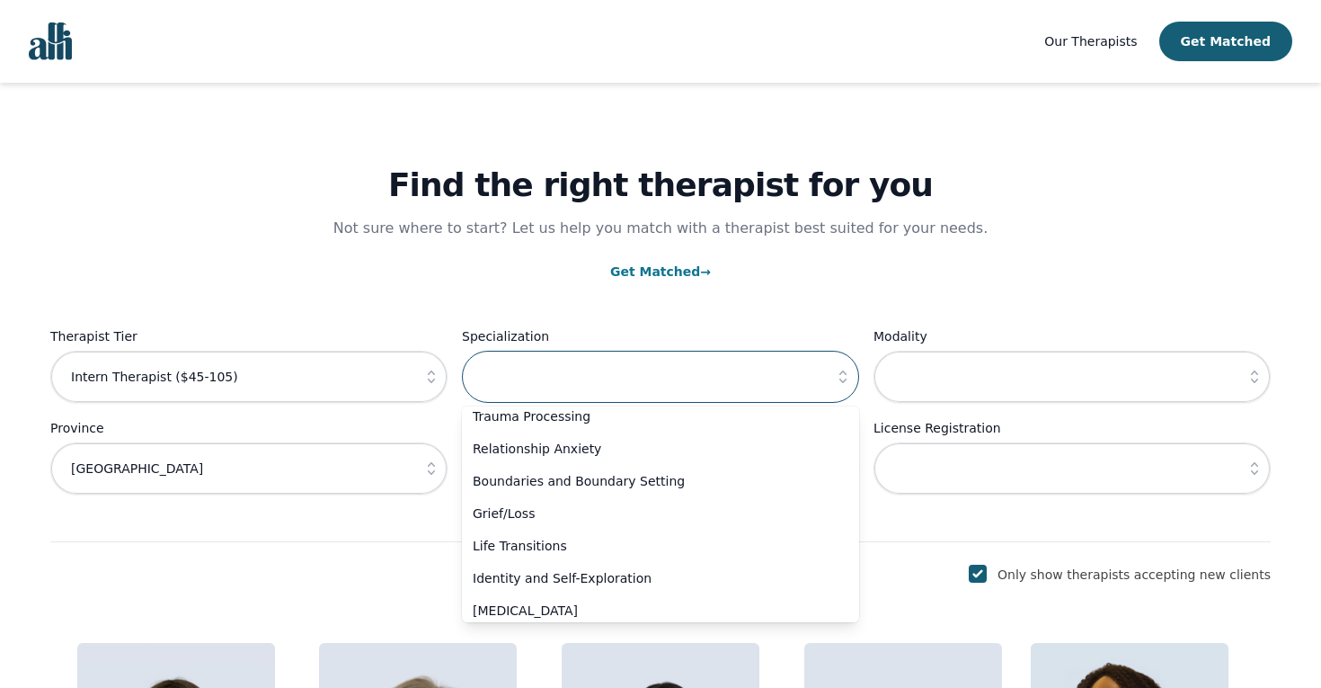
scroll to position [137, 0]
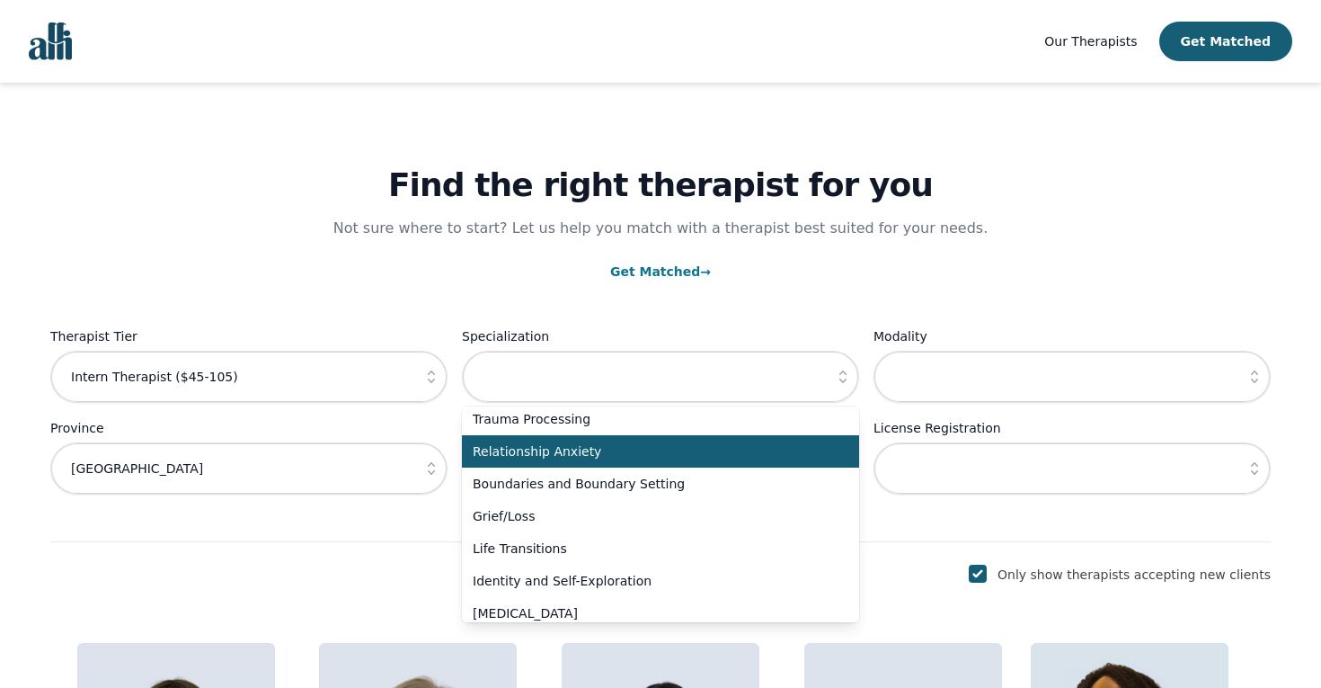
click at [626, 446] on span "Relationship Anxiety" at bounding box center [650, 451] width 354 height 18
type input "Relationship Anxiety"
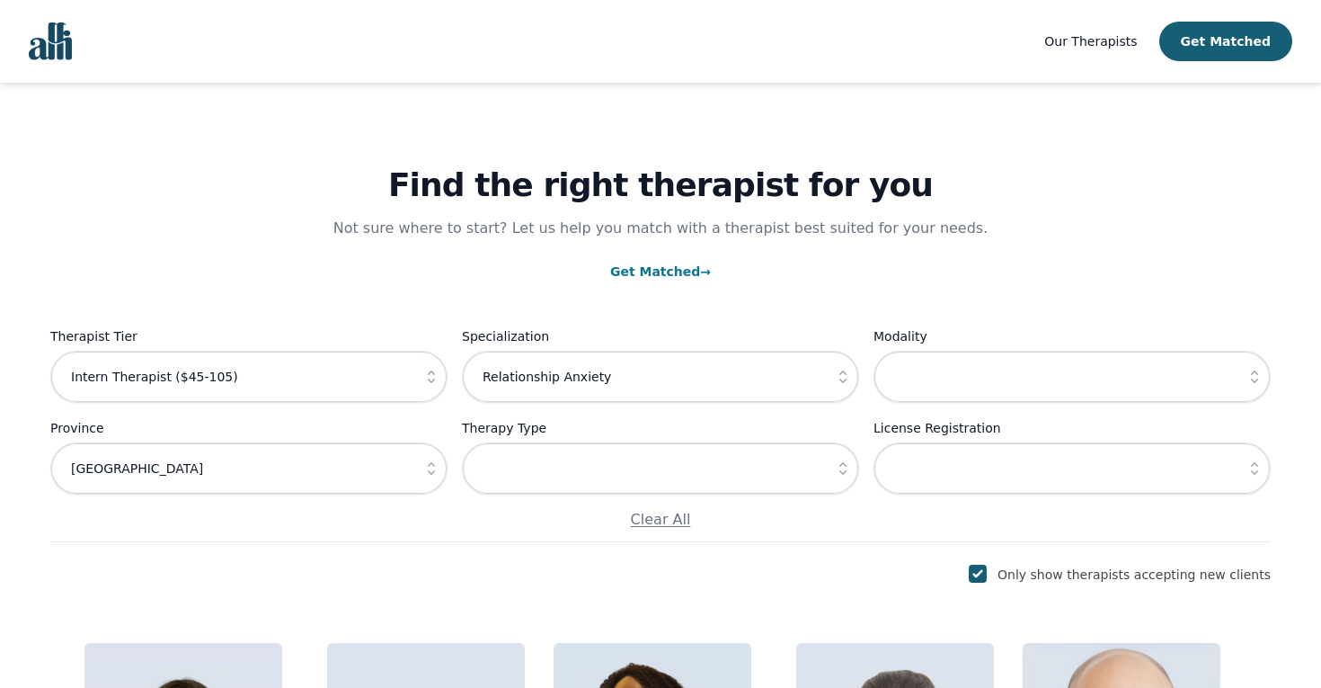
click at [502, 573] on div "Only show therapists accepting new clients" at bounding box center [660, 575] width 1221 height 22
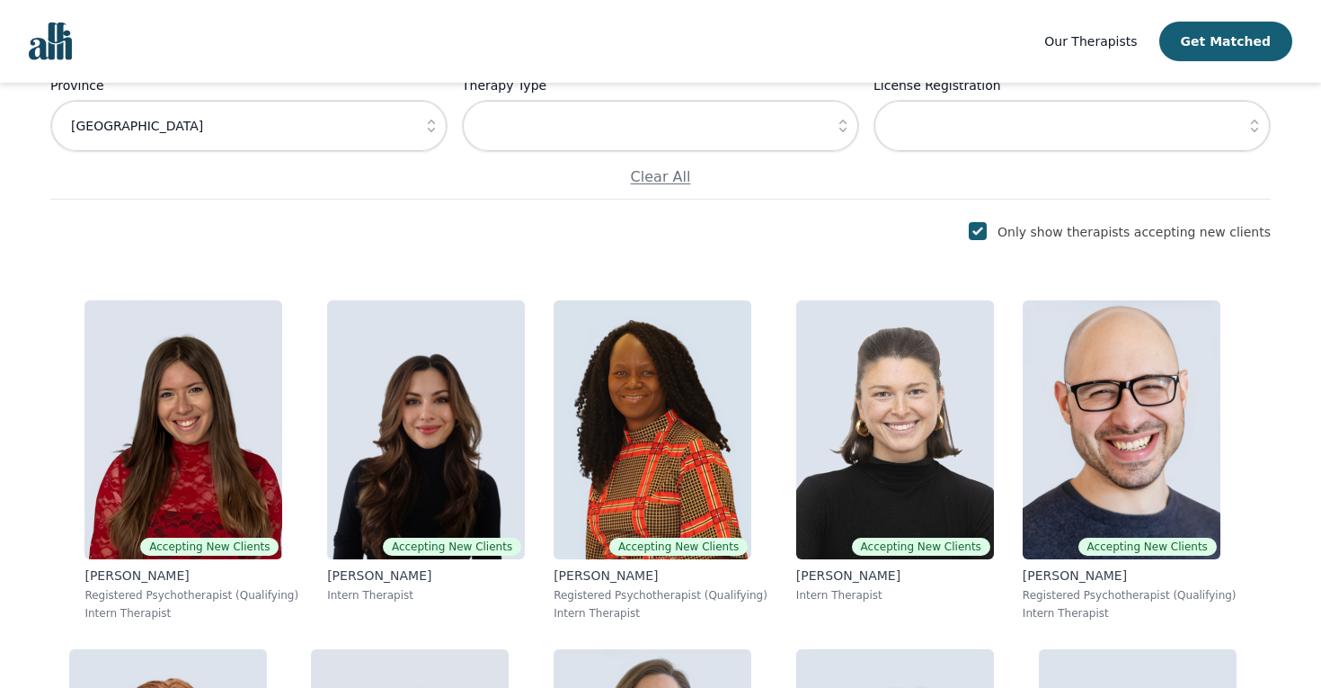
scroll to position [346, 0]
